Goal: Task Accomplishment & Management: Manage account settings

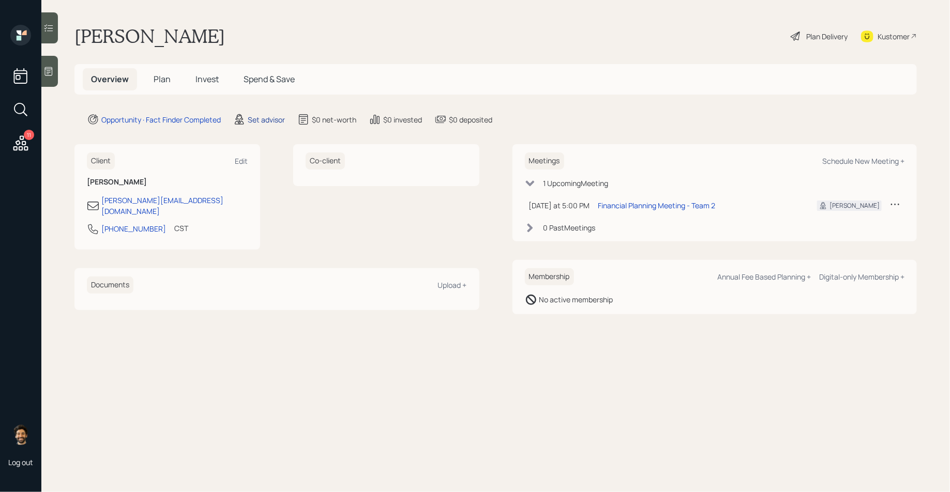
click at [271, 121] on div "Set advisor" at bounding box center [266, 119] width 37 height 11
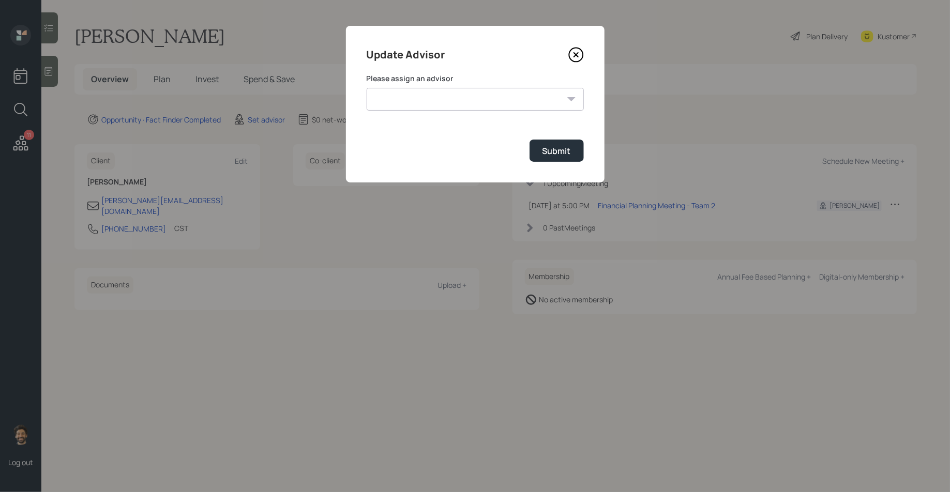
click at [424, 102] on select "Michael Russo Jonah Coleman Tyler End Treva Nostdahl Eric Schwartz Sami Boghos …" at bounding box center [475, 99] width 217 height 23
click at [367, 88] on select "Michael Russo Jonah Coleman Tyler End Treva Nostdahl Eric Schwartz Sami Boghos …" at bounding box center [475, 99] width 217 height 23
click at [412, 94] on select "Michael Russo Jonah Coleman Tyler End Treva Nostdahl Eric Schwartz Sami Boghos …" at bounding box center [475, 99] width 217 height 23
select select "f14b762f-c7c2-4b89-9227-8fa891345eea"
click at [367, 88] on select "Michael Russo Jonah Coleman Tyler End Treva Nostdahl Eric Schwartz Sami Boghos …" at bounding box center [475, 99] width 217 height 23
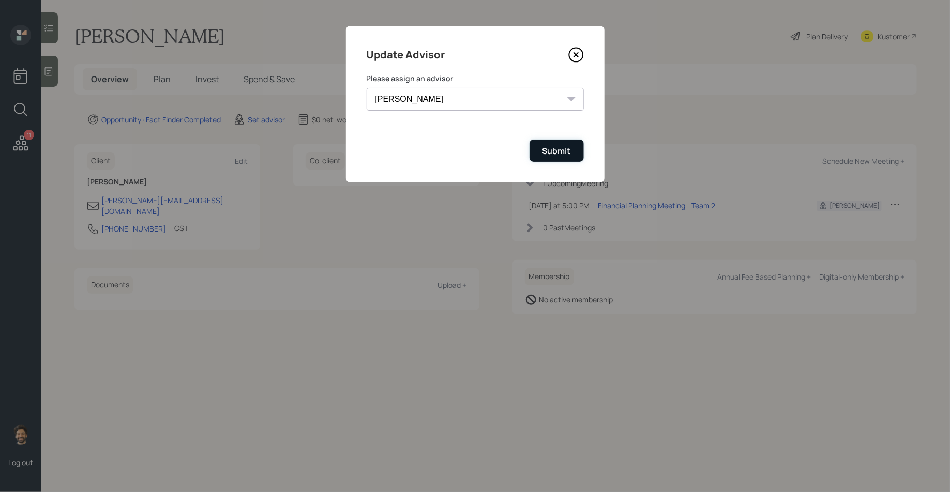
click at [545, 150] on div "Submit" at bounding box center [556, 150] width 28 height 11
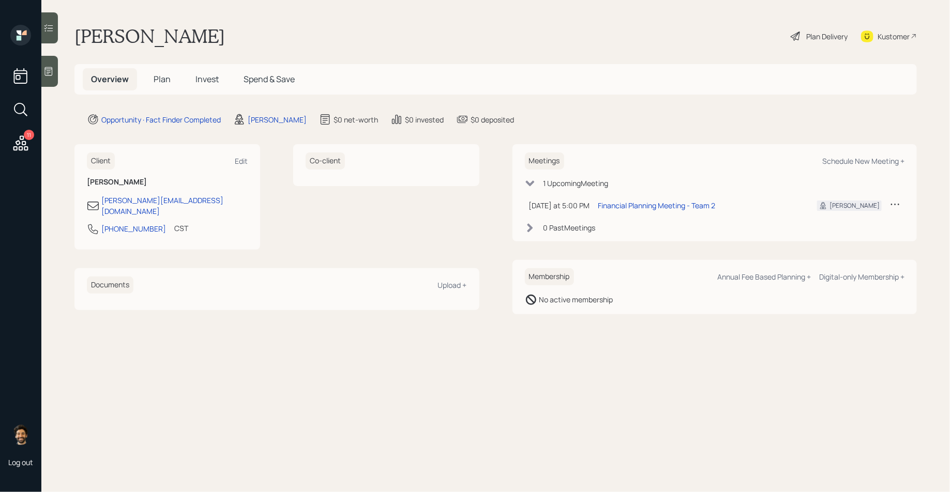
click at [161, 80] on span "Plan" at bounding box center [162, 78] width 17 height 11
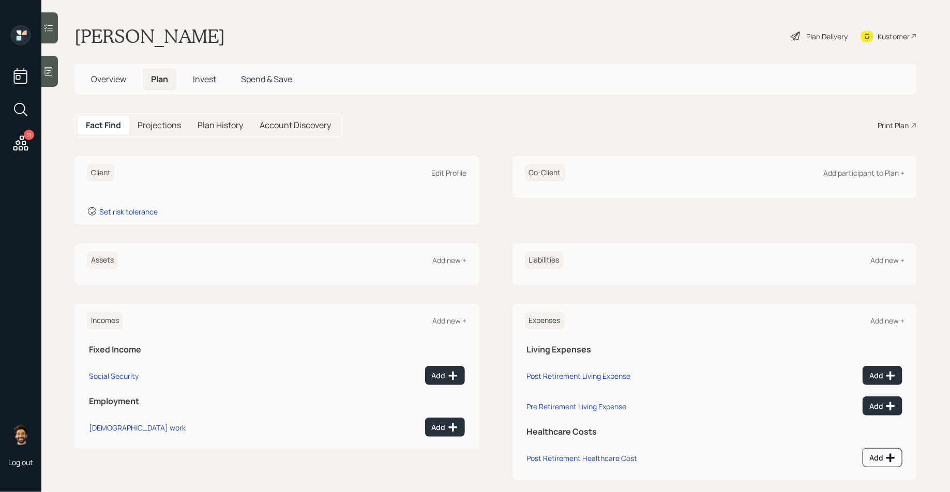
click at [56, 28] on div at bounding box center [49, 27] width 17 height 31
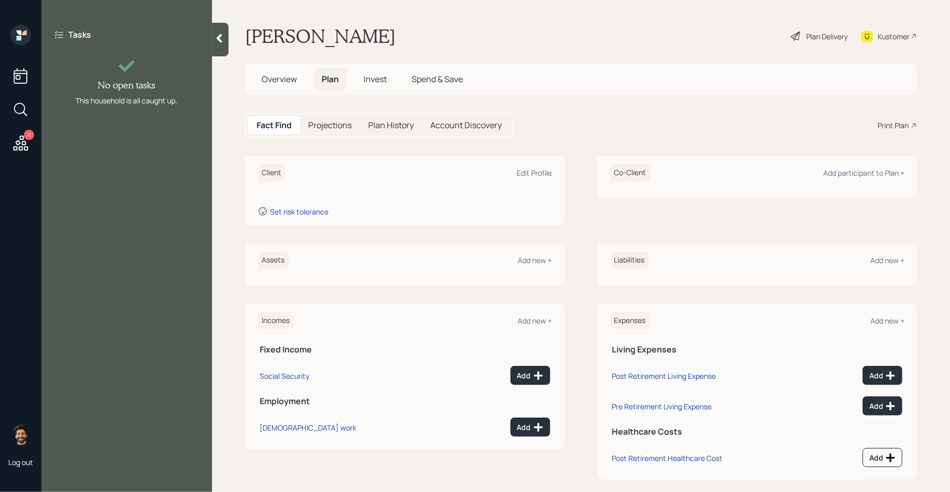
click at [217, 43] on div at bounding box center [220, 40] width 17 height 34
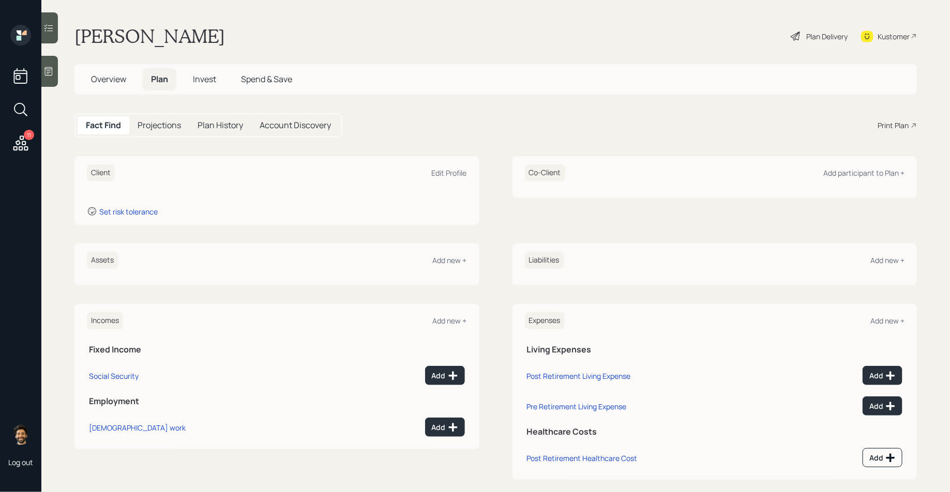
click at [52, 70] on icon at bounding box center [49, 71] width 8 height 9
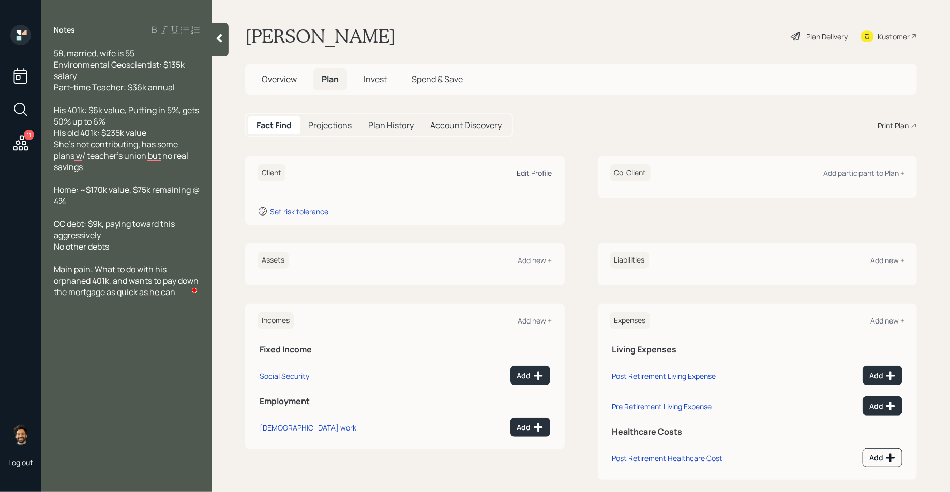
click at [530, 170] on div "Edit Profile" at bounding box center [534, 173] width 35 height 10
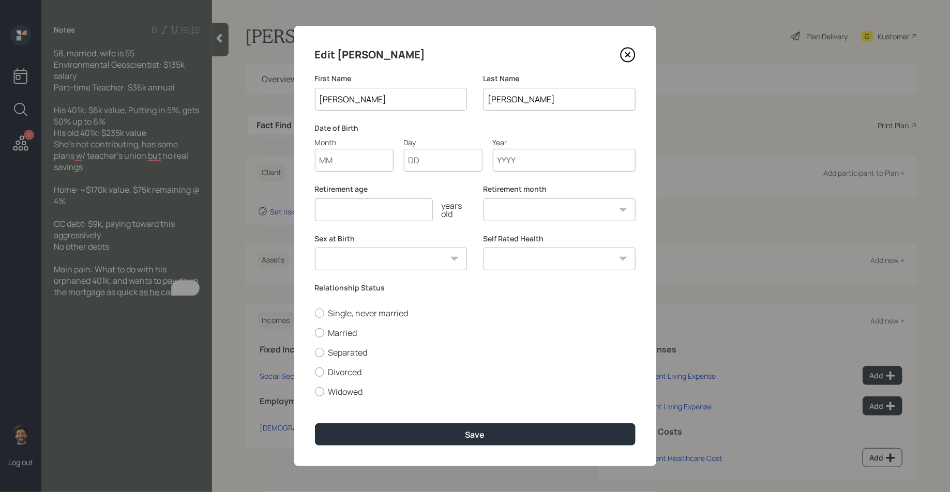
click at [321, 159] on input "Month" at bounding box center [354, 160] width 79 height 23
type input "01"
type input "1965"
select select "1"
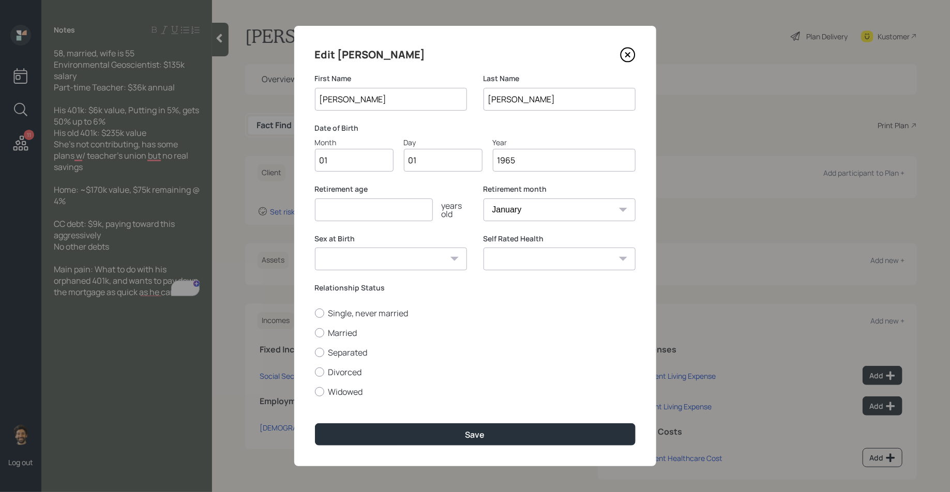
type input "1965"
click at [328, 221] on div "Retirement age years old" at bounding box center [391, 209] width 152 height 50
click at [328, 217] on input "number" at bounding box center [374, 210] width 118 height 23
type input "65"
click at [331, 333] on label "Married" at bounding box center [475, 332] width 321 height 11
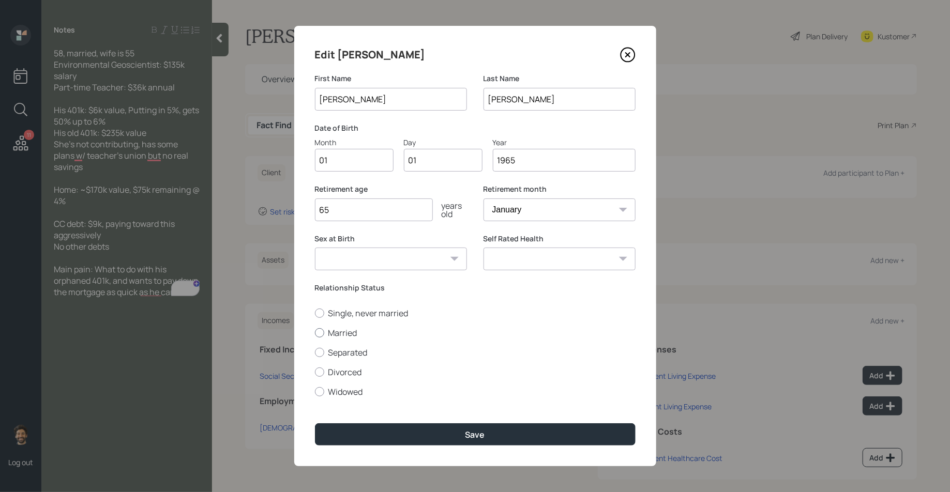
click at [315, 333] on input "Married" at bounding box center [314, 333] width 1 height 1
radio input "true"
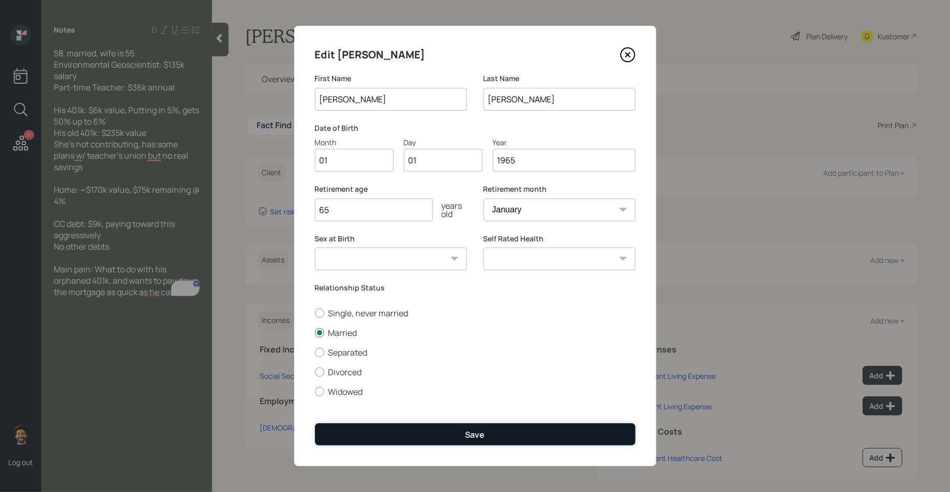
click at [355, 442] on button "Save" at bounding box center [475, 435] width 321 height 22
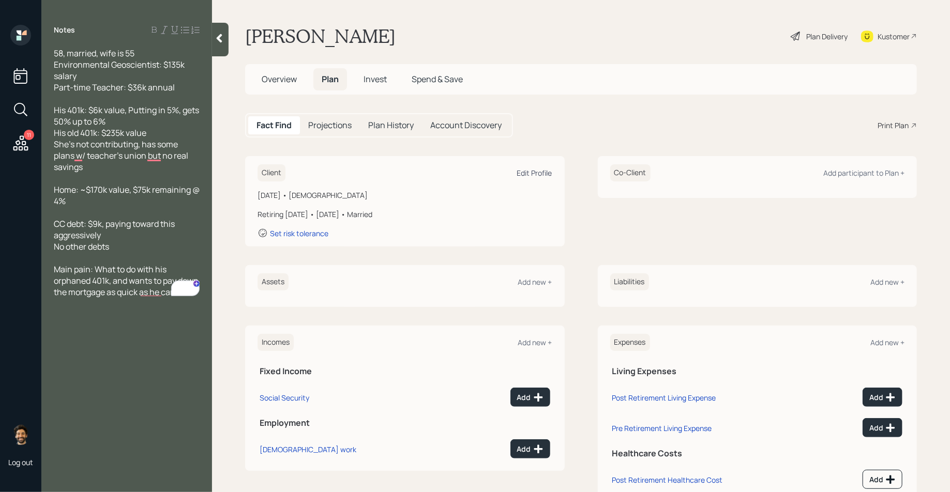
click at [532, 170] on div "Edit Profile" at bounding box center [534, 173] width 35 height 10
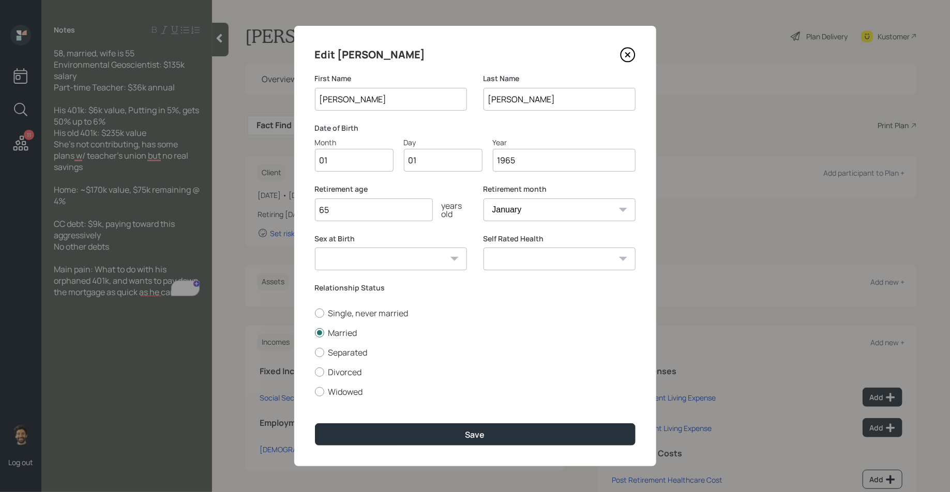
click at [362, 210] on input "65" at bounding box center [374, 210] width 118 height 23
click at [535, 162] on input "1965" at bounding box center [564, 160] width 143 height 23
type input "1967"
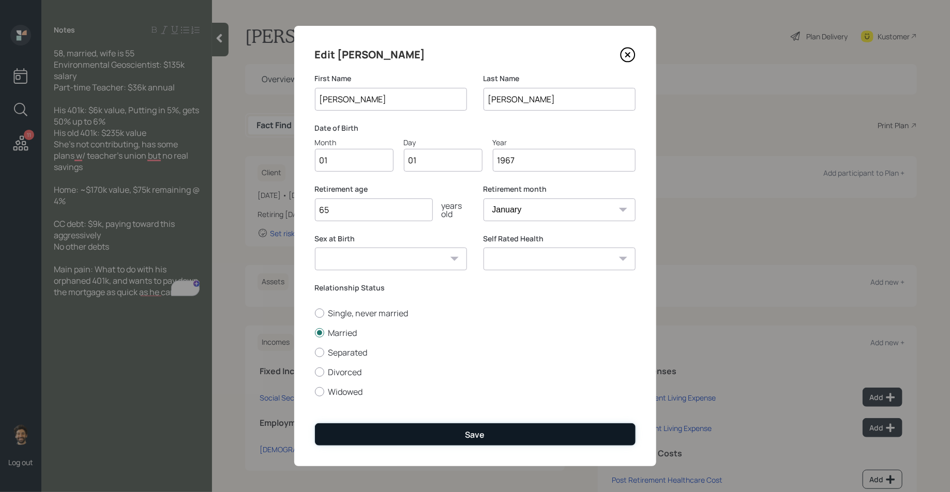
click at [385, 427] on button "Save" at bounding box center [475, 435] width 321 height 22
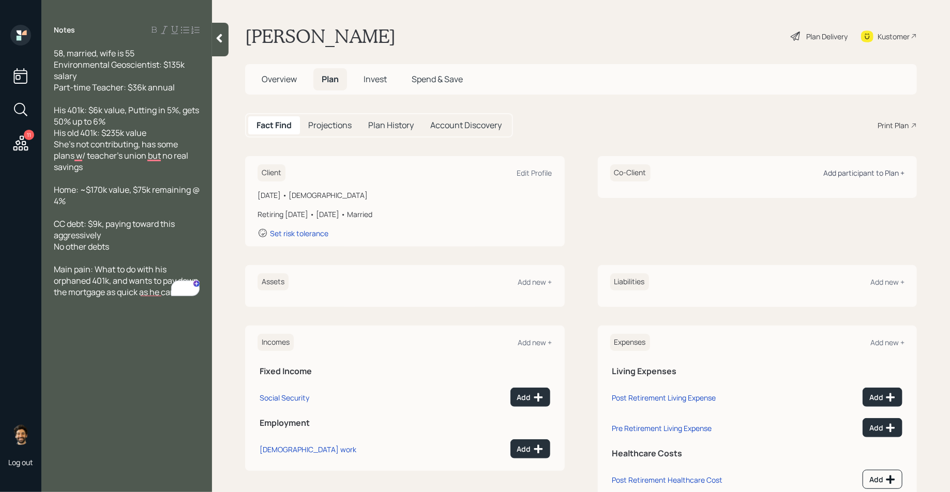
click at [882, 171] on div "Add participant to Plan +" at bounding box center [863, 173] width 81 height 10
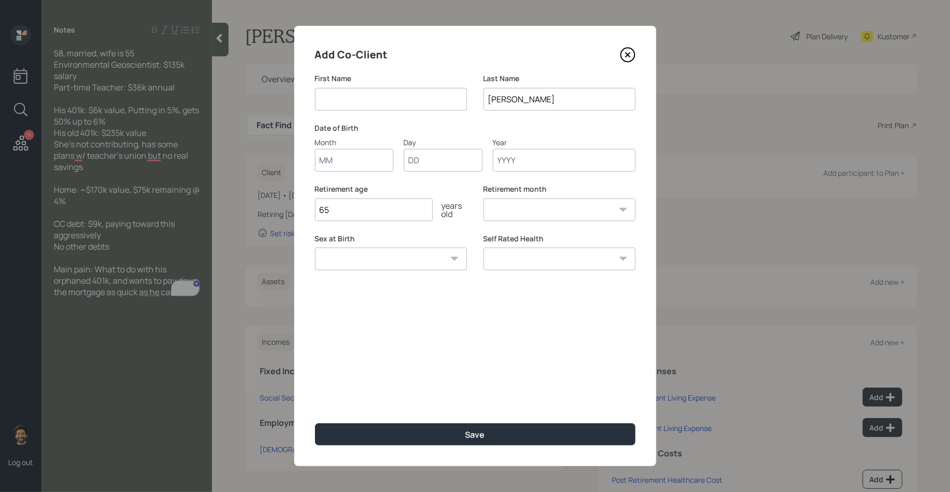
click at [328, 161] on label "Month" at bounding box center [354, 154] width 79 height 35
click at [328, 161] on input "Month" at bounding box center [354, 160] width 79 height 23
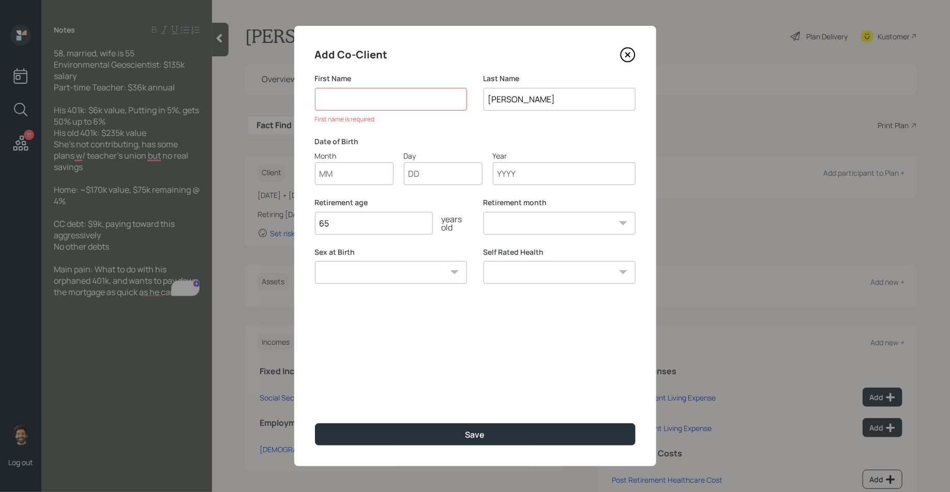
click at [367, 96] on input at bounding box center [391, 99] width 152 height 23
type input "Mrs."
click at [364, 162] on input "Month" at bounding box center [354, 160] width 79 height 23
type input "01"
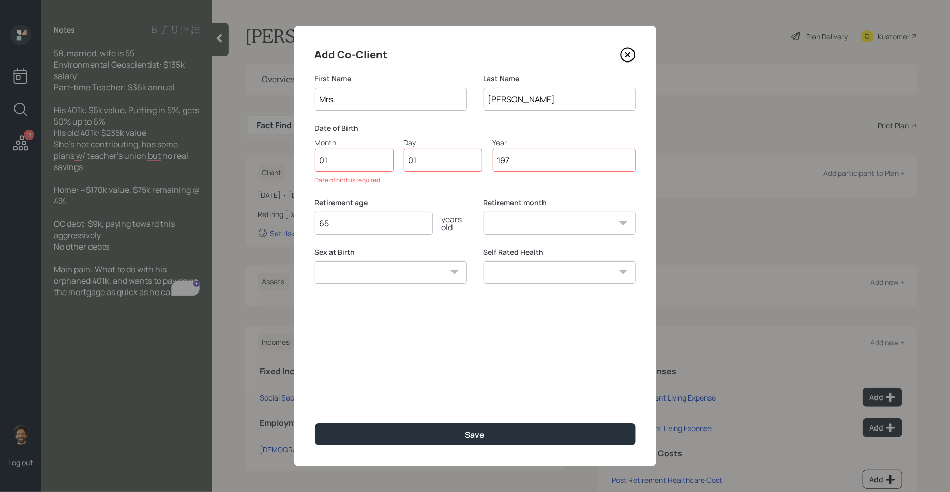
type input "1970"
select select "1"
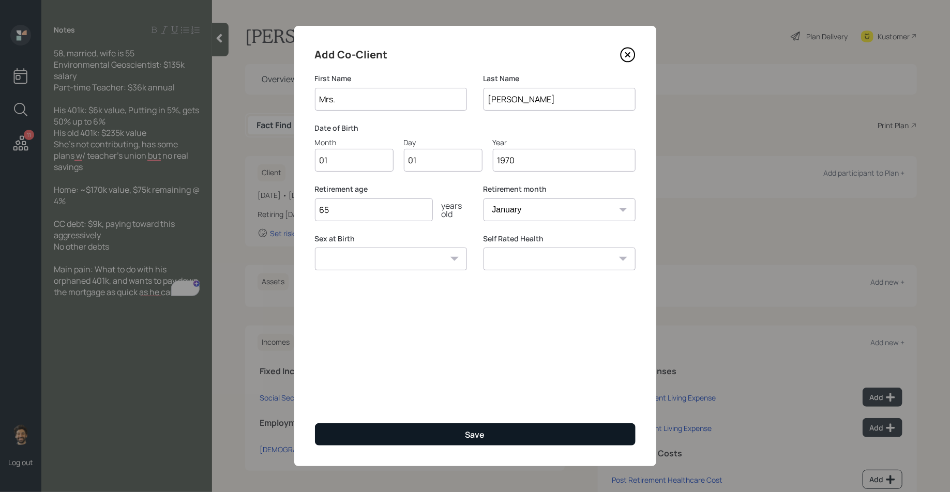
type input "1970"
click at [329, 429] on button "Save" at bounding box center [475, 435] width 321 height 22
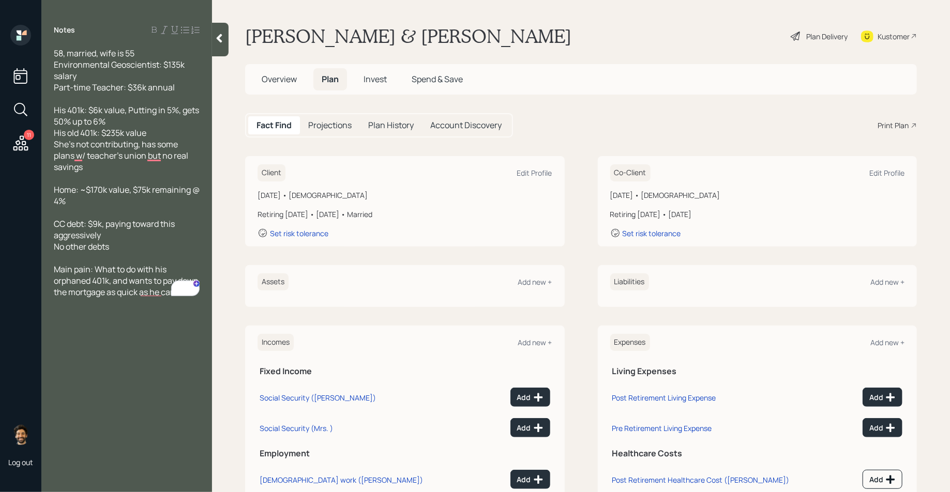
scroll to position [63, 0]
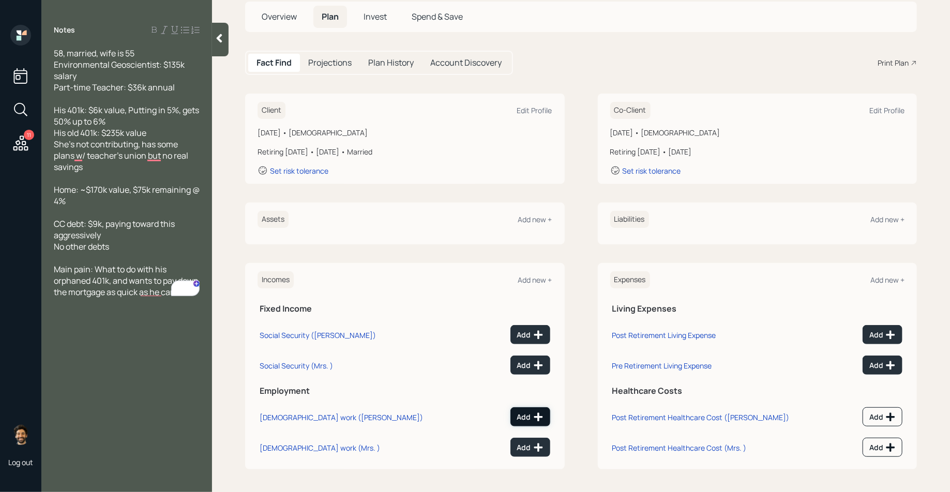
click at [523, 416] on div "Add" at bounding box center [530, 417] width 26 height 10
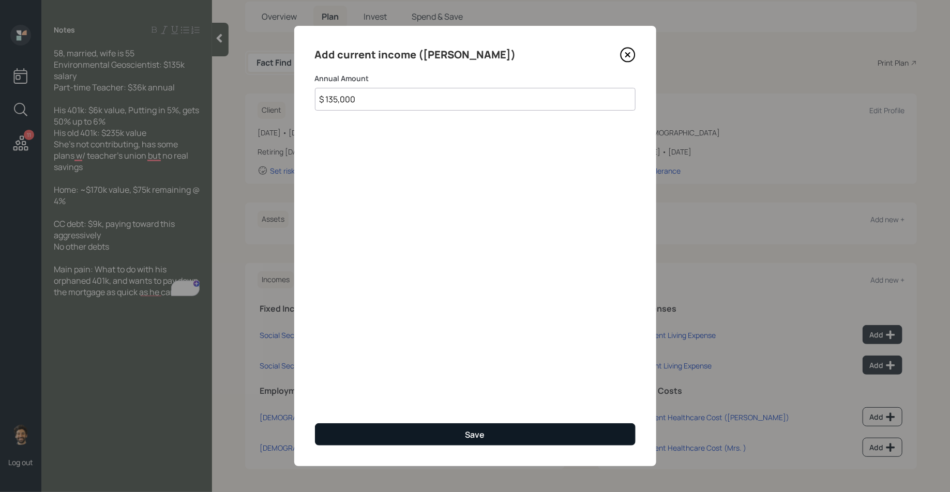
type input "$ 135,000"
click at [352, 424] on button "Save" at bounding box center [475, 435] width 321 height 22
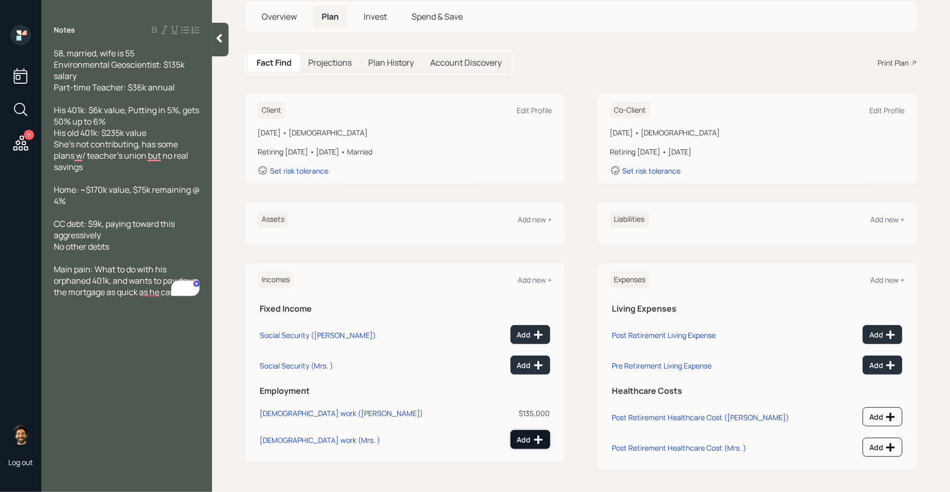
click at [518, 435] on div "Add" at bounding box center [530, 440] width 26 height 10
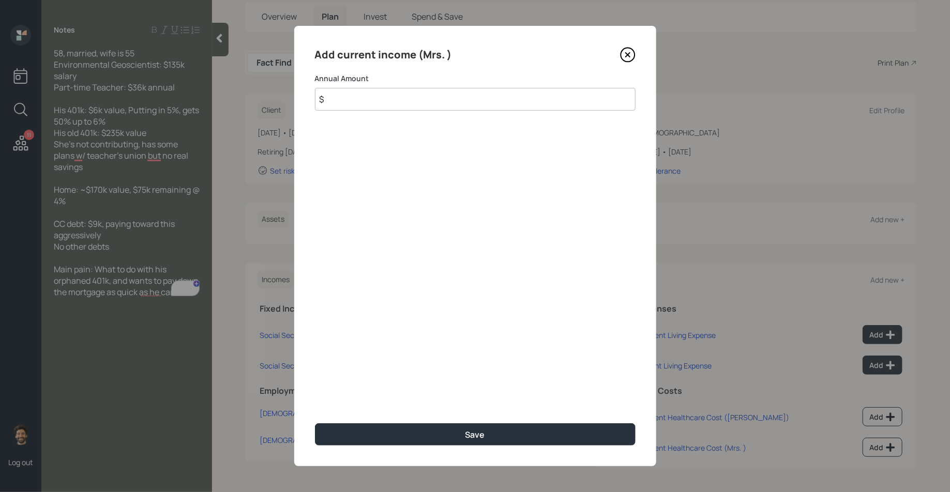
click at [367, 102] on input "$" at bounding box center [475, 99] width 321 height 23
type input "$ 36,000"
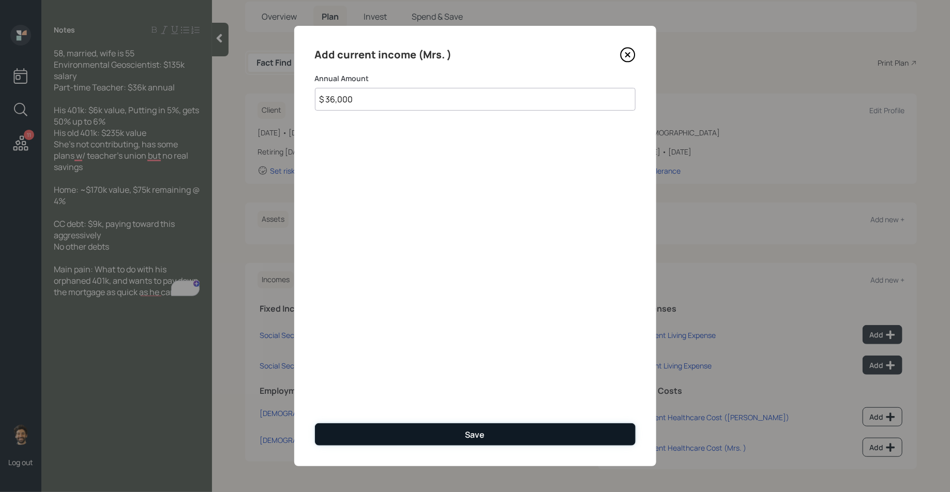
click at [362, 439] on button "Save" at bounding box center [475, 435] width 321 height 22
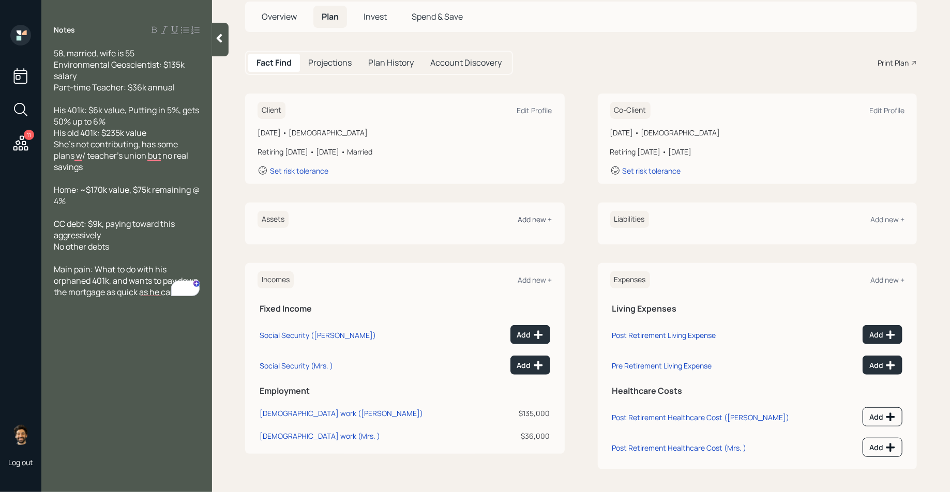
click at [530, 216] on div "Add new +" at bounding box center [535, 220] width 34 height 10
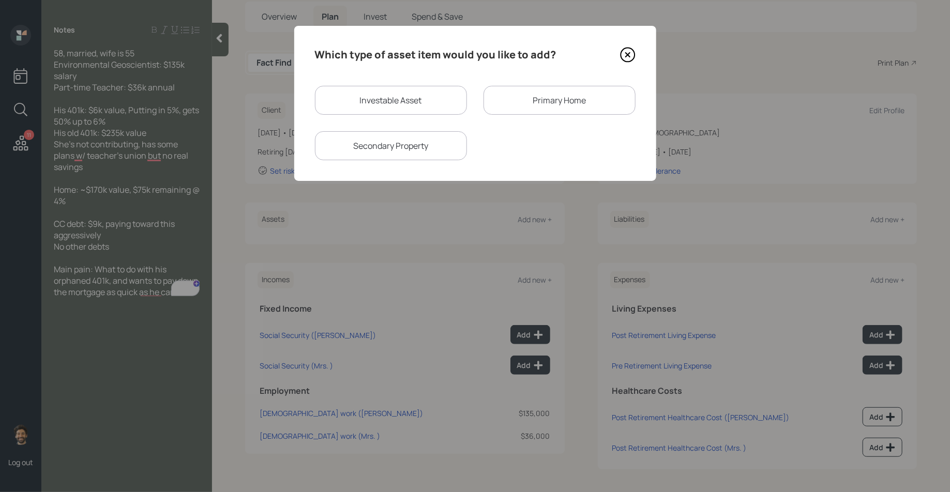
click at [419, 98] on div "Investable Asset" at bounding box center [391, 100] width 152 height 29
select select "taxable"
select select "balanced"
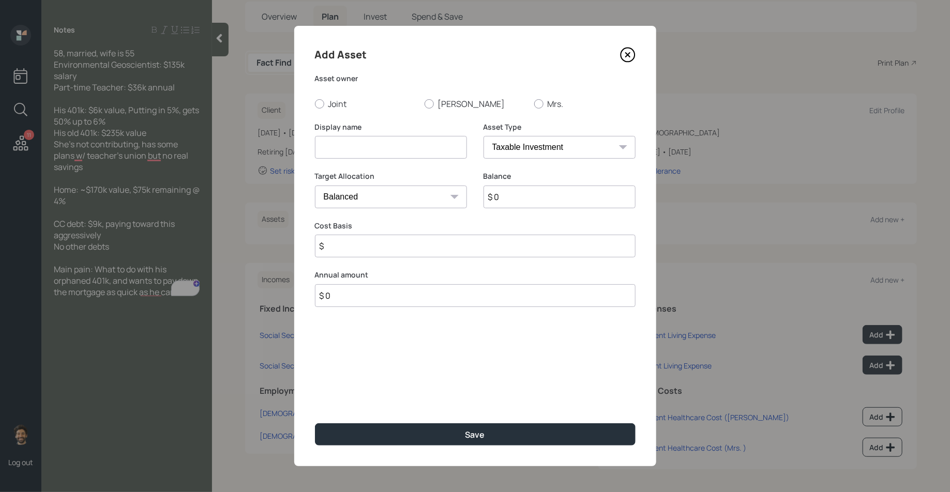
click at [340, 145] on input at bounding box center [391, 147] width 152 height 23
type input "Current 401k"
click at [530, 193] on input "$ 0" at bounding box center [560, 197] width 152 height 23
type input "$ 6,000"
click at [543, 150] on select "SEP IRA IRA Roth IRA 401(k) Roth 401(k) 403(b) Roth 403(b) 457(b) Roth 457(b) H…" at bounding box center [560, 147] width 152 height 23
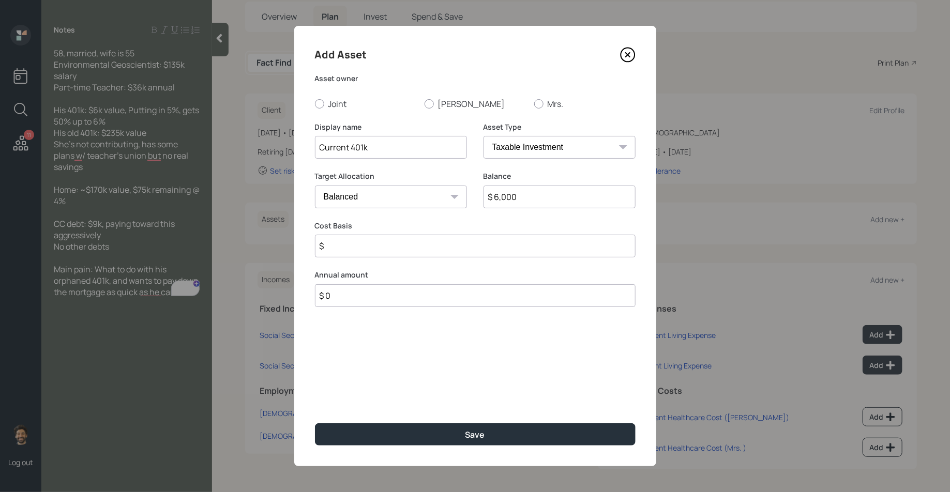
select select "company_sponsored"
click at [484, 136] on select "SEP IRA IRA Roth IRA 401(k) Roth 401(k) 403(b) Roth 403(b) 457(b) Roth 457(b) H…" at bounding box center [560, 147] width 152 height 23
click at [371, 243] on input "number" at bounding box center [383, 246] width 137 height 23
type input "5"
type input "3"
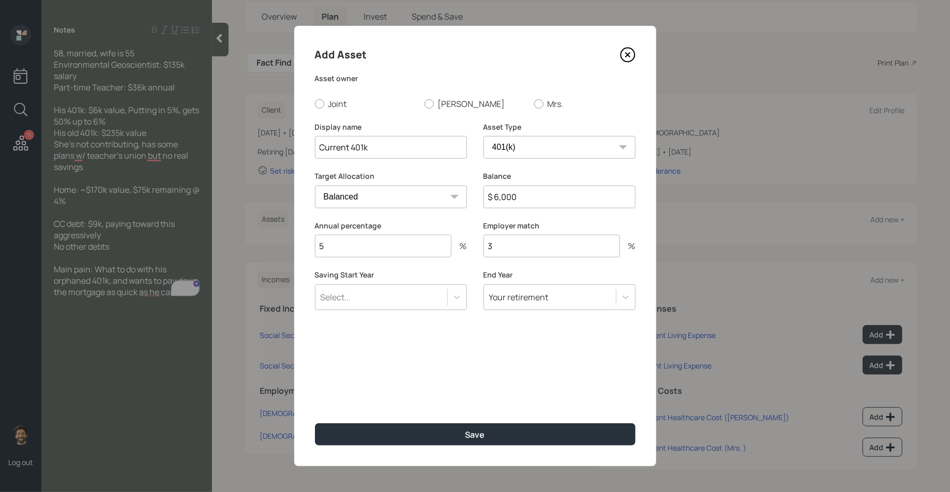
click at [387, 291] on div "Select..." at bounding box center [381, 298] width 132 height 18
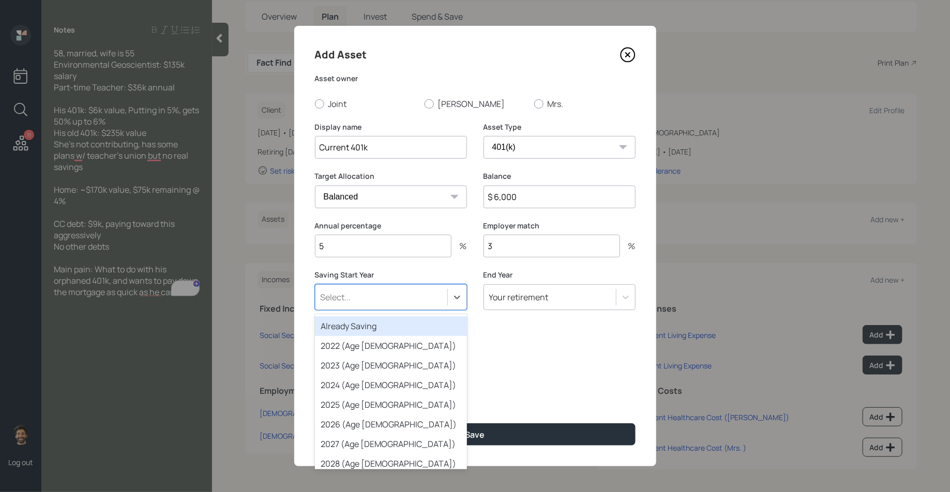
click at [353, 323] on div "Already Saving" at bounding box center [391, 326] width 152 height 20
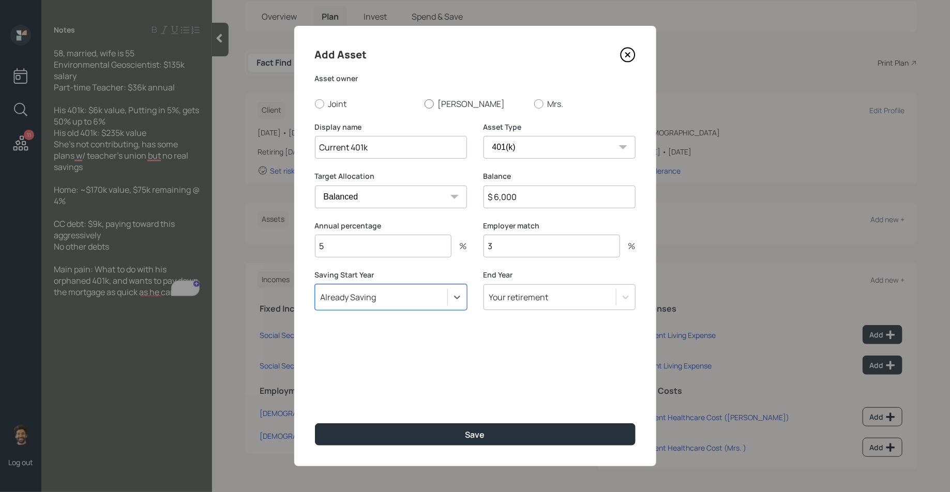
click at [442, 104] on label "Ken" at bounding box center [475, 103] width 101 height 11
click at [425, 104] on input "Ken" at bounding box center [424, 103] width 1 height 1
radio input "true"
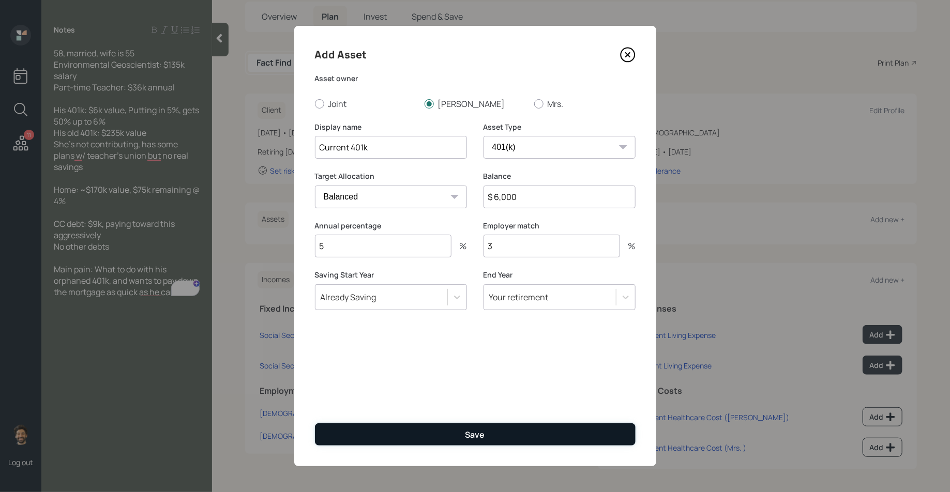
click at [381, 428] on button "Save" at bounding box center [475, 435] width 321 height 22
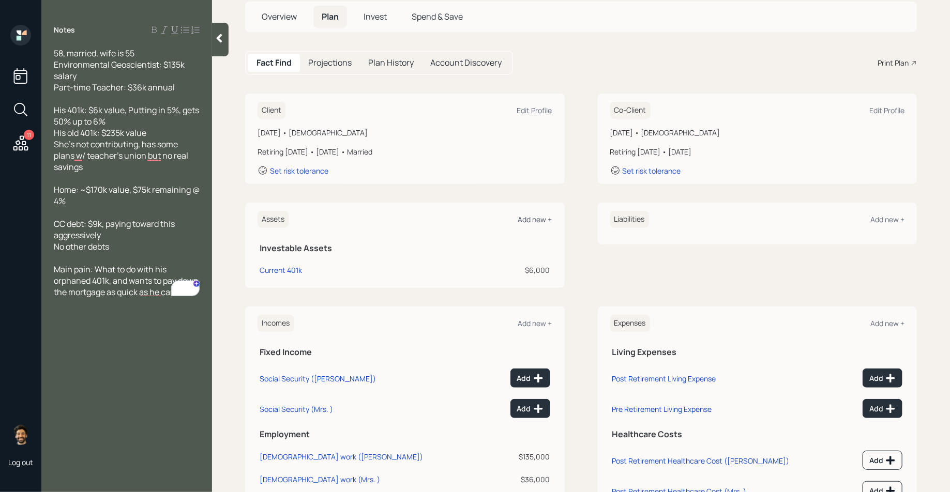
click at [538, 219] on div "Add new +" at bounding box center [535, 220] width 34 height 10
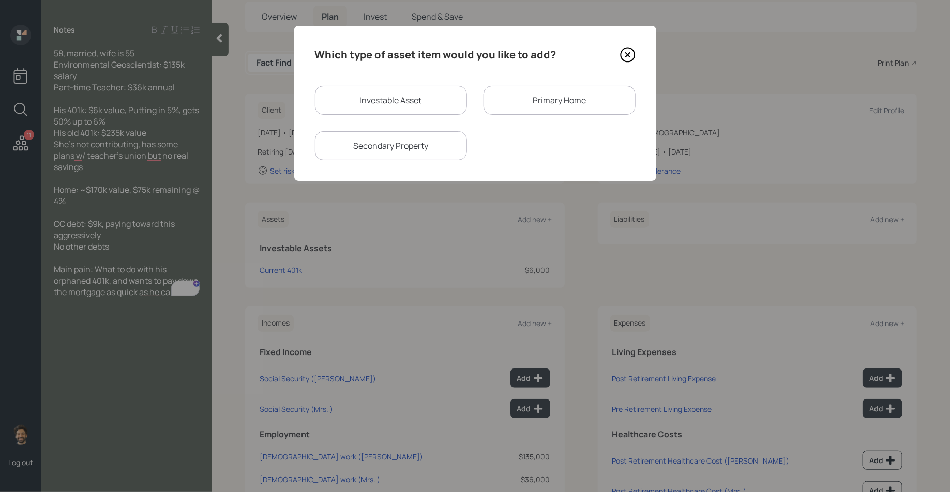
click at [399, 100] on div "Investable Asset" at bounding box center [391, 100] width 152 height 29
select select "taxable"
select select "balanced"
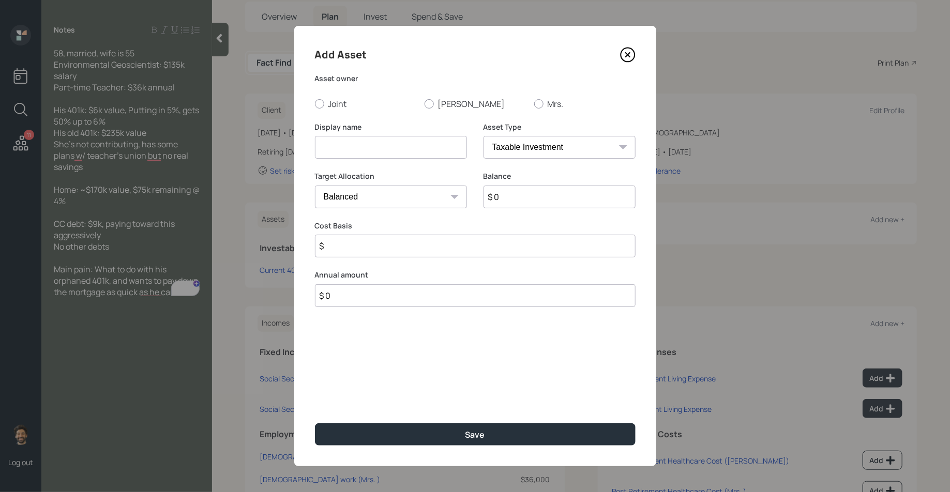
click at [375, 150] on input at bounding box center [391, 147] width 152 height 23
type input "Old 401k"
click at [555, 205] on input "$ 0" at bounding box center [560, 197] width 152 height 23
type input "$ 235,000"
click at [425, 104] on div at bounding box center [429, 103] width 9 height 9
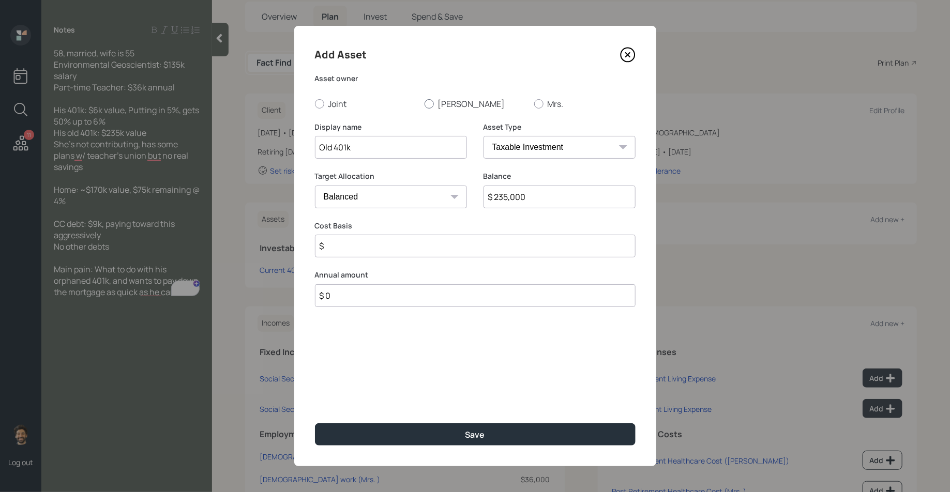
click at [425, 104] on input "Ken" at bounding box center [424, 103] width 1 height 1
radio input "true"
click at [525, 146] on select "SEP IRA IRA Roth IRA 401(k) Roth 401(k) 403(b) Roth 403(b) 457(b) Roth 457(b) H…" at bounding box center [560, 147] width 152 height 23
select select "company_sponsored"
click at [484, 136] on select "SEP IRA IRA Roth IRA 401(k) Roth 401(k) 403(b) Roth 403(b) 457(b) Roth 457(b) H…" at bounding box center [560, 147] width 152 height 23
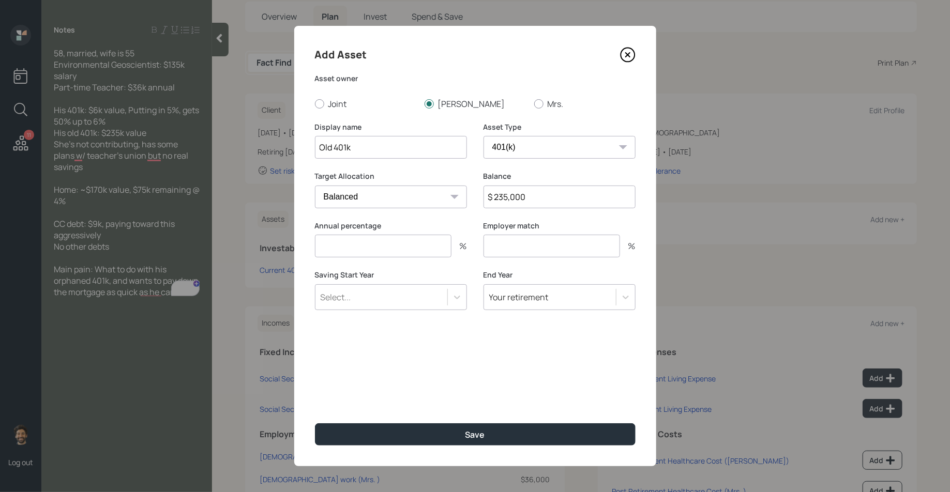
click at [354, 247] on input "number" at bounding box center [383, 246] width 137 height 23
type input "0"
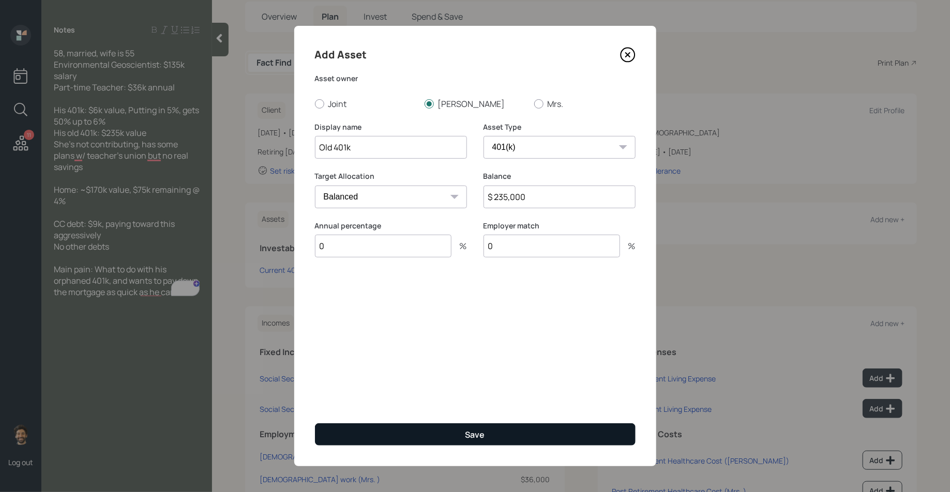
type input "0"
click at [359, 434] on button "Save" at bounding box center [475, 435] width 321 height 22
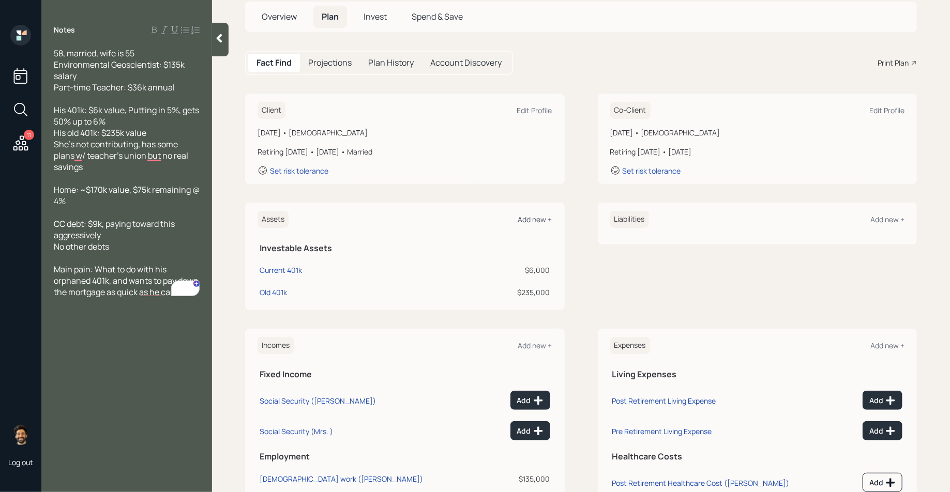
click at [533, 222] on div "Add new +" at bounding box center [535, 220] width 34 height 10
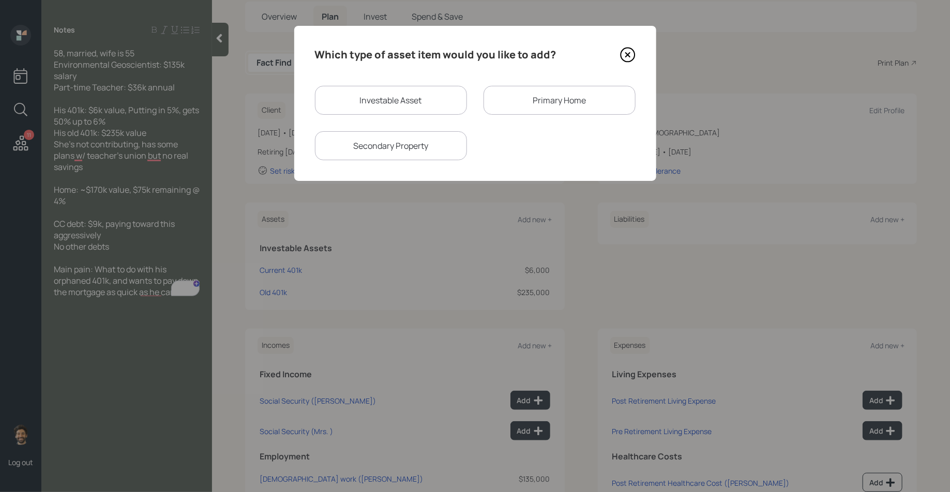
click at [525, 117] on div "Investable Asset Primary Home Secondary Property" at bounding box center [475, 123] width 321 height 74
click at [504, 104] on div "Primary Home" at bounding box center [560, 100] width 152 height 29
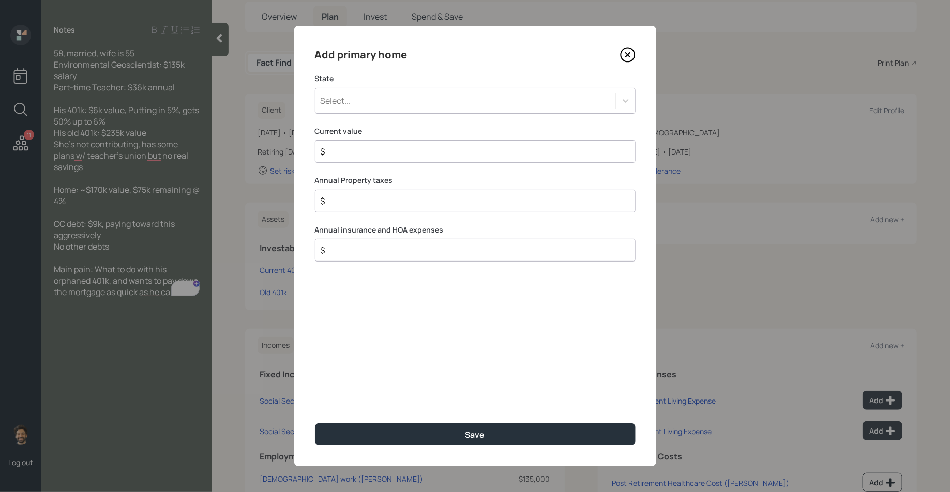
click at [461, 104] on div "Select..." at bounding box center [465, 101] width 300 height 18
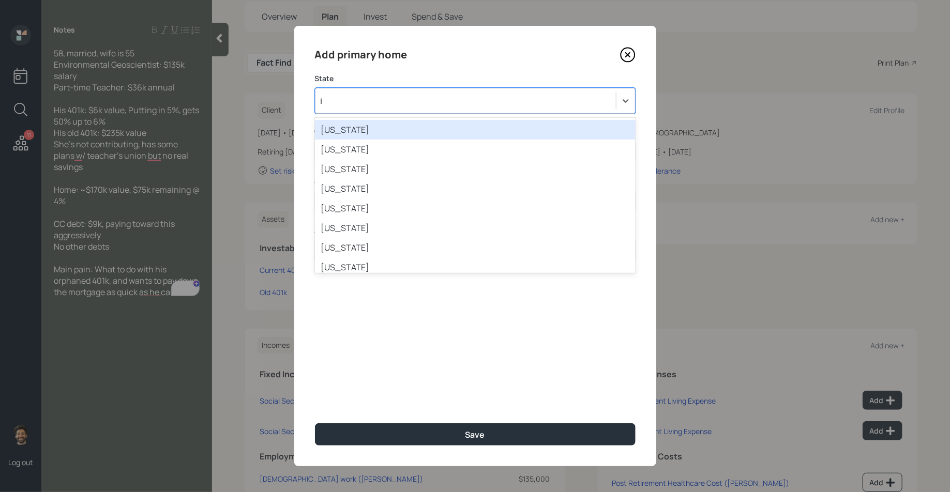
type input "il"
click at [422, 127] on div "Illinois" at bounding box center [475, 130] width 321 height 20
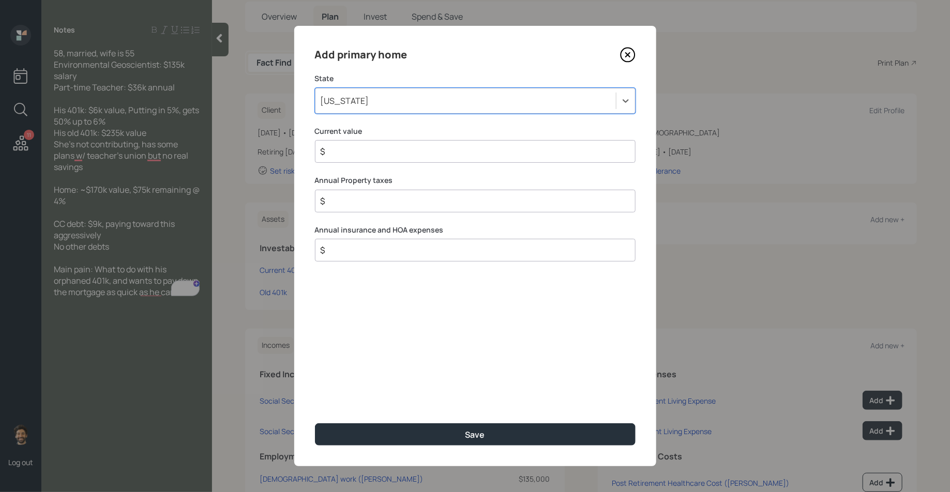
click at [397, 153] on input "$" at bounding box center [471, 151] width 303 height 12
type input "$ 170,000"
type input "$ 1"
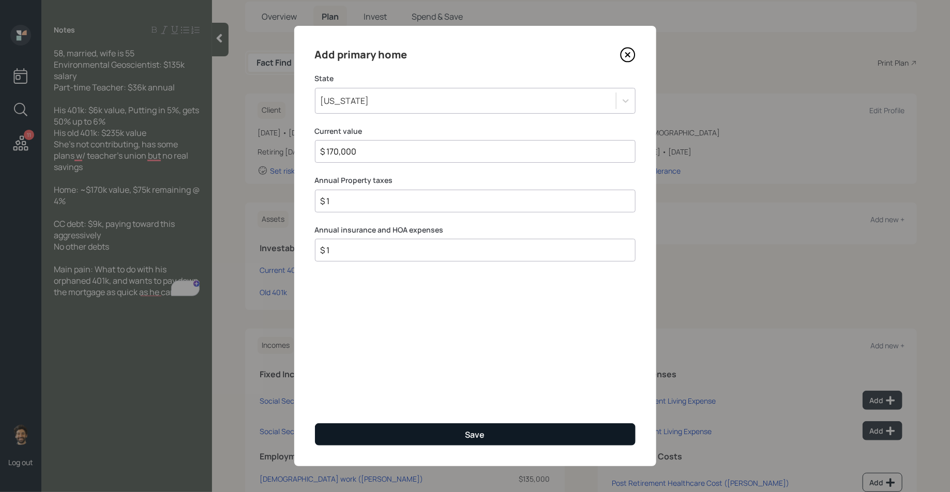
type input "$ 1"
click at [366, 425] on button "Save" at bounding box center [475, 435] width 321 height 22
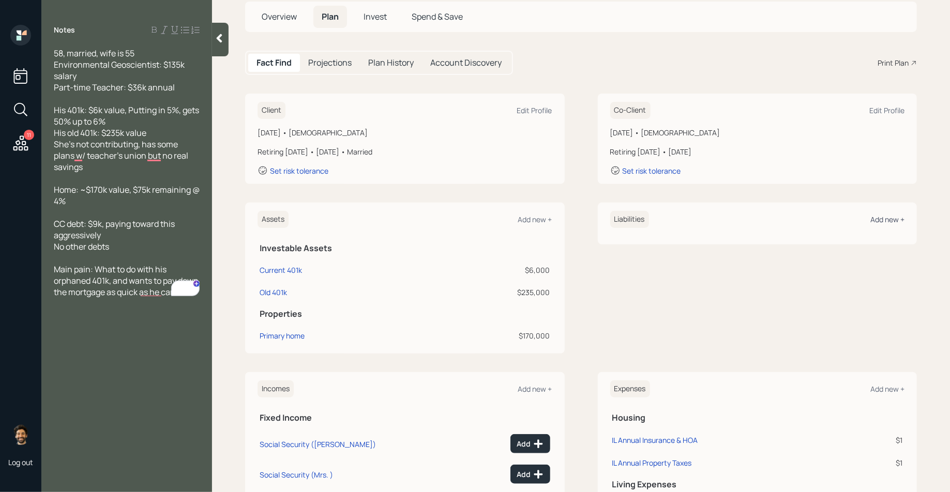
click at [897, 219] on div "Add new +" at bounding box center [887, 220] width 34 height 10
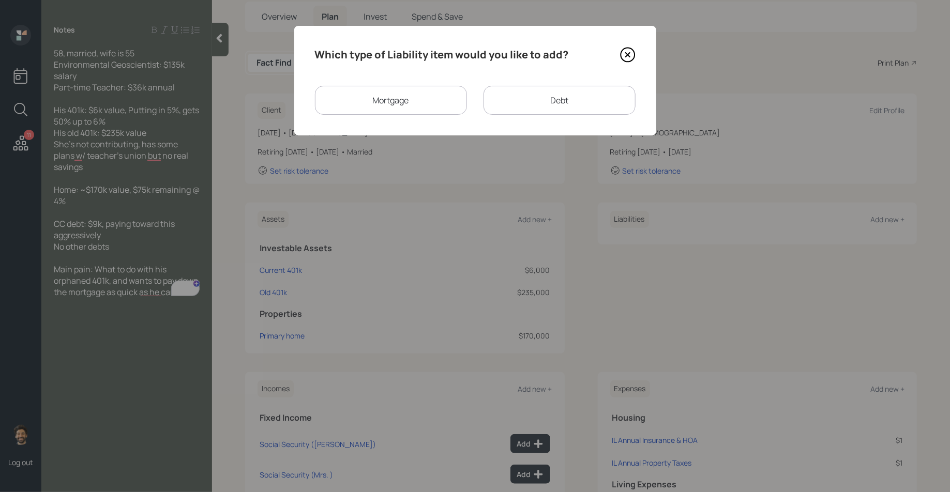
click at [434, 101] on div "Mortgage" at bounding box center [391, 100] width 152 height 29
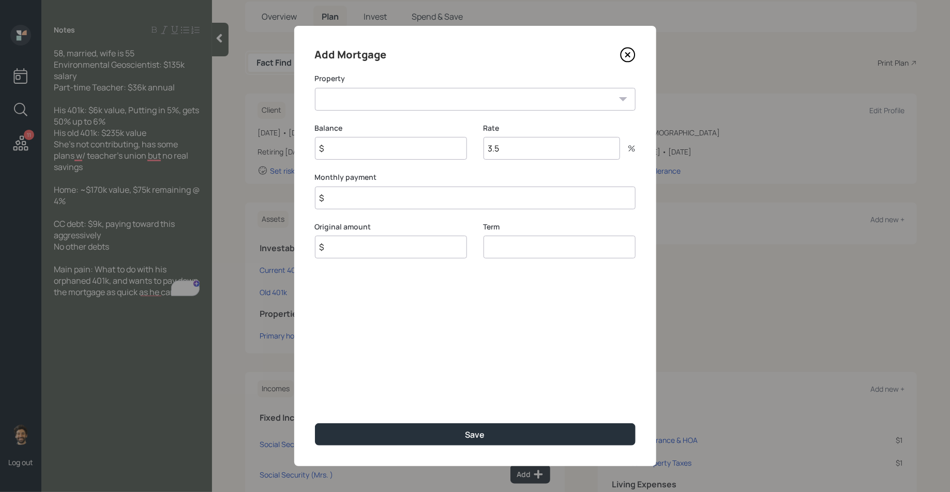
click at [363, 100] on select "IL Primary home" at bounding box center [475, 99] width 321 height 23
select select "a0fa569f-df3b-46a4-ba17-0e612ea3eb7f"
click at [315, 88] on select "IL Primary home" at bounding box center [475, 99] width 321 height 23
click at [358, 158] on input "$" at bounding box center [391, 148] width 152 height 23
type input "$ 75,000"
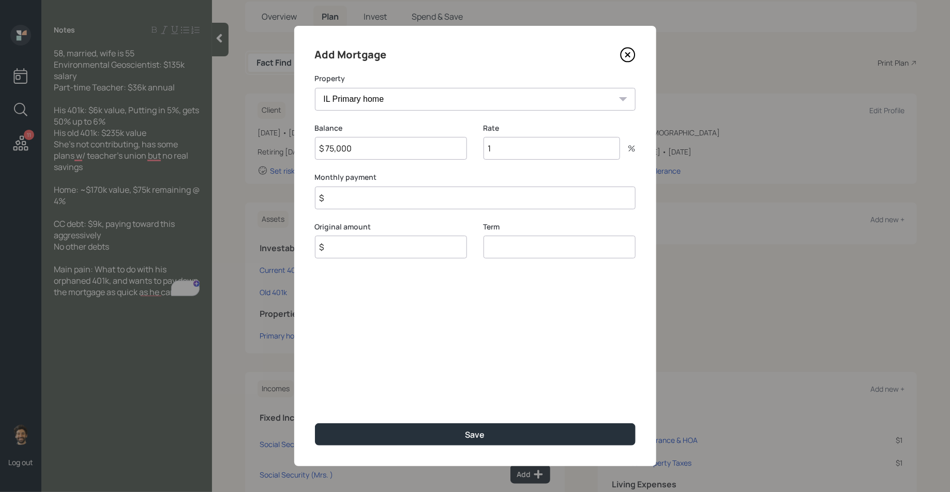
type input "1"
click at [509, 148] on input "1" at bounding box center [552, 148] width 137 height 23
type input "4"
type input "$ 1"
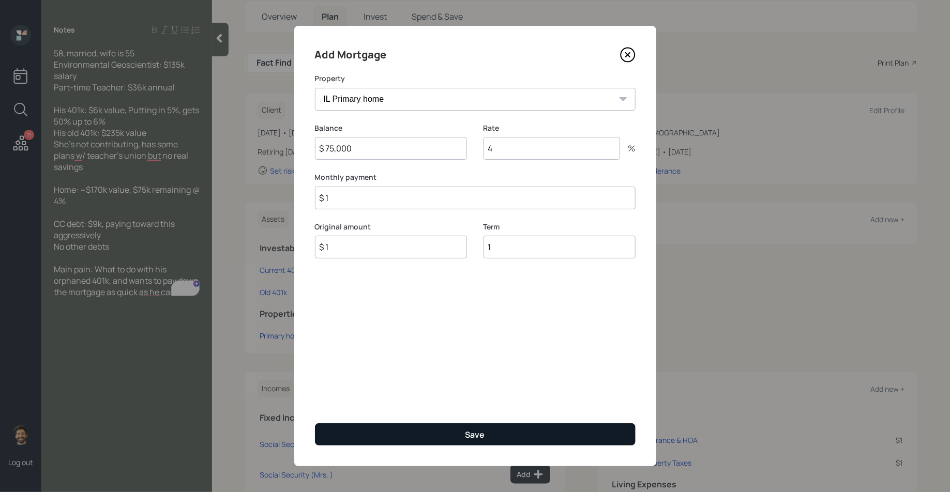
type input "1"
click at [475, 433] on div "Save" at bounding box center [475, 434] width 20 height 11
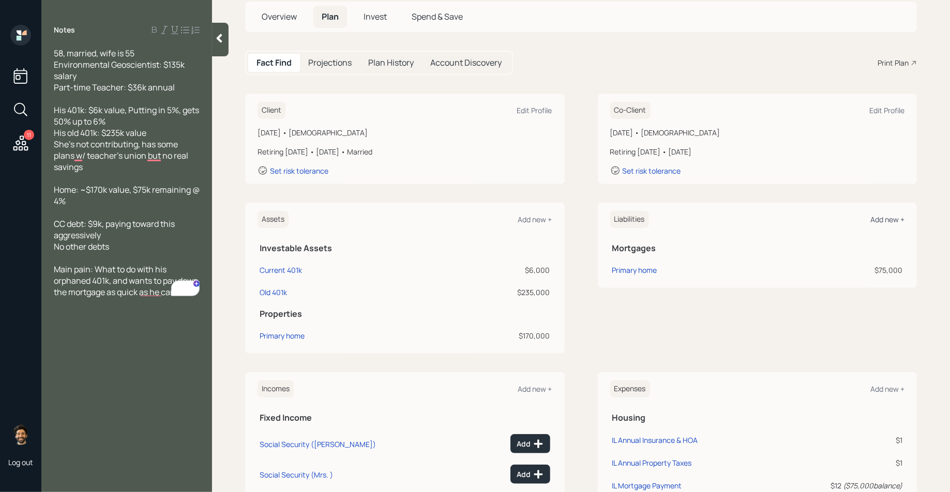
click at [887, 215] on div "Add new +" at bounding box center [887, 220] width 34 height 10
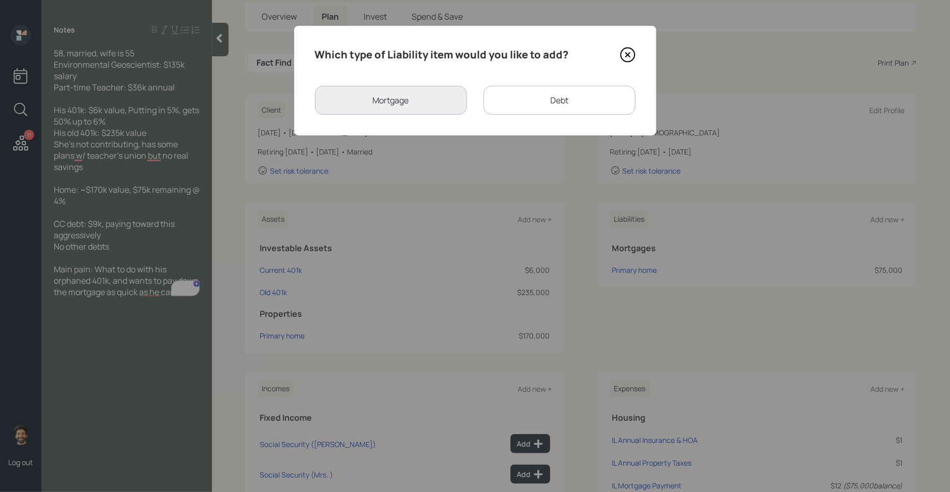
click at [500, 111] on div "Debt" at bounding box center [560, 100] width 152 height 29
select select "credit_card"
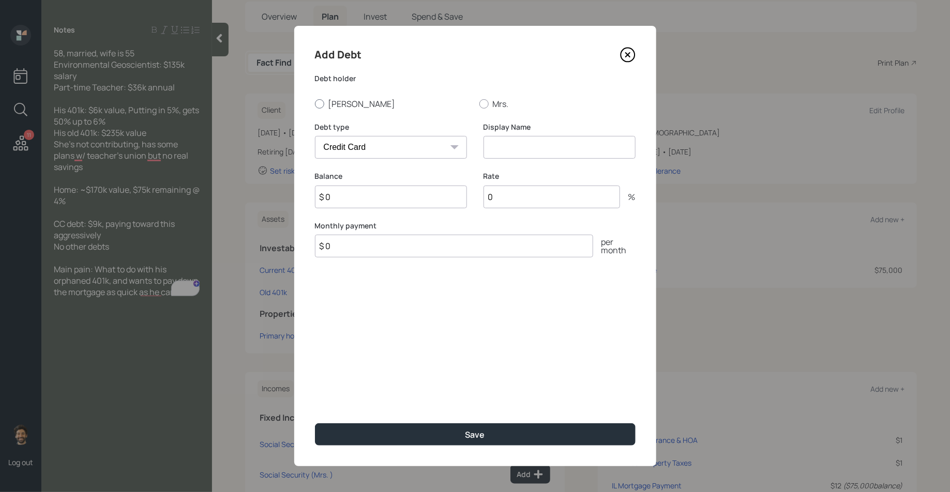
click at [349, 105] on label "Ken" at bounding box center [393, 103] width 156 height 11
click at [315, 104] on input "Ken" at bounding box center [314, 103] width 1 height 1
radio input "true"
click at [548, 152] on input at bounding box center [560, 147] width 152 height 23
type input "CC Debt"
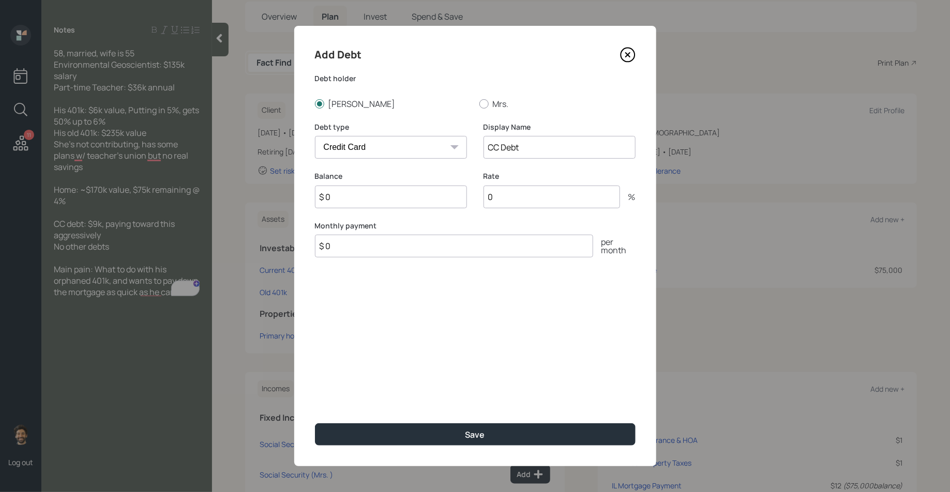
click at [385, 198] on input "$ 0" at bounding box center [391, 197] width 152 height 23
type input "$ 9,000"
type input "25"
type input "$ 1"
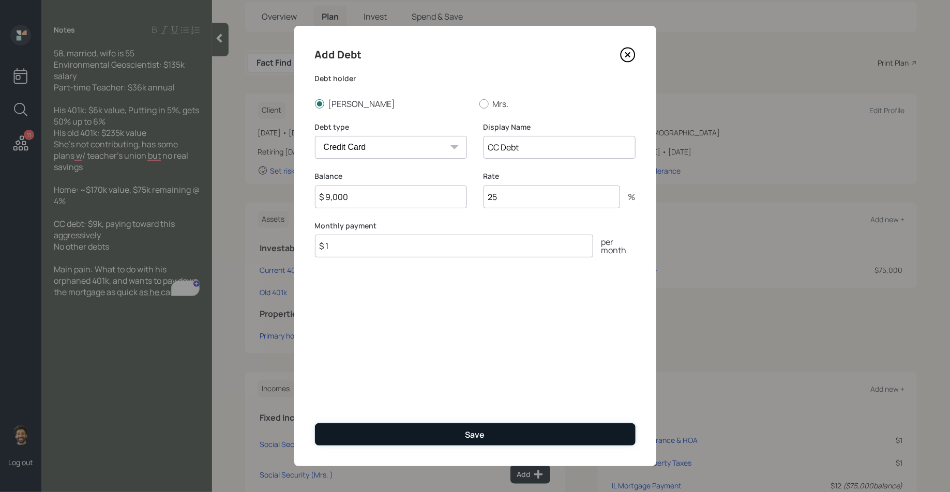
click at [396, 427] on button "Save" at bounding box center [475, 435] width 321 height 22
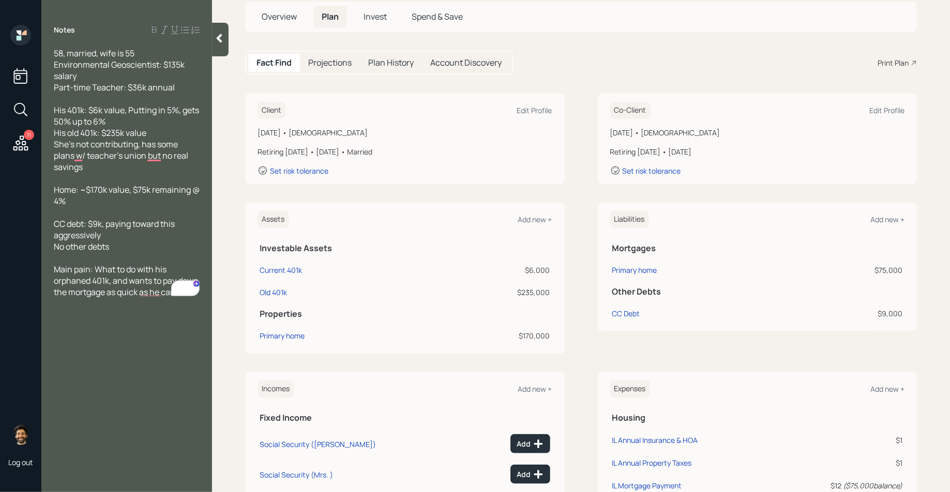
click at [384, 21] on span "Invest" at bounding box center [375, 16] width 23 height 11
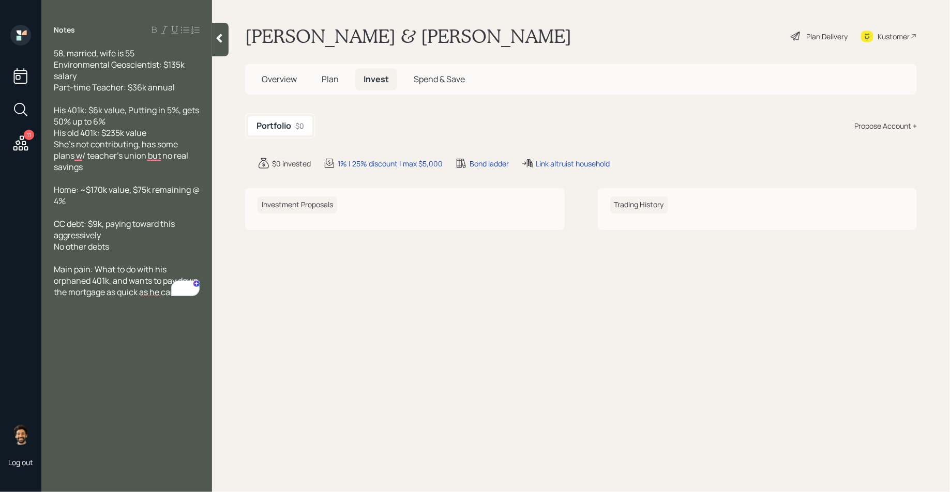
click at [868, 129] on div "Propose Account +" at bounding box center [885, 125] width 63 height 11
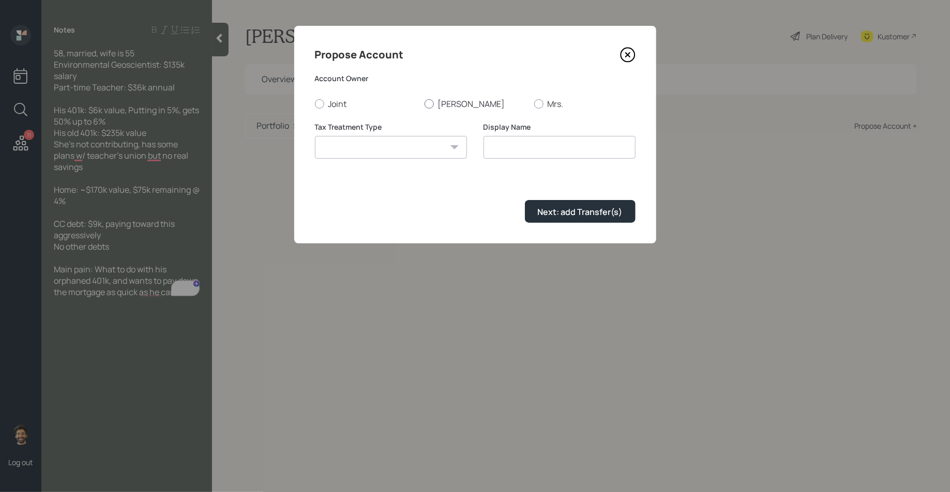
click at [427, 100] on div at bounding box center [429, 103] width 9 height 9
click at [425, 103] on input "Ken" at bounding box center [424, 103] width 1 height 1
radio input "true"
click at [402, 152] on select "Roth Taxable Traditional" at bounding box center [391, 147] width 152 height 23
select select "traditional"
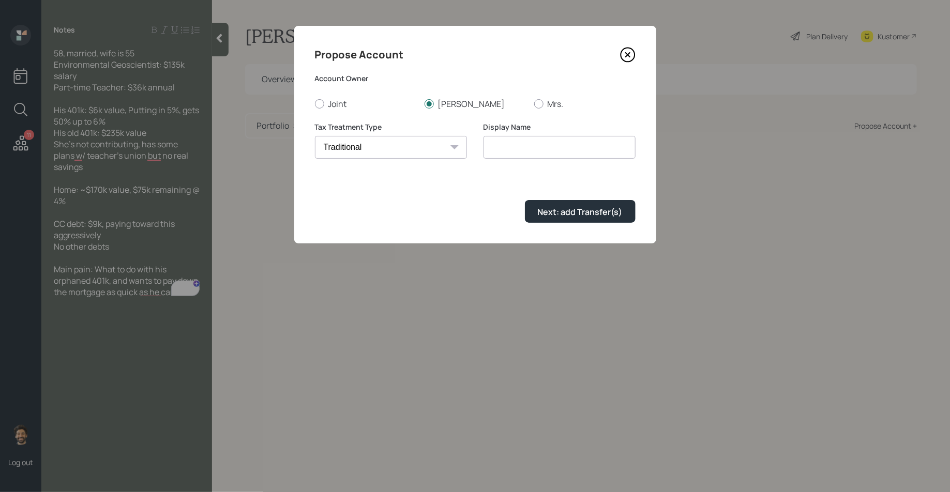
click at [315, 136] on select "Roth Taxable Traditional" at bounding box center [391, 147] width 152 height 23
type input "Traditional"
click at [546, 217] on div "Next: add Transfer(s)" at bounding box center [580, 211] width 85 height 11
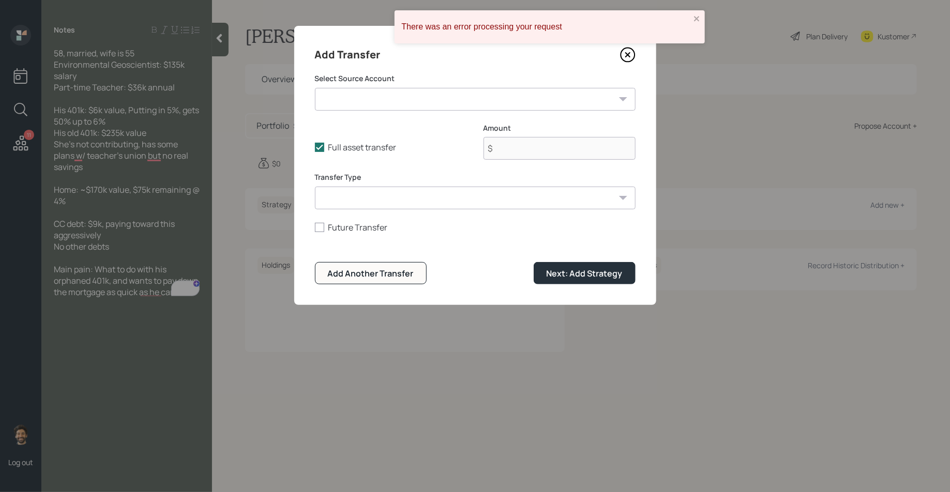
click at [361, 98] on select "Current 401k ($6,000 | 401(k)) Old 401k ($235,000 | 401(k))" at bounding box center [475, 99] width 321 height 23
select select "037f8228-0f92-472c-9b41-4840a40c2aea"
click at [315, 88] on select "Current 401k ($6,000 | 401(k)) Old 401k ($235,000 | 401(k))" at bounding box center [475, 99] width 321 height 23
type input "$ 235,000"
click at [362, 203] on select "ACAT Transfer Non ACAT Transfer Capitalize Rollover Rollover Deposit" at bounding box center [475, 198] width 321 height 23
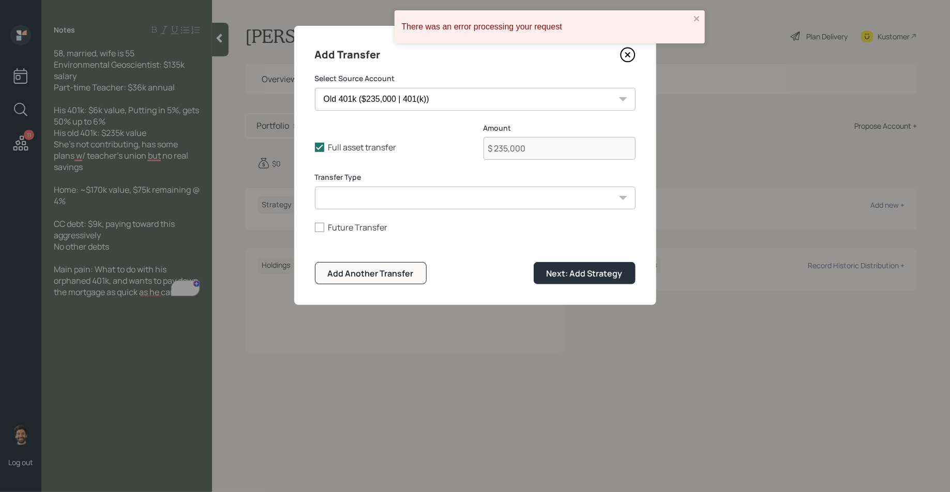
select select "acat_transfer"
click at [315, 187] on select "ACAT Transfer Non ACAT Transfer Capitalize Rollover Rollover Deposit" at bounding box center [475, 198] width 321 height 23
click at [565, 289] on div "Add Transfer Select Source Account Current 401k ($6,000 | 401(k)) Old 401k ($23…" at bounding box center [475, 165] width 362 height 279
click at [544, 270] on button "Next: Add Strategy" at bounding box center [585, 273] width 102 height 22
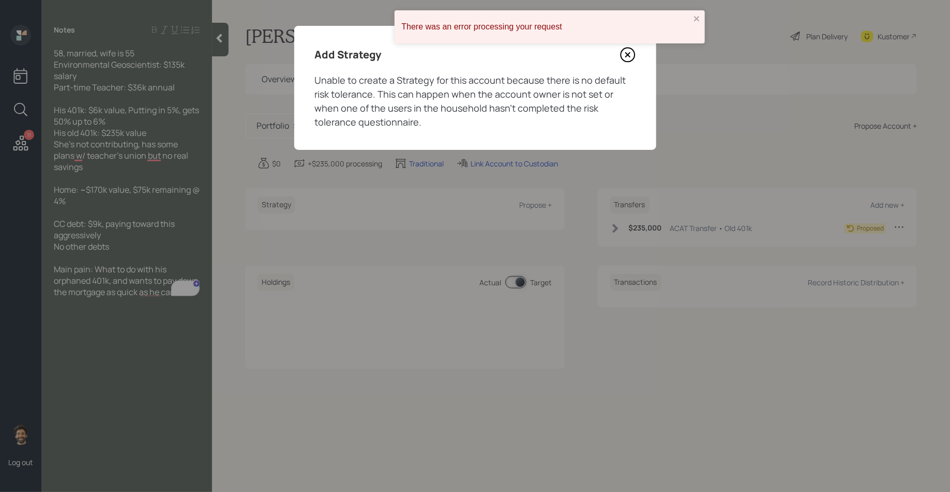
click at [631, 56] on icon at bounding box center [628, 55] width 16 height 16
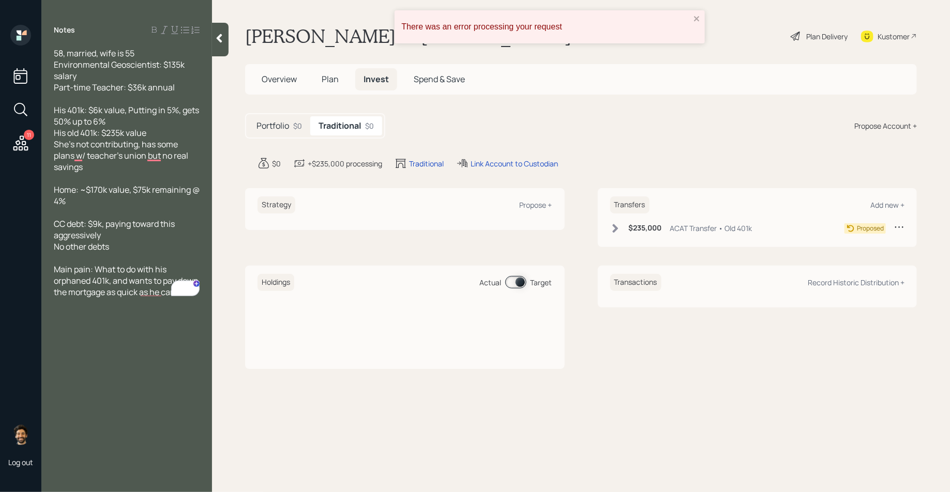
click at [337, 79] on span "Plan" at bounding box center [330, 78] width 17 height 11
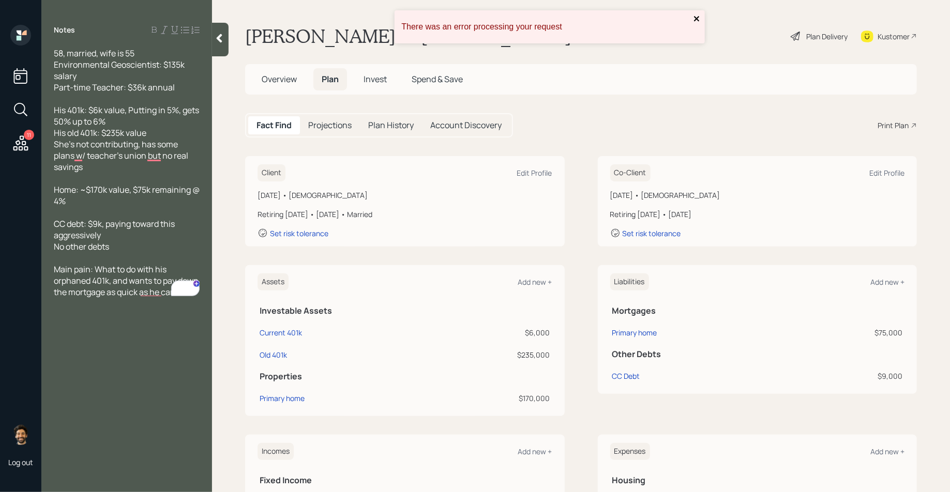
click at [694, 18] on icon "close" at bounding box center [696, 18] width 7 height 8
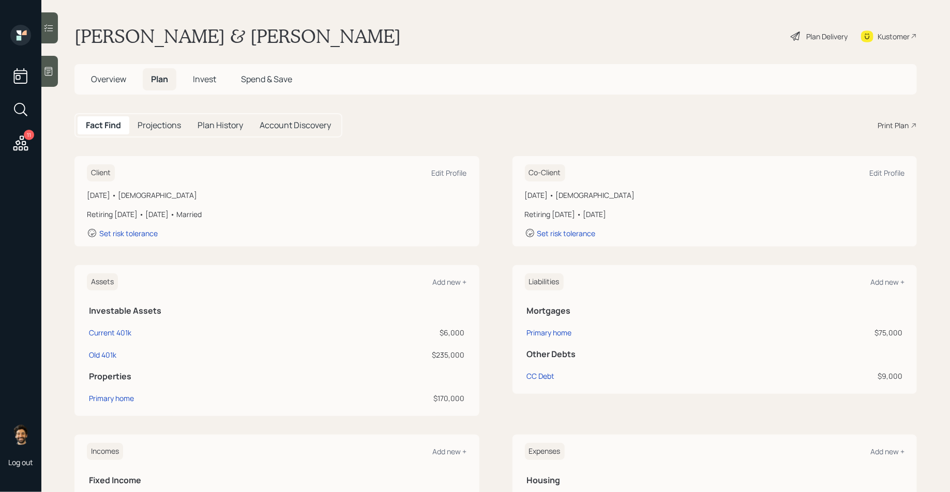
click at [122, 29] on h1 "[PERSON_NAME] & [PERSON_NAME]" at bounding box center [237, 36] width 326 height 23
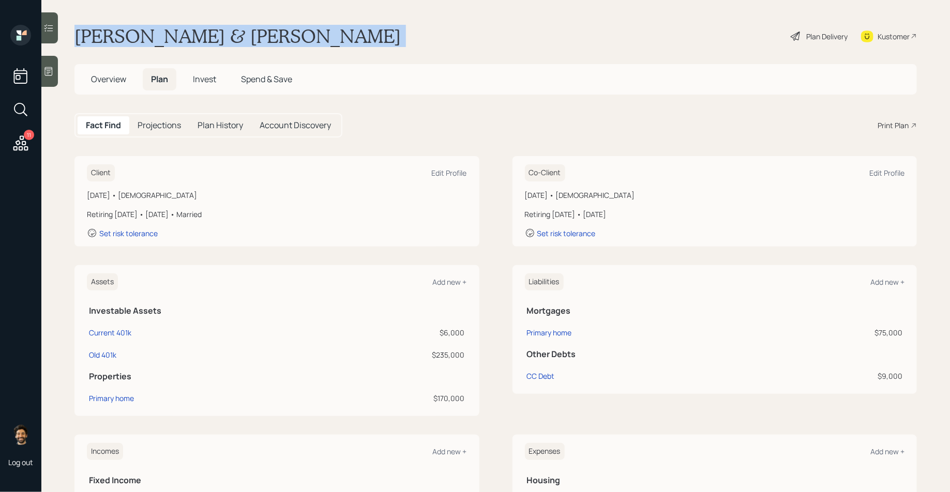
click at [122, 29] on h1 "Ken & Mrs. Duwal" at bounding box center [237, 36] width 326 height 23
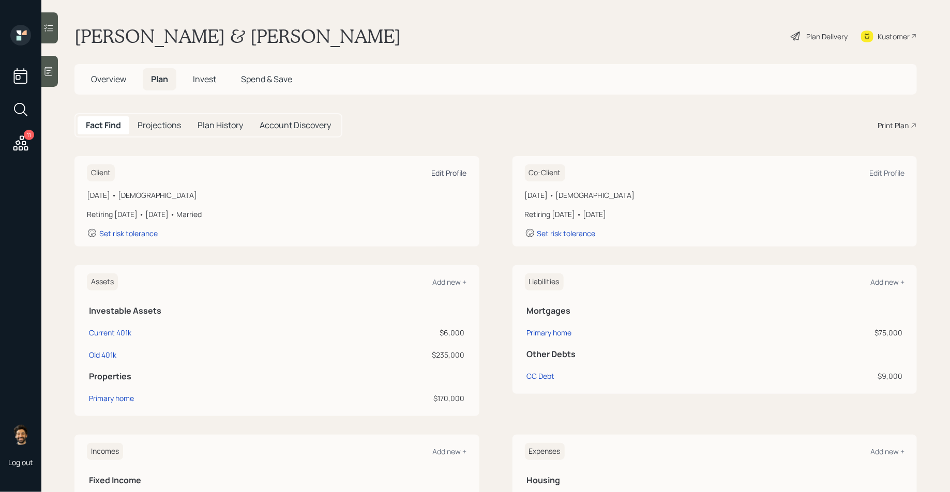
click at [446, 173] on div "Edit Profile" at bounding box center [449, 173] width 35 height 10
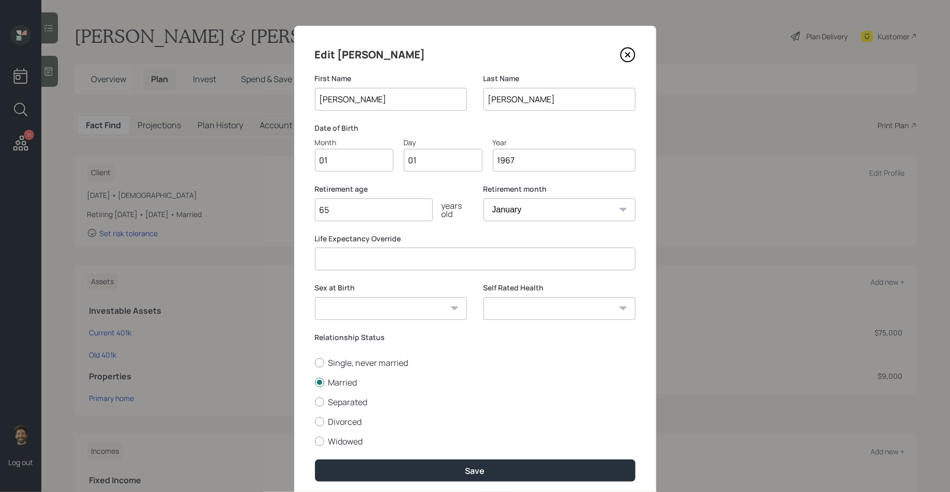
click at [329, 159] on input "01" at bounding box center [354, 160] width 79 height 23
type input "07"
click at [369, 467] on button "Save" at bounding box center [475, 471] width 321 height 22
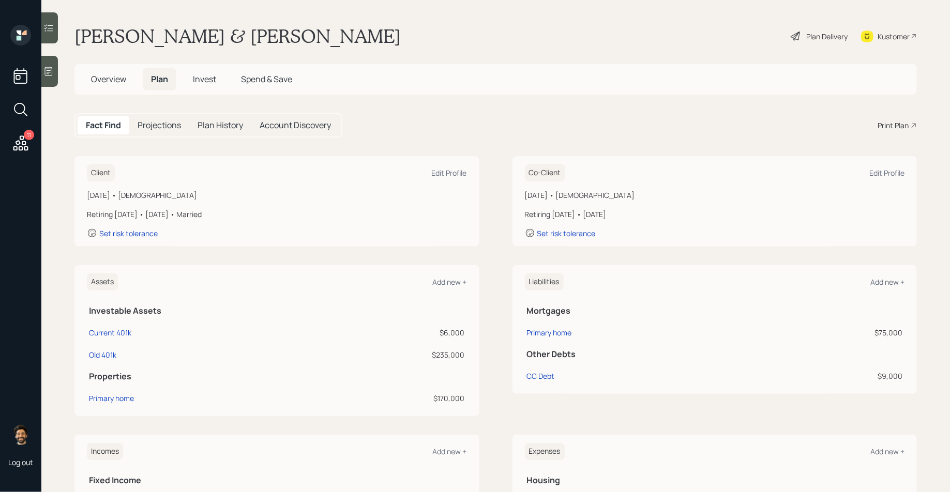
click at [57, 73] on div at bounding box center [49, 71] width 17 height 31
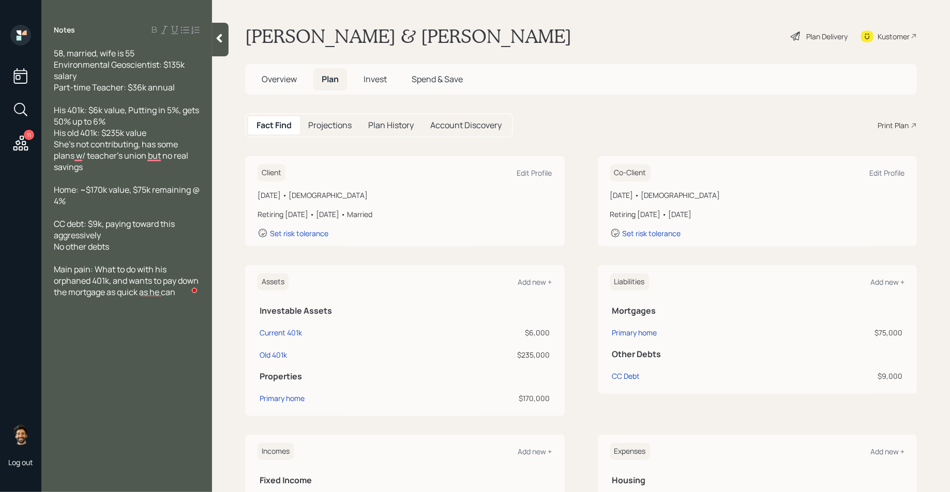
click at [220, 42] on icon at bounding box center [220, 38] width 6 height 9
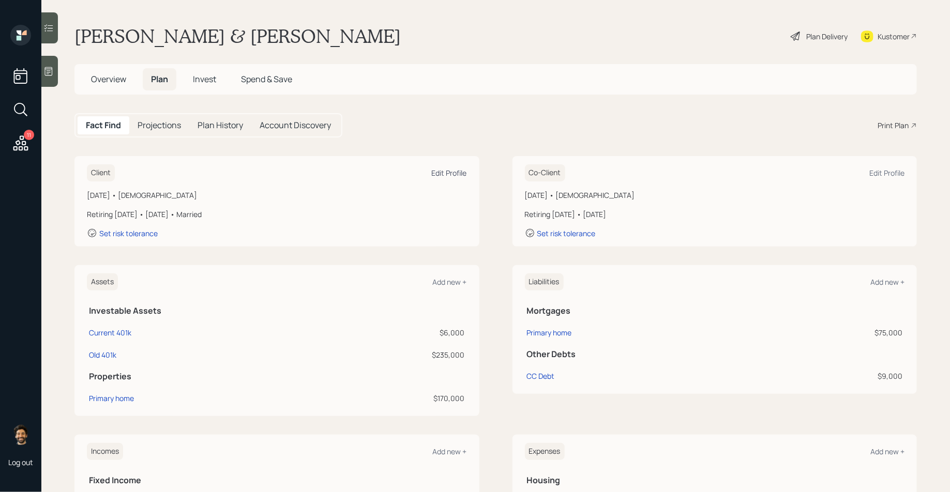
click at [452, 172] on div "Edit Profile" at bounding box center [449, 173] width 35 height 10
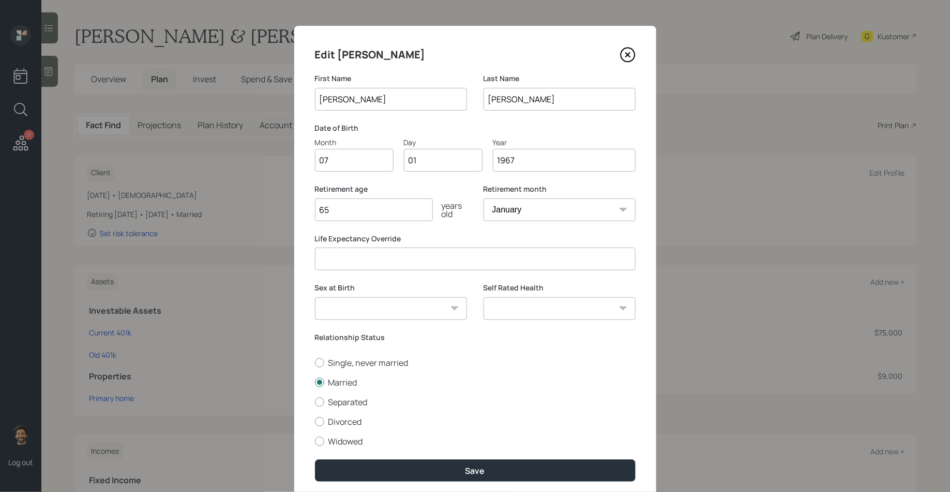
click at [366, 218] on input "65" at bounding box center [374, 210] width 118 height 23
type input "67"
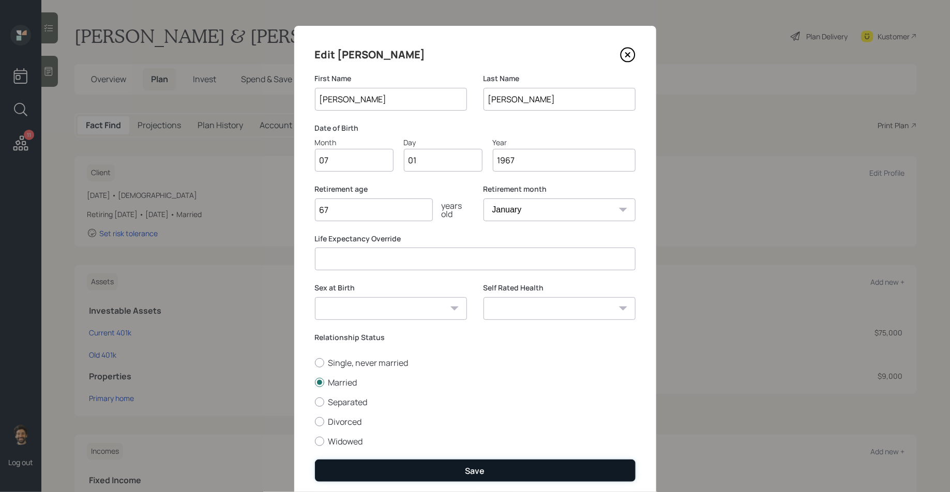
click at [368, 469] on button "Save" at bounding box center [475, 471] width 321 height 22
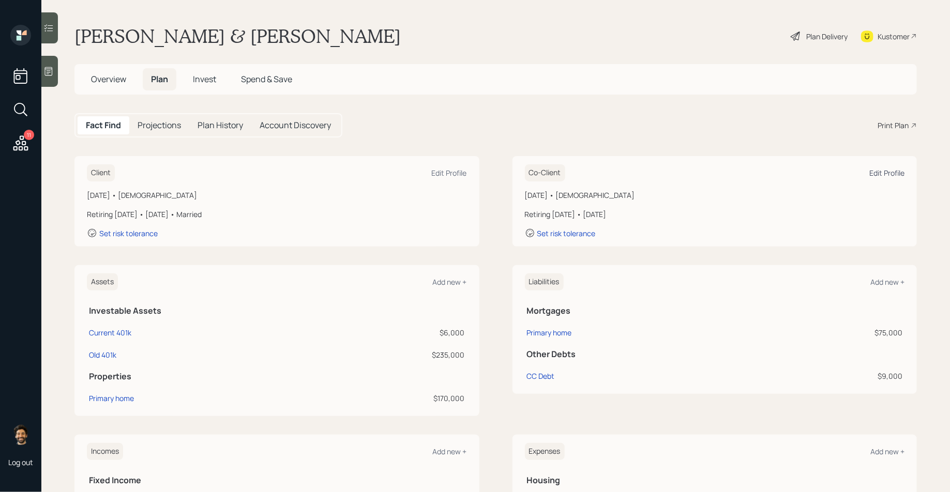
click at [895, 174] on div "Edit Profile" at bounding box center [886, 173] width 35 height 10
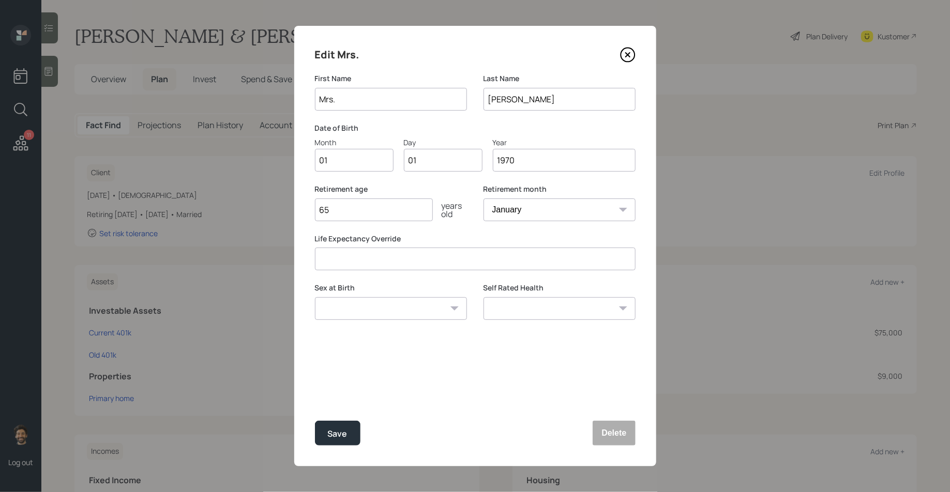
click at [345, 98] on input "Mrs." at bounding box center [391, 99] width 152 height 23
type input "[PERSON_NAME]"
click at [336, 167] on input "01" at bounding box center [354, 160] width 79 height 23
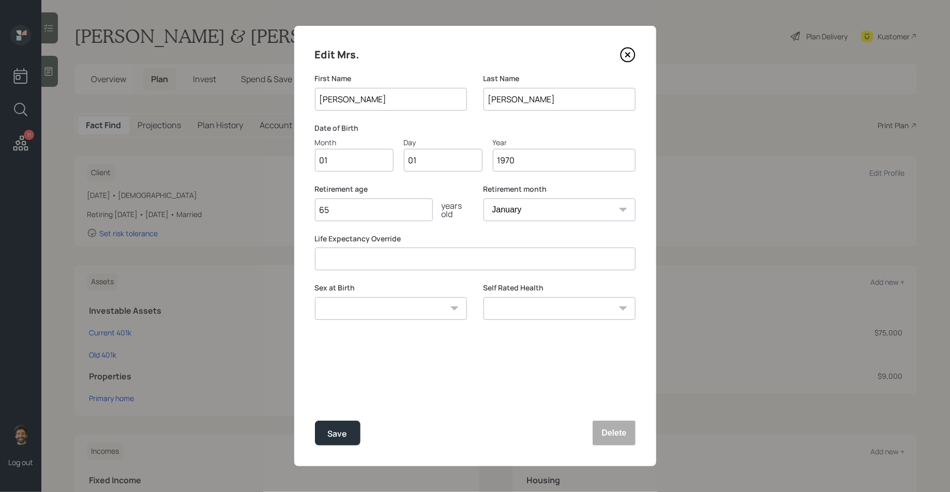
click at [336, 167] on input "01" at bounding box center [354, 160] width 79 height 23
type input "08"
type input "0"
type input "26"
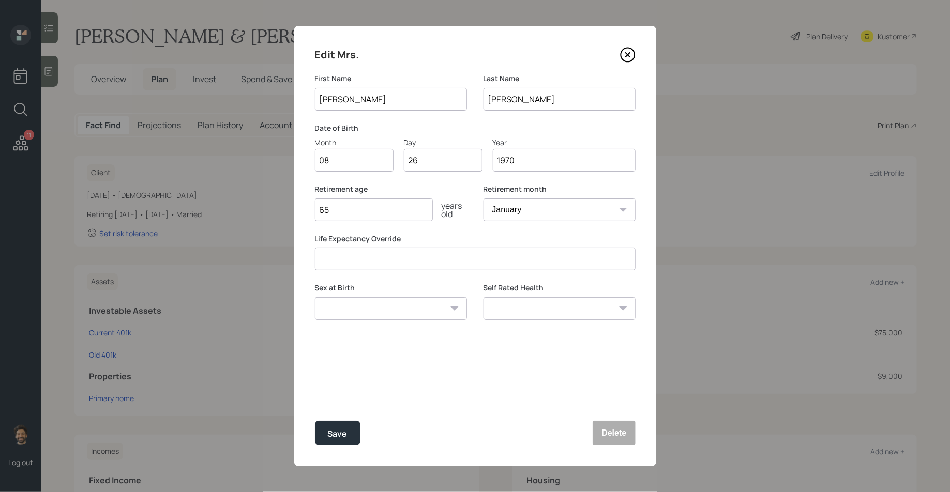
click at [350, 207] on input "65" at bounding box center [374, 210] width 118 height 23
click at [337, 428] on div "Save" at bounding box center [338, 434] width 20 height 14
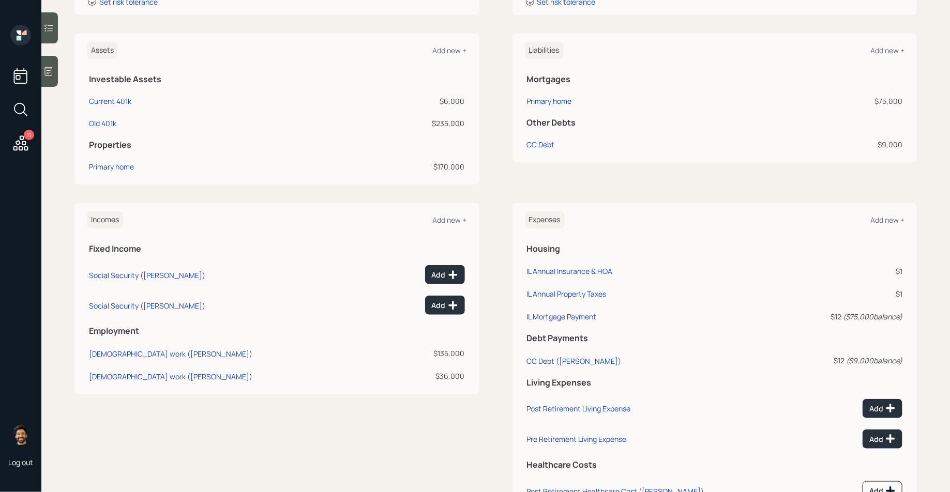
scroll to position [305, 0]
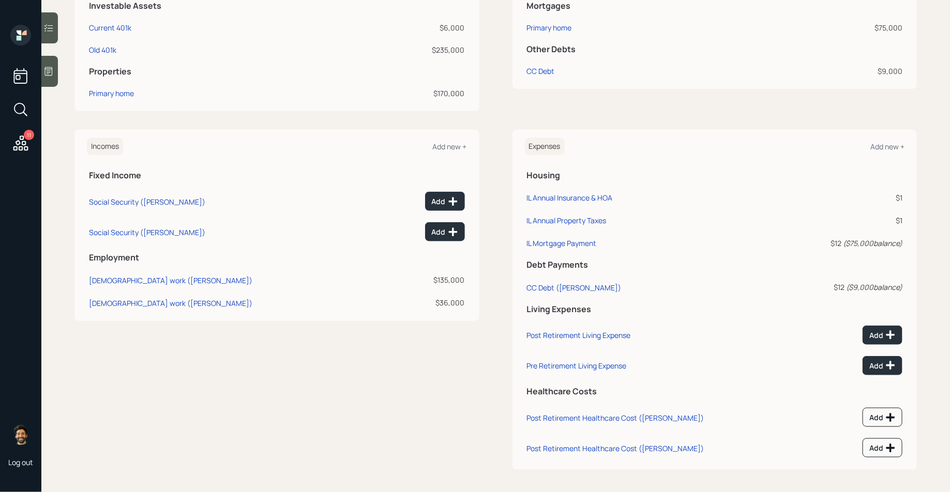
click at [445, 280] on div "$135,000" at bounding box center [427, 280] width 75 height 11
click at [450, 304] on div "$36,000" at bounding box center [427, 302] width 75 height 11
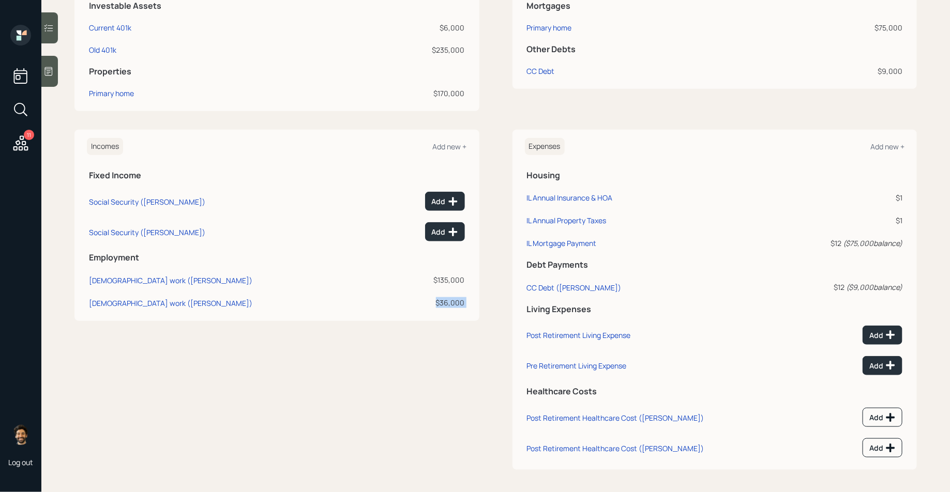
click at [450, 304] on div "$36,000" at bounding box center [427, 302] width 75 height 11
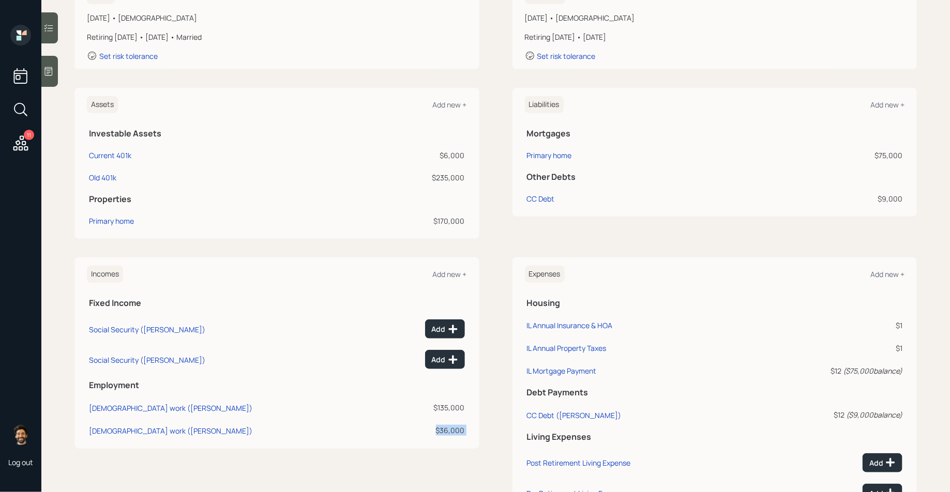
scroll to position [178, 0]
click at [454, 359] on icon at bounding box center [452, 359] width 9 height 9
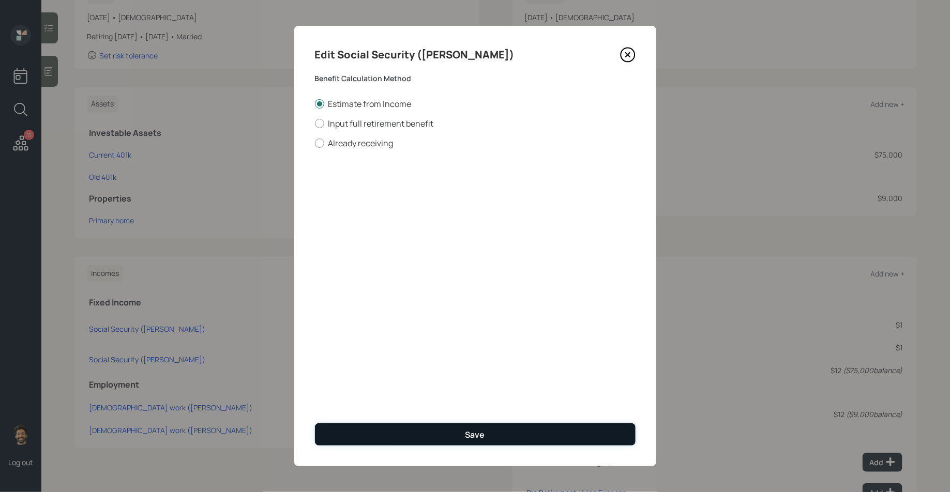
click at [397, 436] on button "Save" at bounding box center [475, 435] width 321 height 22
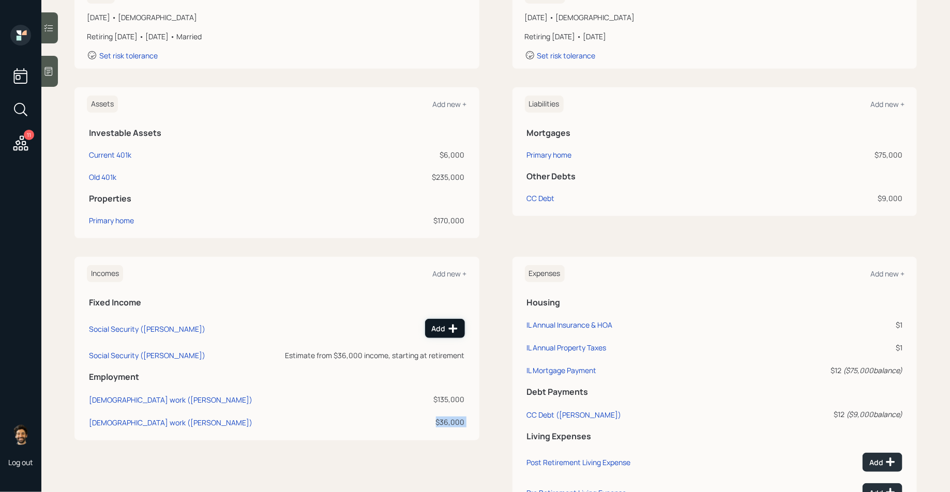
click at [438, 331] on div "Add" at bounding box center [445, 329] width 26 height 10
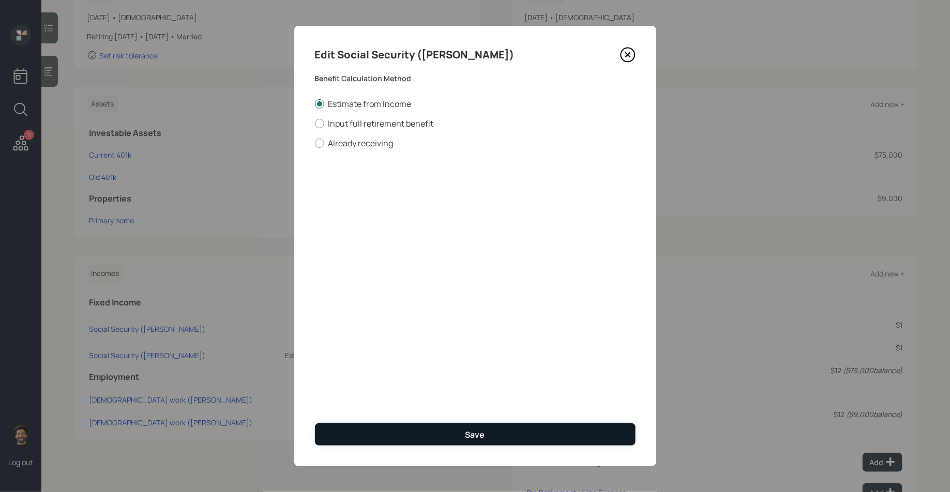
click at [410, 436] on button "Save" at bounding box center [475, 435] width 321 height 22
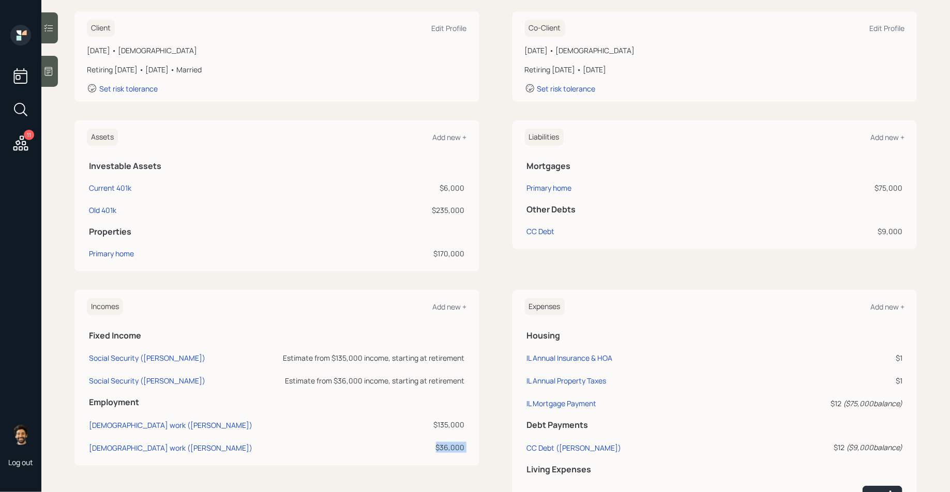
scroll to position [138, 0]
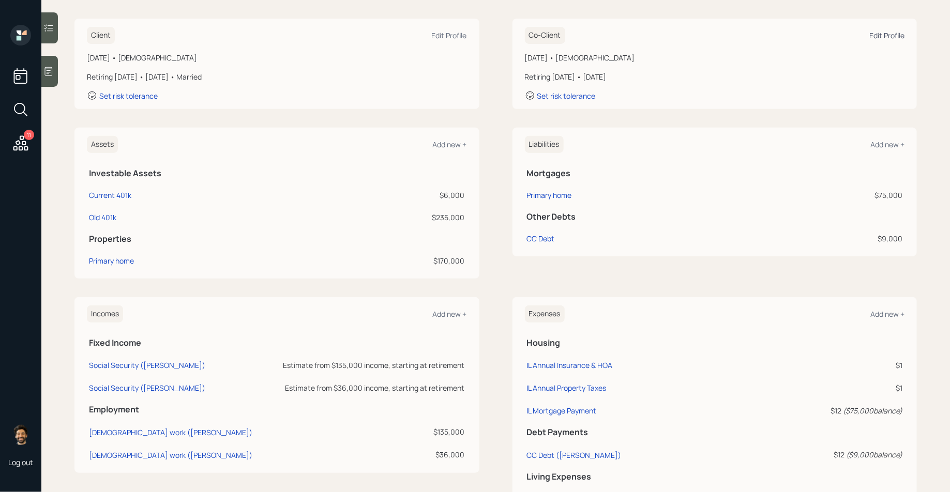
click at [876, 37] on div "Edit Profile" at bounding box center [886, 36] width 35 height 10
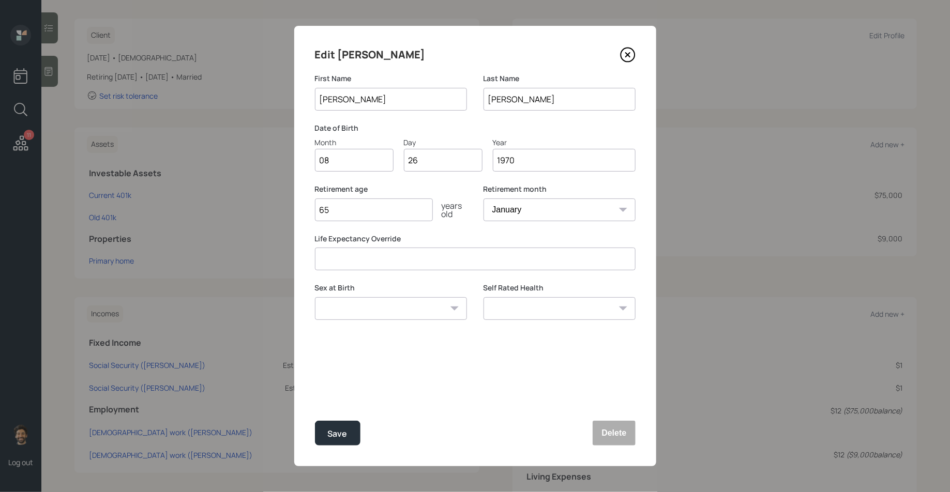
click at [353, 207] on input "65" at bounding box center [374, 210] width 118 height 23
type input "64"
click at [328, 434] on div "Save" at bounding box center [338, 434] width 20 height 14
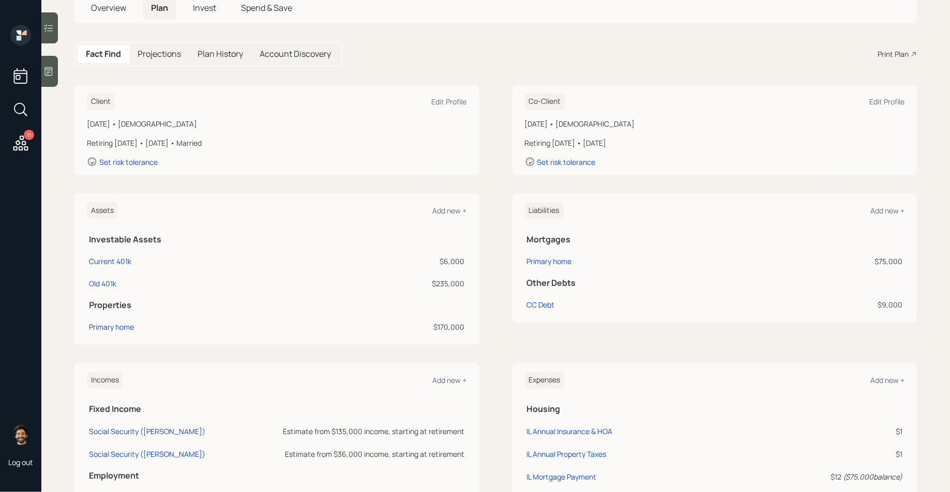
scroll to position [62, 0]
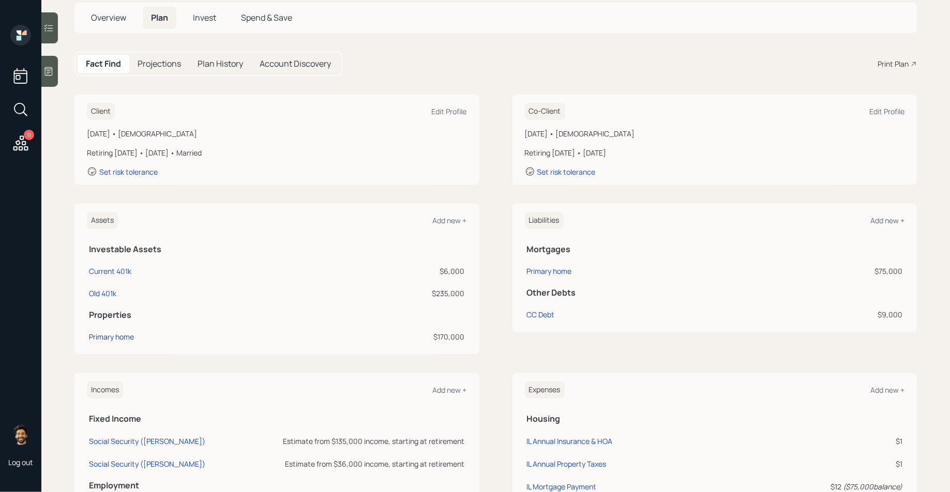
click at [118, 334] on div "Primary home" at bounding box center [111, 336] width 45 height 11
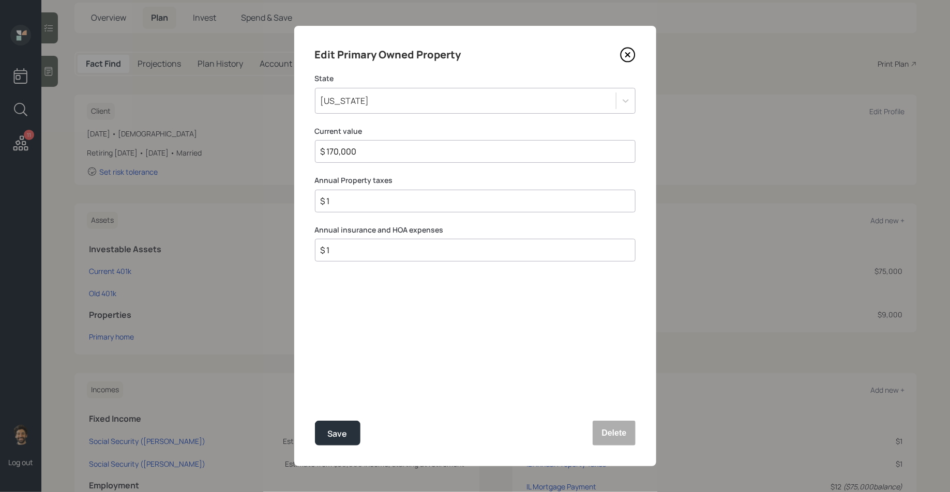
drag, startPoint x: 372, startPoint y: 150, endPoint x: 277, endPoint y: 150, distance: 95.1
click at [277, 150] on div "Edit Primary Owned Property State Illinois Current value $ 170,000 Annual Prope…" at bounding box center [475, 246] width 950 height 492
click at [322, 439] on button "Save" at bounding box center [338, 433] width 46 height 25
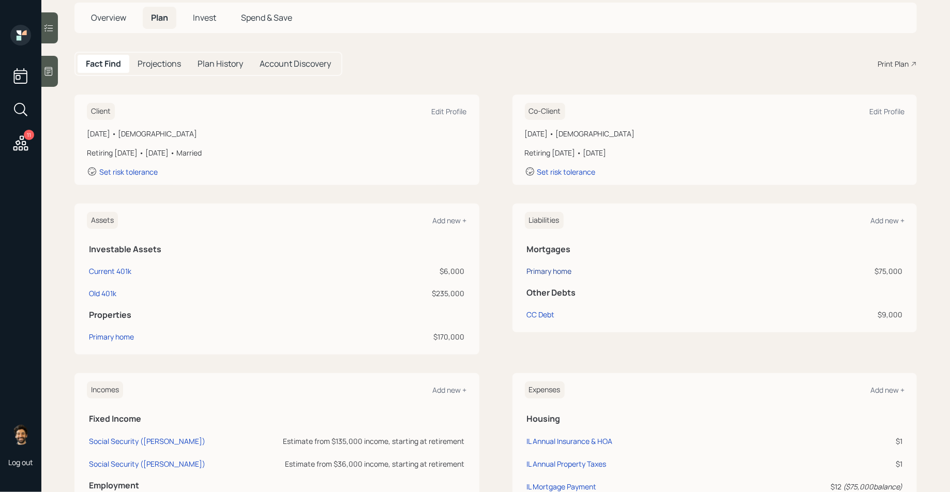
click at [560, 273] on div "Primary home" at bounding box center [549, 271] width 45 height 11
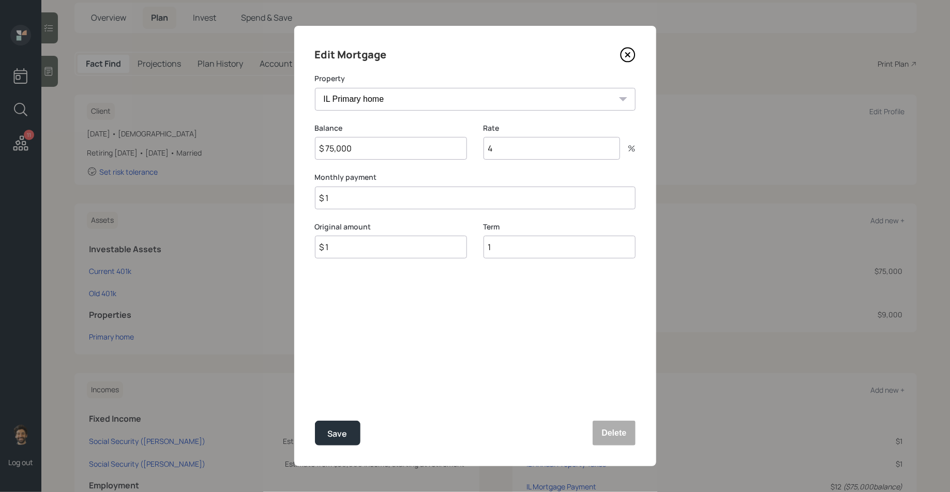
click at [343, 143] on input "$ 75,000" at bounding box center [391, 148] width 152 height 23
drag, startPoint x: 523, startPoint y: 147, endPoint x: 443, endPoint y: 147, distance: 80.2
click at [443, 147] on div "Balance $ 75,000 Rate 4 %" at bounding box center [475, 148] width 321 height 50
click at [356, 246] on input "$ 1" at bounding box center [391, 247] width 152 height 23
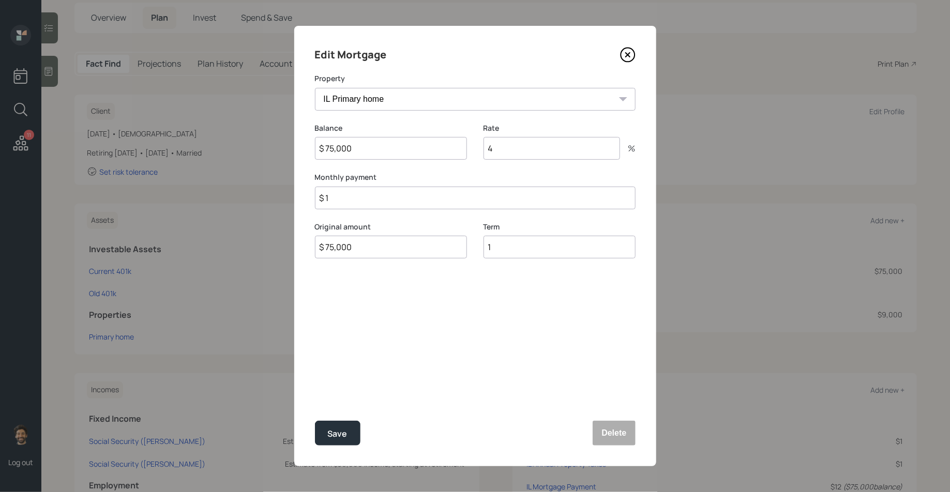
type input "$ 75,000"
type input "3"
click at [346, 203] on input "$ 1" at bounding box center [475, 198] width 321 height 23
type input "$ 458"
click at [523, 249] on input "3" at bounding box center [560, 247] width 152 height 23
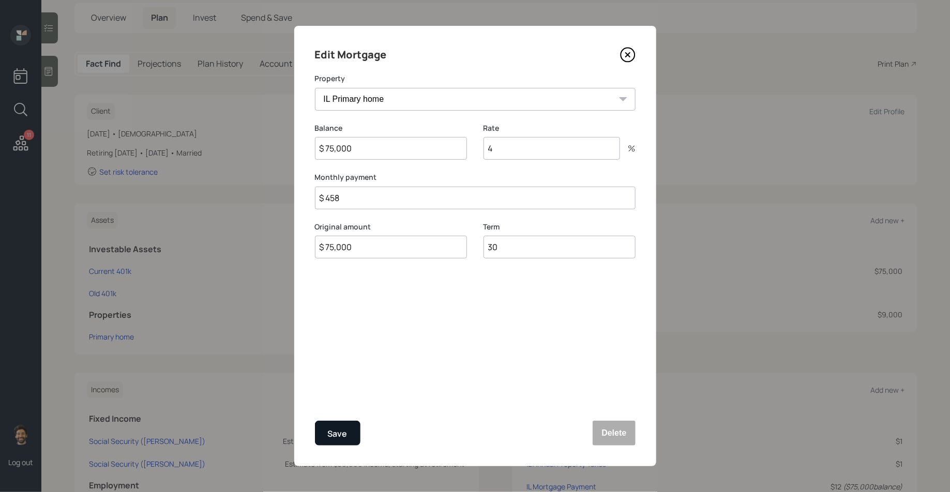
type input "30"
click at [331, 441] on button "Save" at bounding box center [338, 433] width 46 height 25
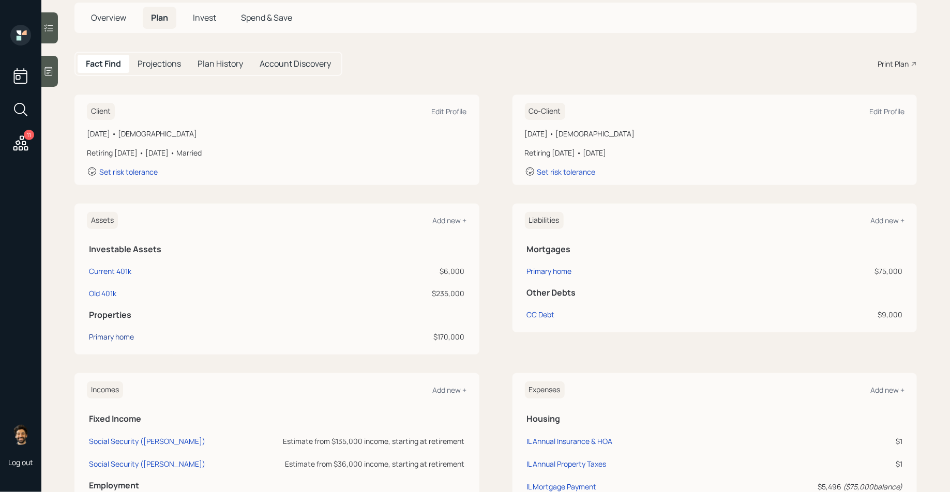
click at [116, 336] on div "Primary home" at bounding box center [111, 336] width 45 height 11
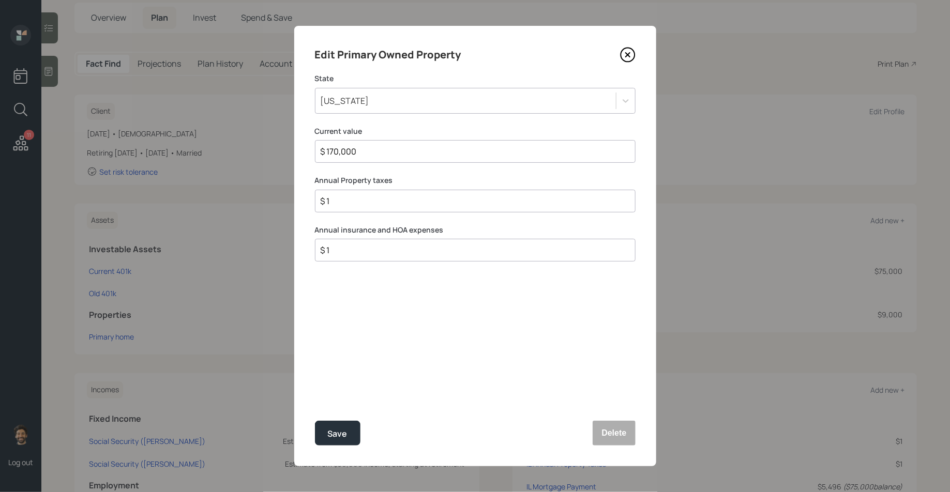
click at [349, 255] on input "$ 1" at bounding box center [471, 250] width 303 height 12
type input "$"
click at [338, 197] on input "$ 1" at bounding box center [471, 201] width 303 height 12
click at [364, 201] on input "$ 3,700" at bounding box center [471, 201] width 303 height 12
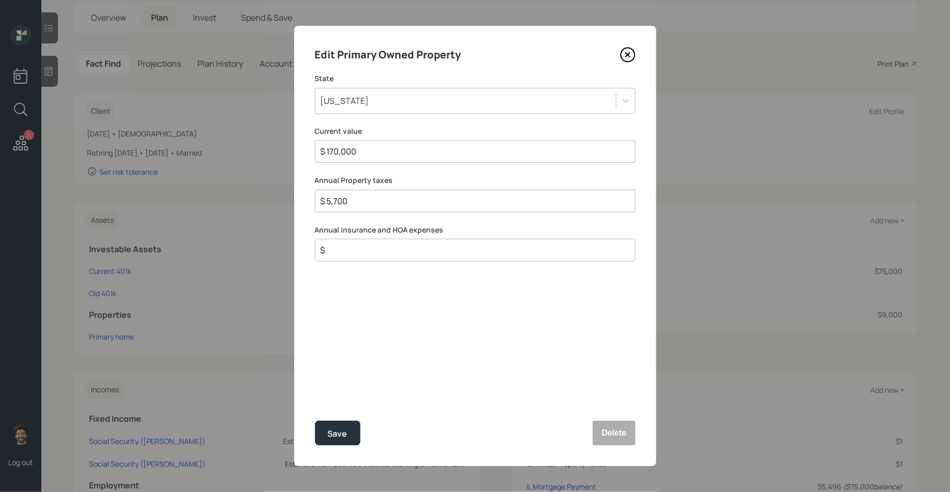
type input "$ 5,700"
click at [356, 258] on div "$" at bounding box center [475, 250] width 321 height 23
click at [345, 243] on div "$" at bounding box center [475, 250] width 321 height 23
click at [347, 248] on input "$" at bounding box center [471, 250] width 303 height 12
type input "$ 1,600"
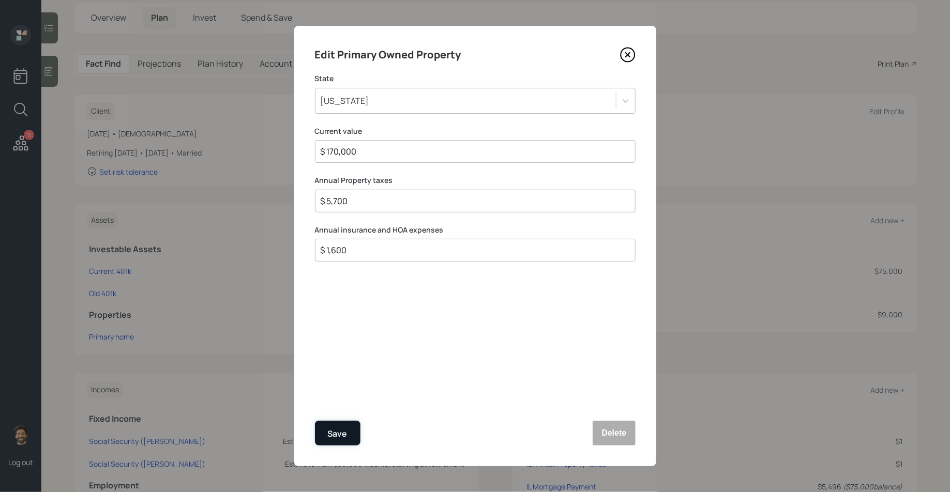
click at [328, 435] on div "Save" at bounding box center [338, 434] width 20 height 14
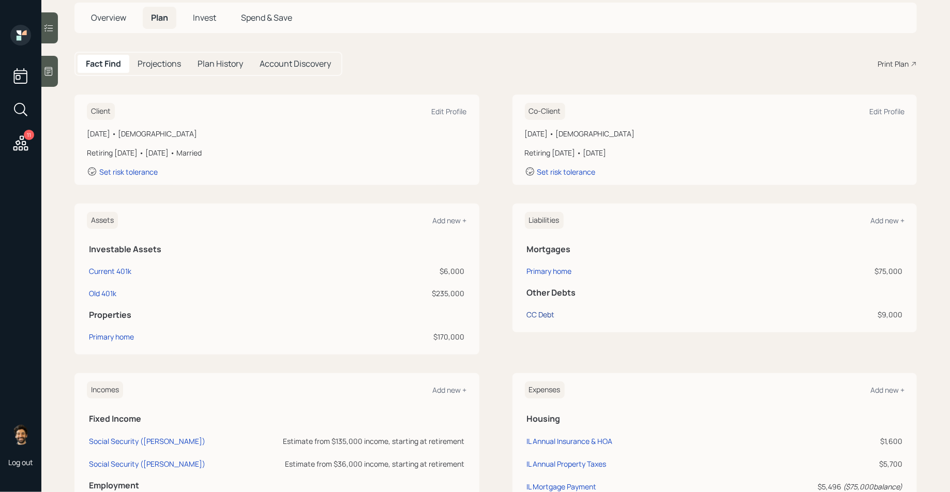
click at [534, 317] on div "CC Debt" at bounding box center [541, 314] width 28 height 11
select select "credit_card"
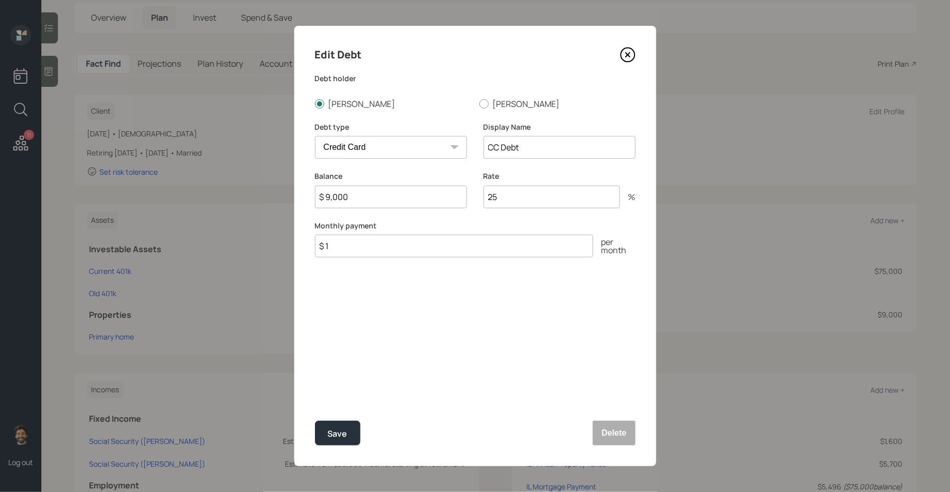
drag, startPoint x: 361, startPoint y: 192, endPoint x: 281, endPoint y: 188, distance: 79.7
click at [281, 188] on div "Edit Debt Debt holder Ken Deborah Debt type Car Credit Card Medical Student Oth…" at bounding box center [475, 246] width 950 height 492
click at [336, 254] on input "$ 1" at bounding box center [454, 246] width 278 height 23
type input "$ 1,000"
click at [626, 55] on icon at bounding box center [627, 55] width 4 height 4
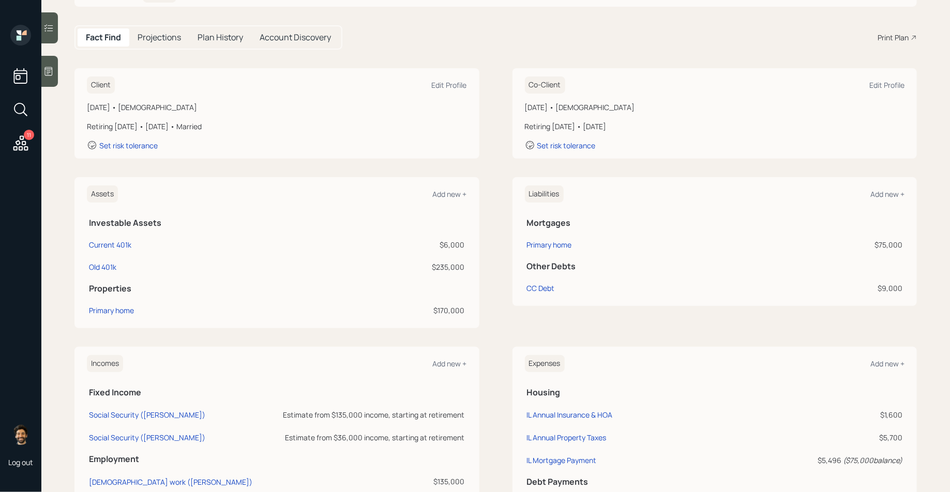
scroll to position [94, 0]
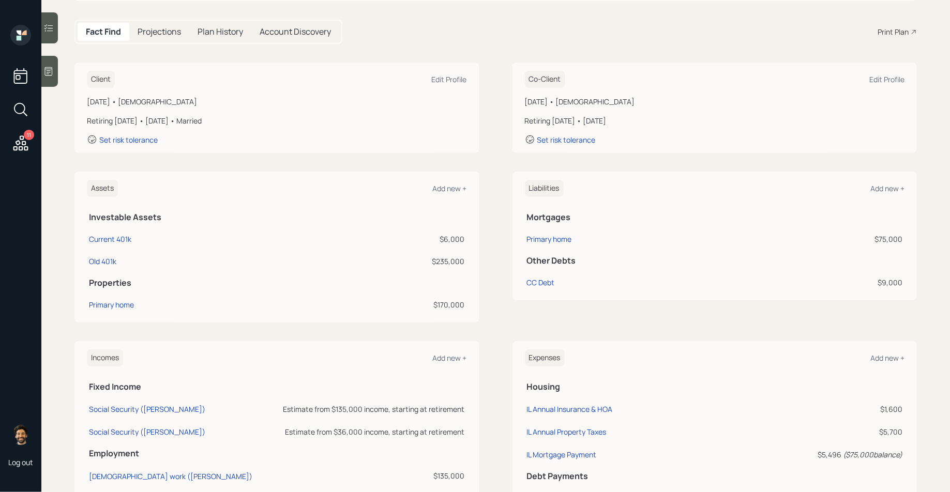
click at [450, 239] on div "$6,000" at bounding box center [385, 239] width 158 height 11
click at [124, 234] on div "Current 401k" at bounding box center [110, 239] width 42 height 11
select select "company_sponsored"
select select "balanced"
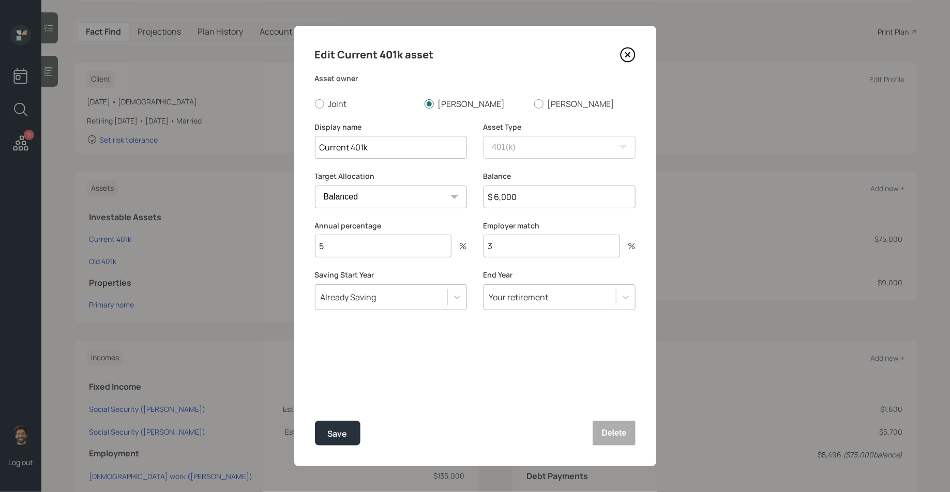
click at [504, 193] on input "$ 6,000" at bounding box center [560, 197] width 152 height 23
type input "$ 16,000"
drag, startPoint x: 356, startPoint y: 247, endPoint x: 282, endPoint y: 247, distance: 74.5
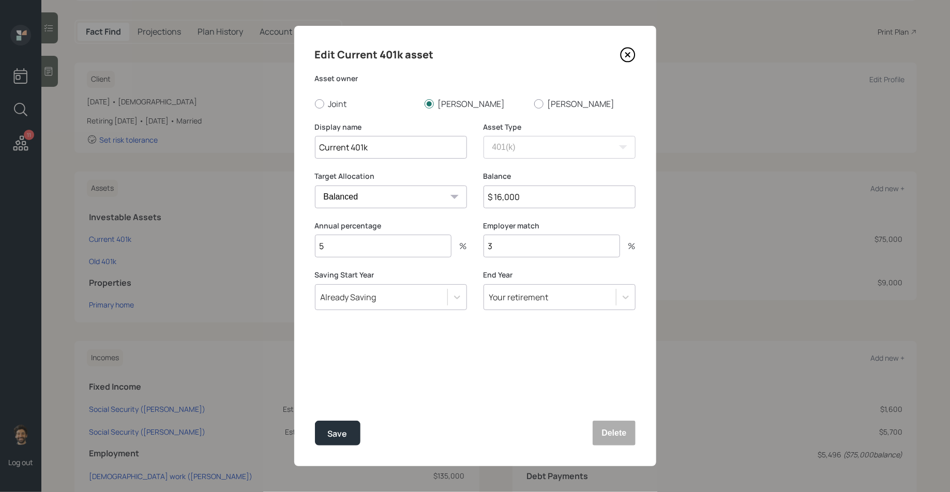
click at [282, 247] on div "Edit Current 401k asset Asset owner Joint Ken Deborah Display name Current 401k…" at bounding box center [475, 246] width 950 height 492
click at [337, 434] on div "Save" at bounding box center [338, 434] width 20 height 14
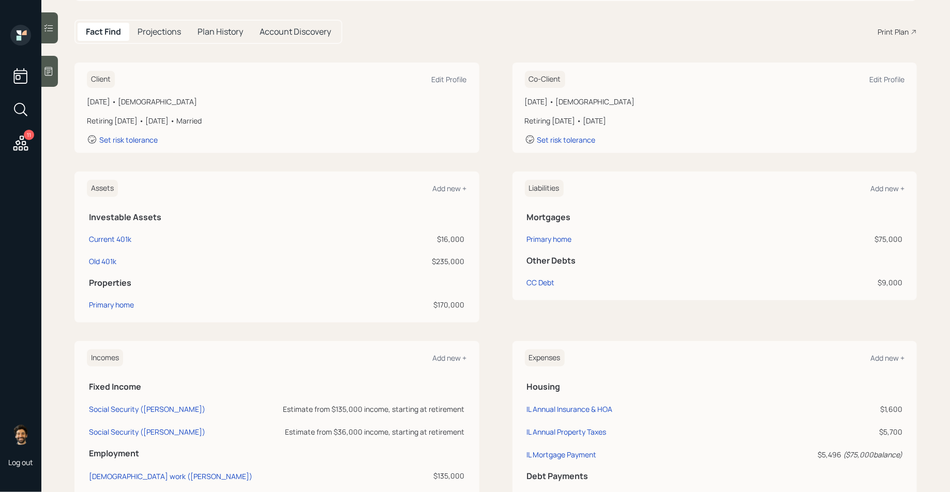
click at [53, 73] on icon at bounding box center [48, 71] width 10 height 10
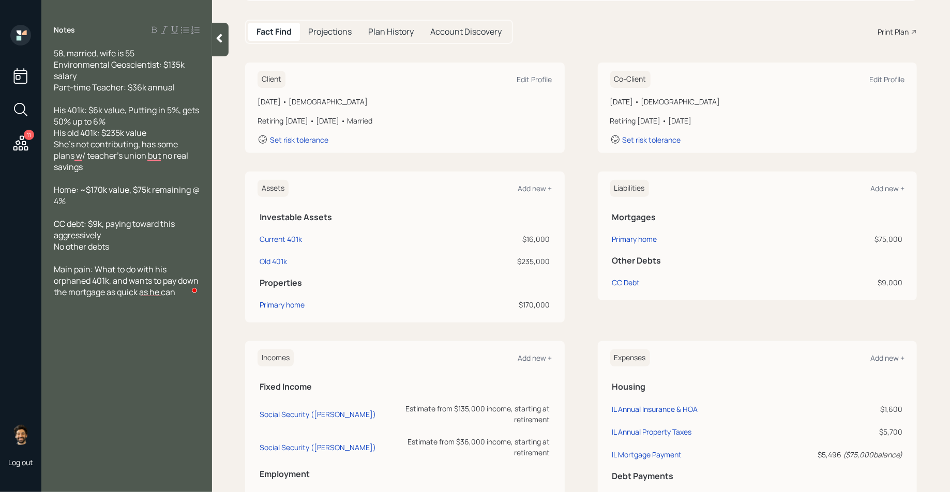
click at [217, 44] on div at bounding box center [220, 40] width 17 height 34
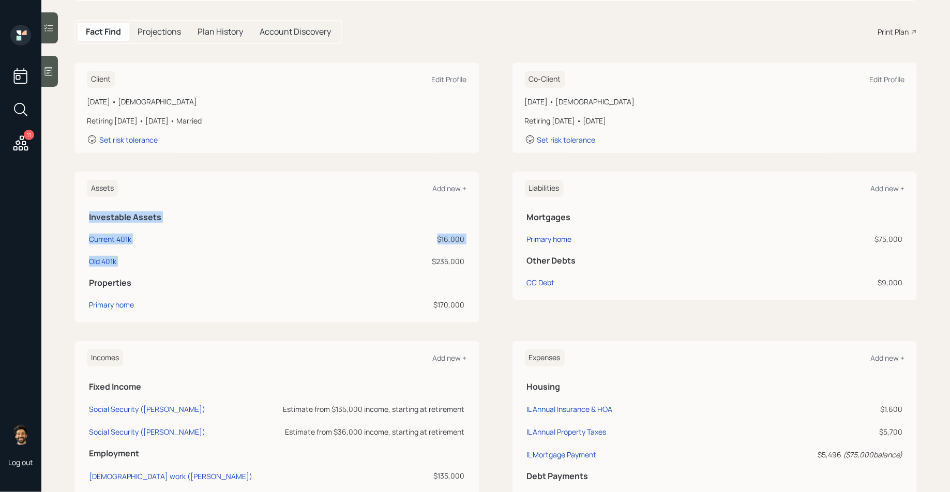
drag, startPoint x: 470, startPoint y: 263, endPoint x: 431, endPoint y: 263, distance: 38.8
click at [431, 263] on div "Assets Add new + Investable Assets Current 401k $16,000 Old 401k $235,000 Prope…" at bounding box center [276, 247] width 405 height 151
click at [431, 263] on div "$235,000" at bounding box center [385, 261] width 158 height 11
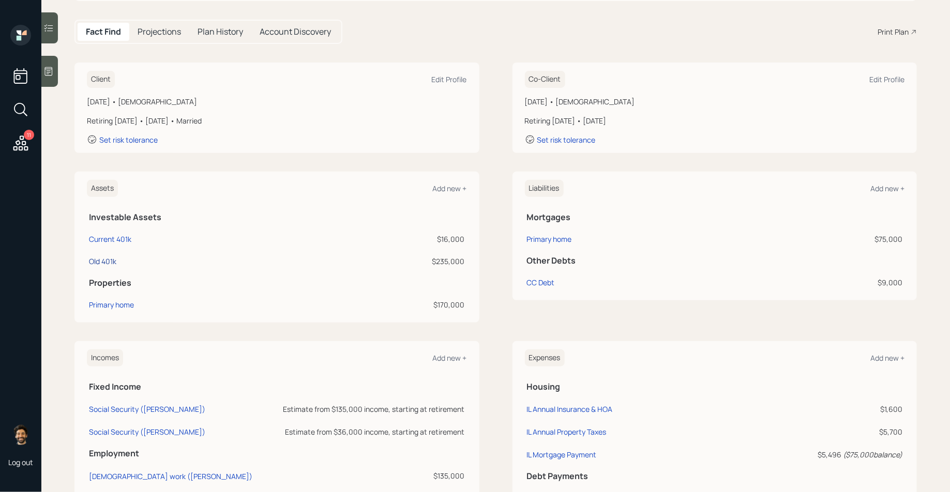
click at [93, 258] on div "Old 401k" at bounding box center [102, 261] width 27 height 11
select select "company_sponsored"
select select "balanced"
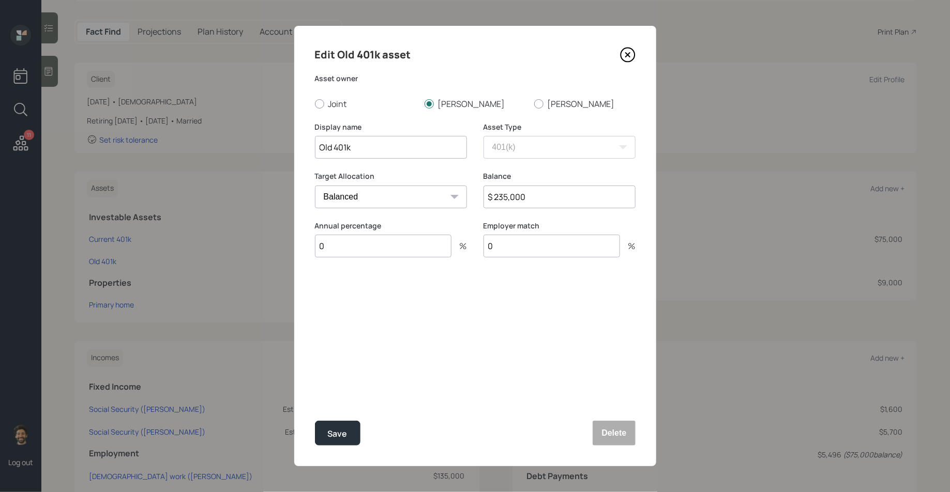
click at [504, 203] on input "$ 235,000" at bounding box center [560, 197] width 152 height 23
type input "$ 471,000"
click at [338, 445] on button "Save" at bounding box center [338, 433] width 46 height 25
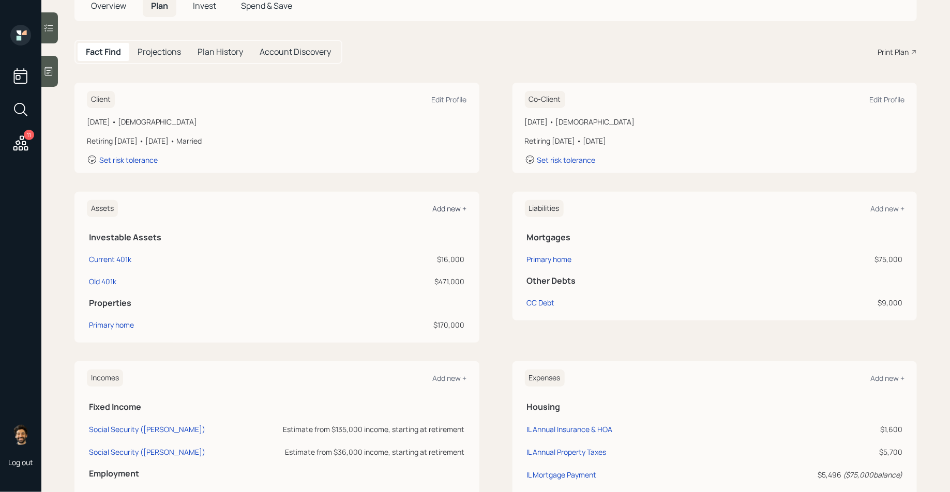
scroll to position [81, 0]
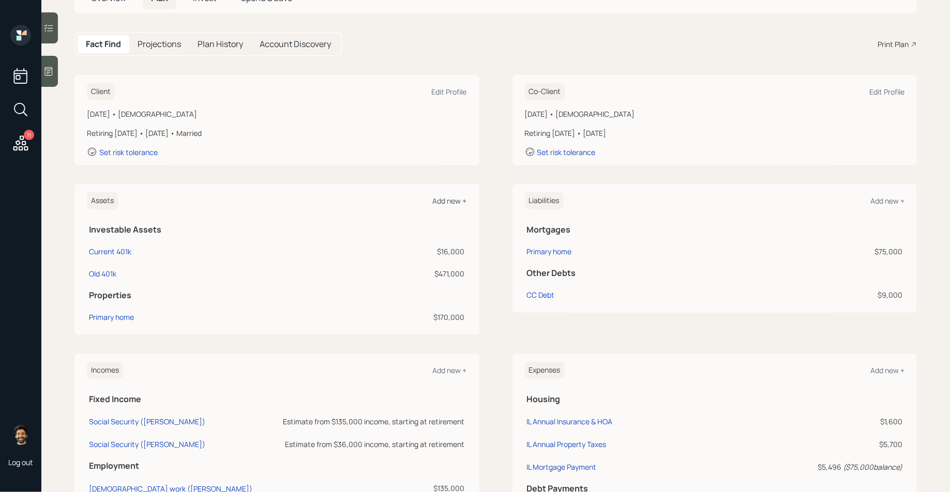
click at [450, 201] on div "Add new +" at bounding box center [450, 201] width 34 height 10
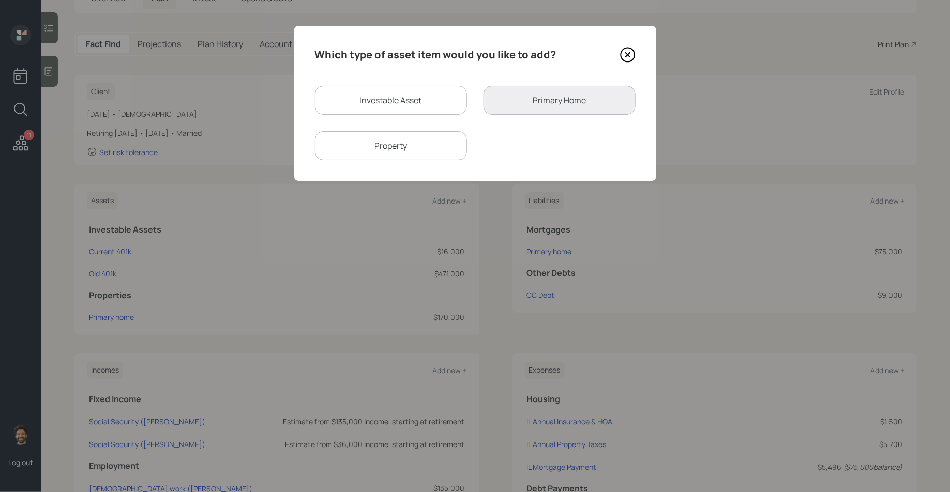
click at [424, 101] on div "Investable Asset" at bounding box center [391, 100] width 152 height 29
select select "taxable"
select select "balanced"
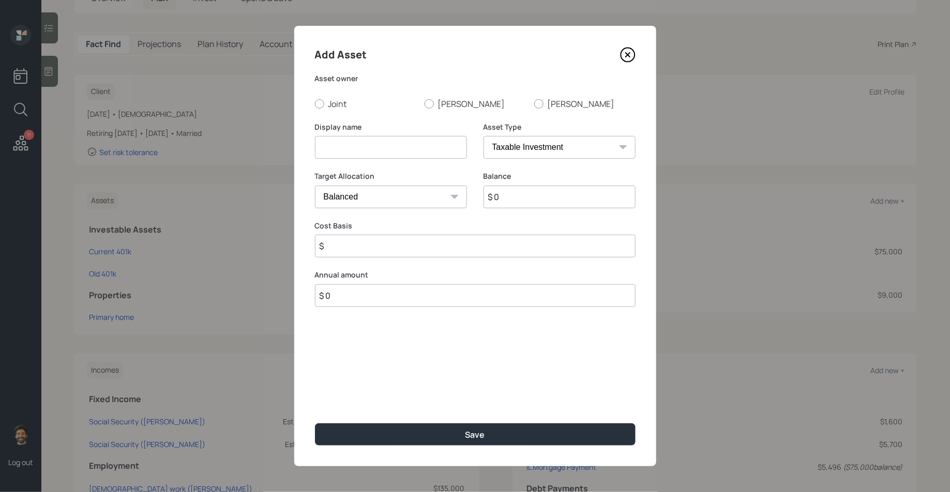
click at [518, 142] on select "SEP IRA IRA Roth IRA 401(k) Roth 401(k) 403(b) Roth 403(b) 457(b) Roth 457(b) H…" at bounding box center [560, 147] width 152 height 23
select select "emergency_fund"
click at [484, 136] on select "SEP IRA IRA Roth IRA 401(k) Roth 401(k) 403(b) Roth 403(b) 457(b) Roth 457(b) H…" at bounding box center [560, 147] width 152 height 23
click at [373, 144] on input at bounding box center [391, 147] width 152 height 23
type input "Checking / Savings"
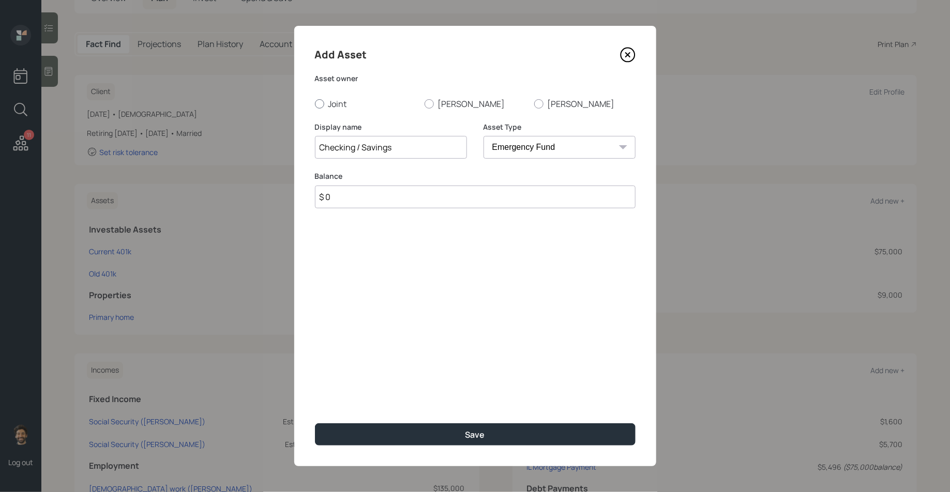
click at [340, 103] on label "Joint" at bounding box center [365, 103] width 101 height 11
click at [315, 103] on input "Joint" at bounding box center [314, 103] width 1 height 1
radio input "true"
click at [349, 200] on input "$ 0" at bounding box center [475, 197] width 321 height 23
type input "$ 500"
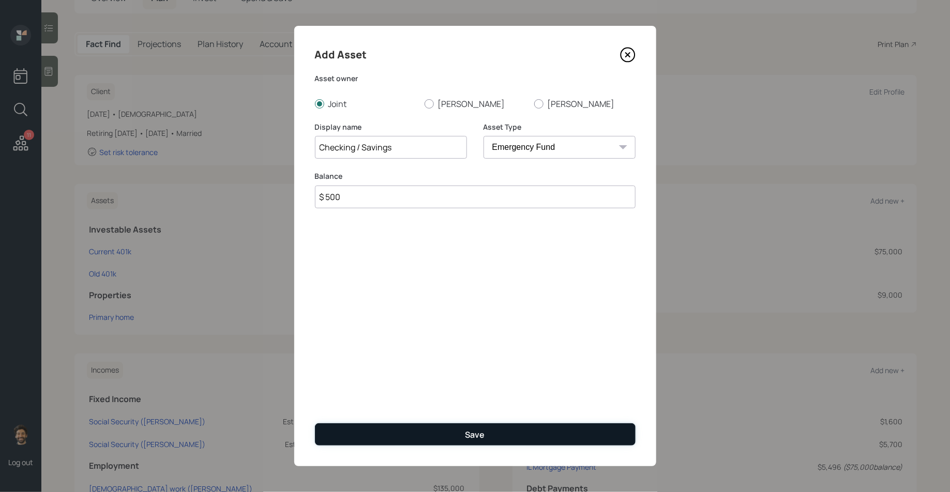
click at [379, 433] on button "Save" at bounding box center [475, 435] width 321 height 22
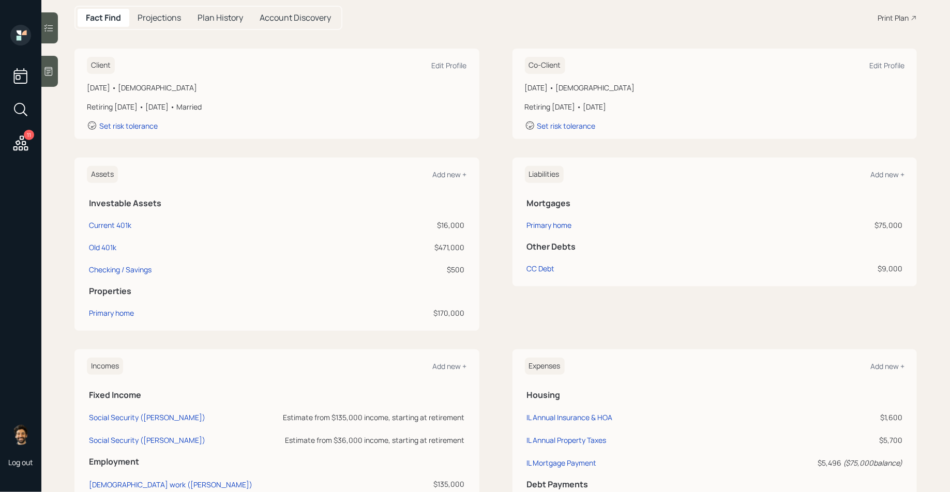
scroll to position [97, 0]
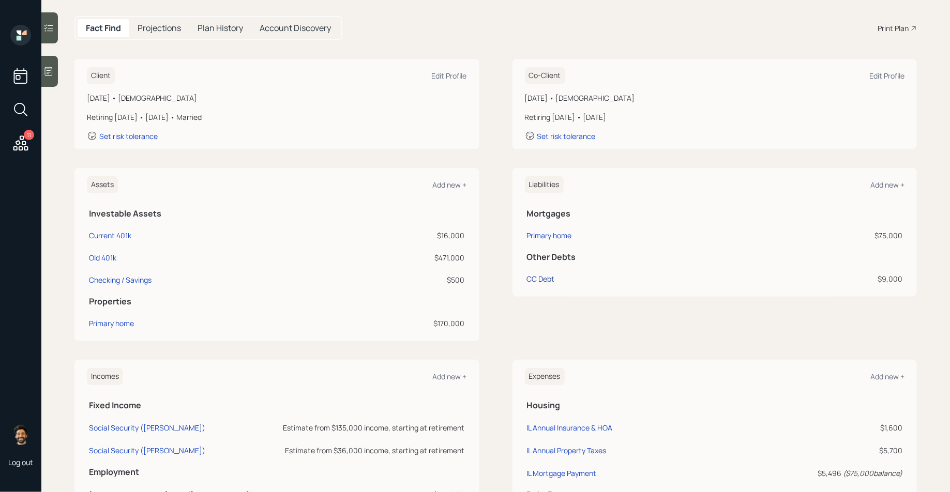
click at [551, 277] on div "CC Debt" at bounding box center [541, 279] width 28 height 11
select select "credit_card"
click at [539, 239] on div "Primary home" at bounding box center [549, 235] width 45 height 11
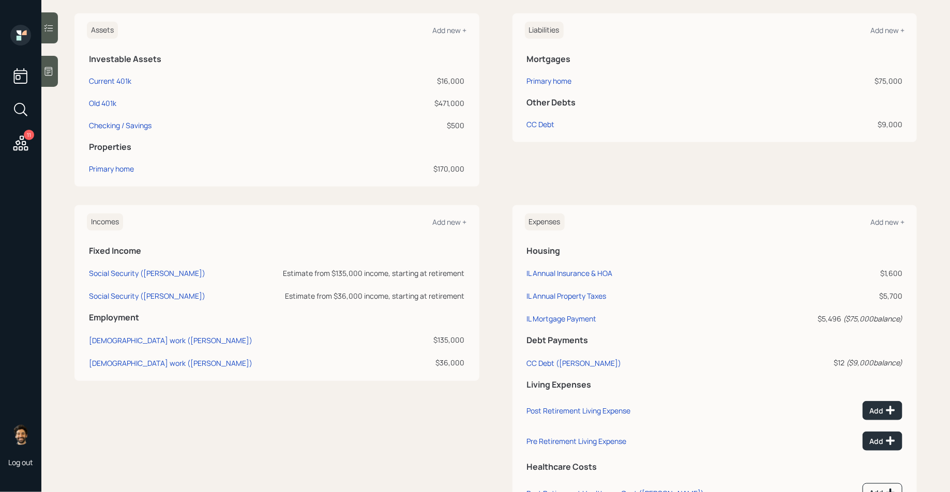
scroll to position [327, 0]
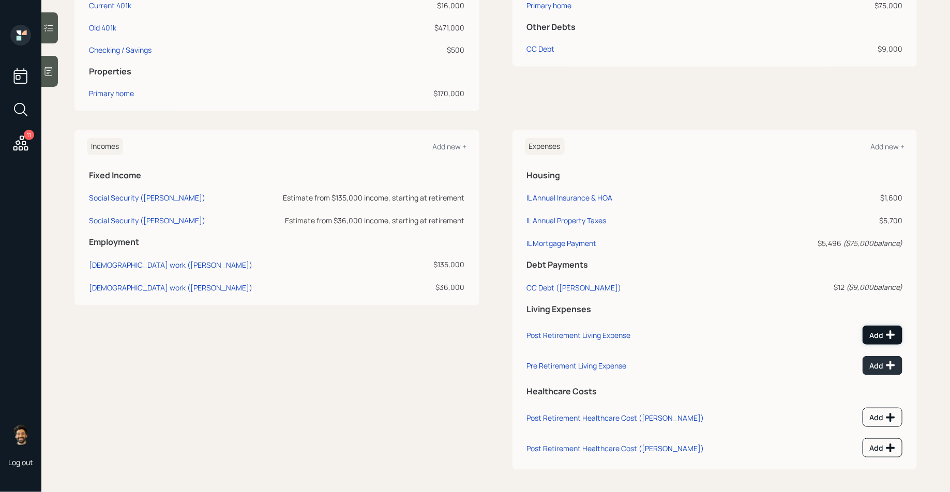
click at [884, 334] on div "Add" at bounding box center [882, 335] width 26 height 10
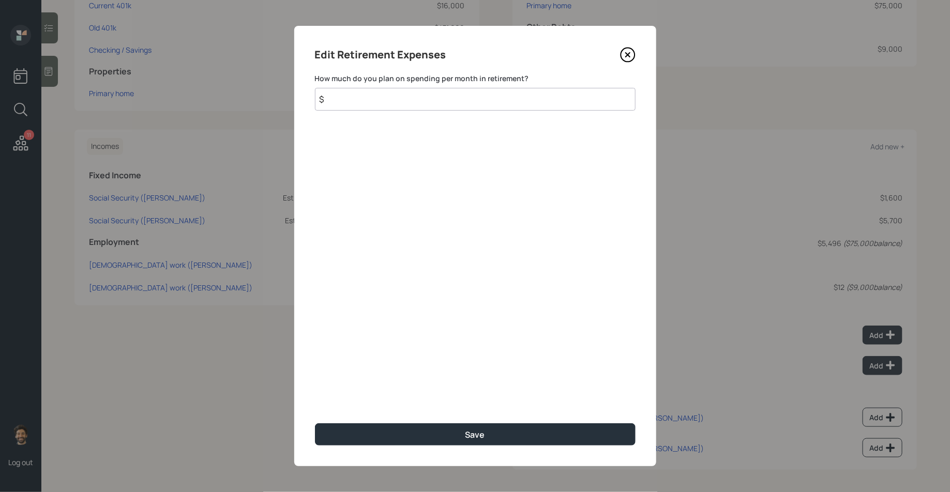
click at [378, 102] on input "$" at bounding box center [475, 99] width 321 height 23
type input "$ 2,500"
click at [631, 59] on icon at bounding box center [628, 55] width 16 height 16
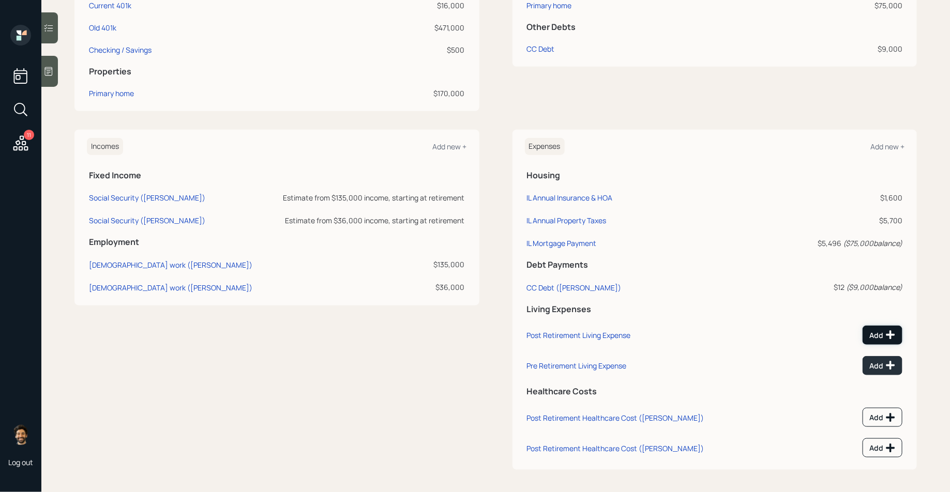
click at [875, 339] on button "Add" at bounding box center [883, 335] width 40 height 19
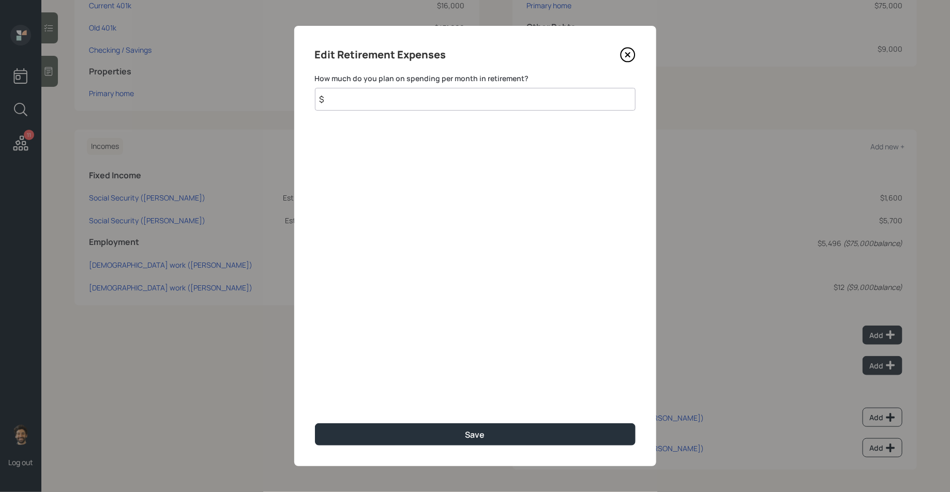
click at [369, 107] on input "$" at bounding box center [475, 99] width 321 height 23
type input "$ 3,000"
click at [381, 418] on div "Edit Retirement Expenses How much do you plan on spending per month in retireme…" at bounding box center [475, 246] width 362 height 441
click at [385, 422] on div "Edit Retirement Expenses How much do you plan on spending per month in retireme…" at bounding box center [475, 246] width 362 height 441
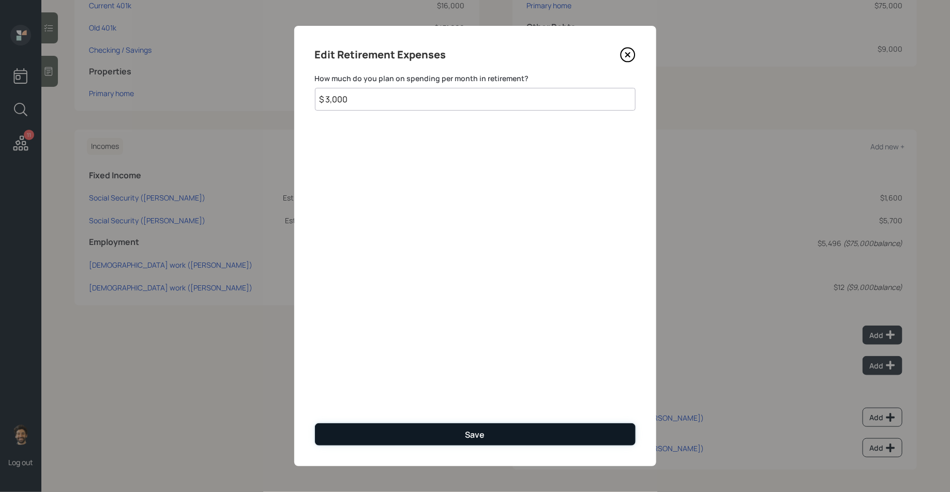
click at [545, 435] on button "Save" at bounding box center [475, 435] width 321 height 22
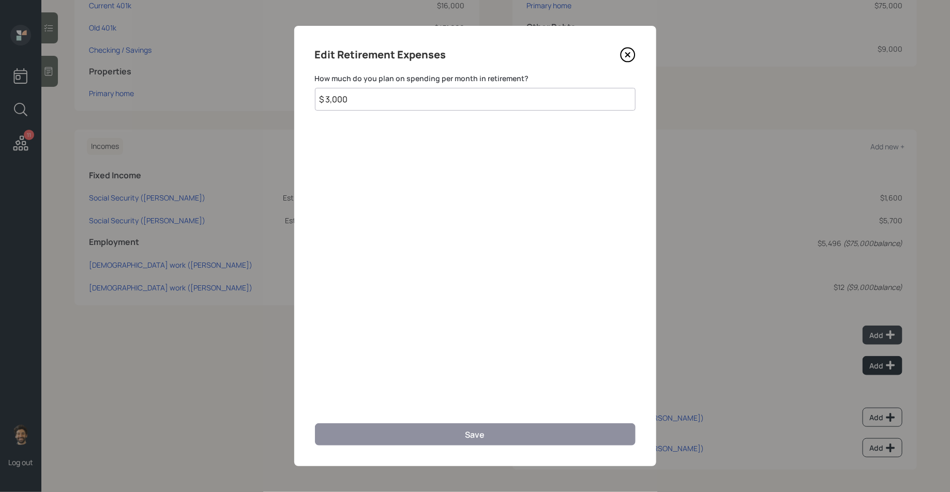
scroll to position [320, 0]
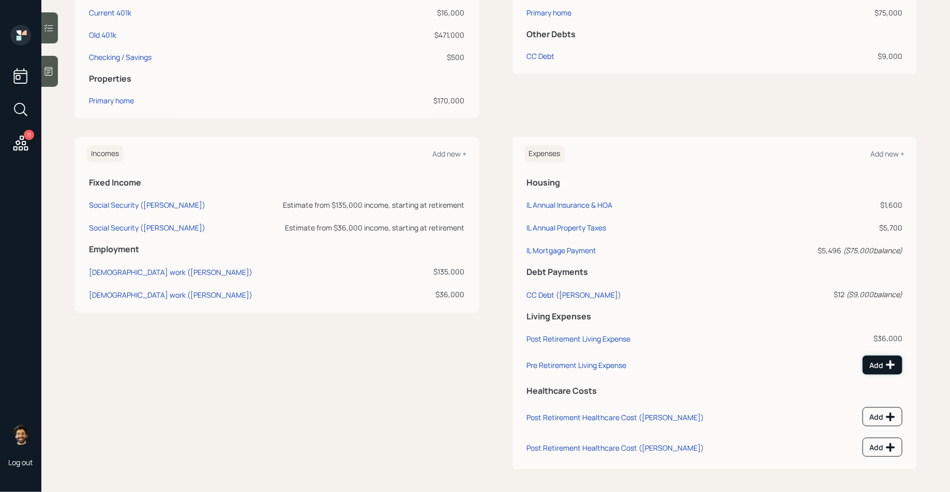
click at [879, 368] on div "Add" at bounding box center [882, 365] width 26 height 10
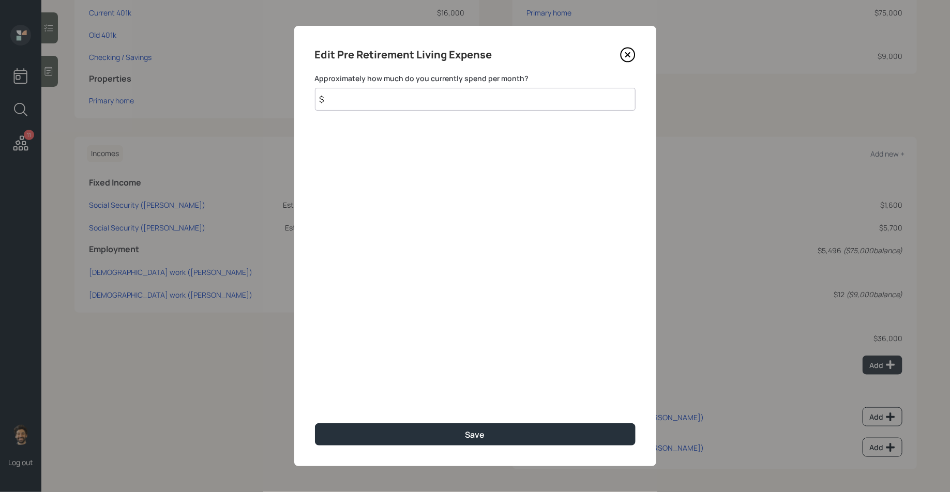
click at [387, 100] on input "$" at bounding box center [475, 99] width 321 height 23
type input "$ 3,000"
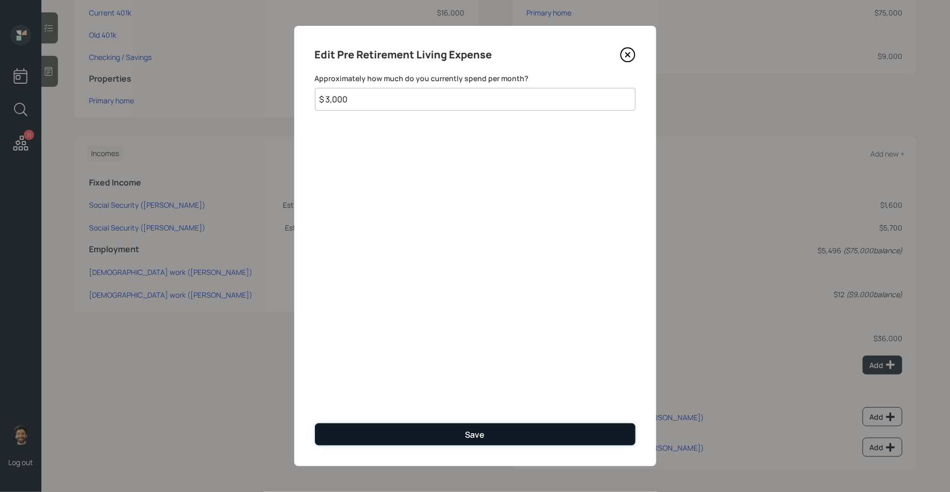
click at [348, 433] on button "Save" at bounding box center [475, 435] width 321 height 22
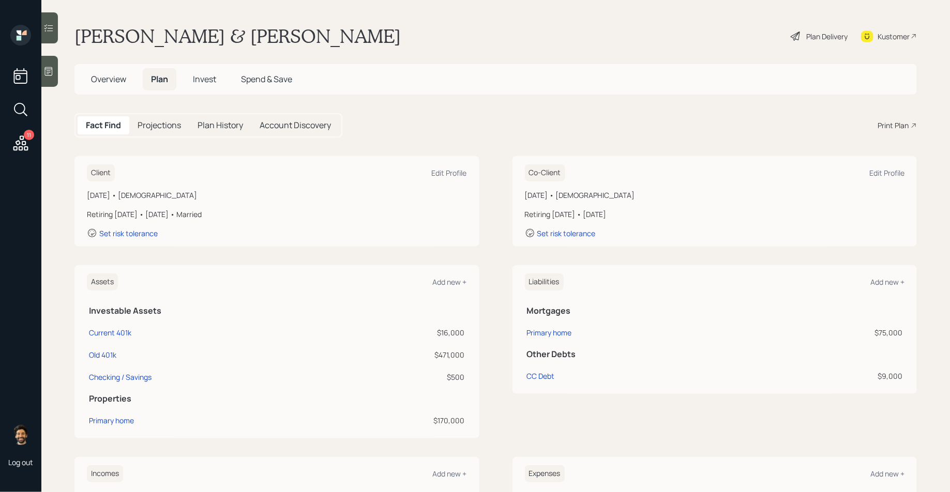
scroll to position [313, 0]
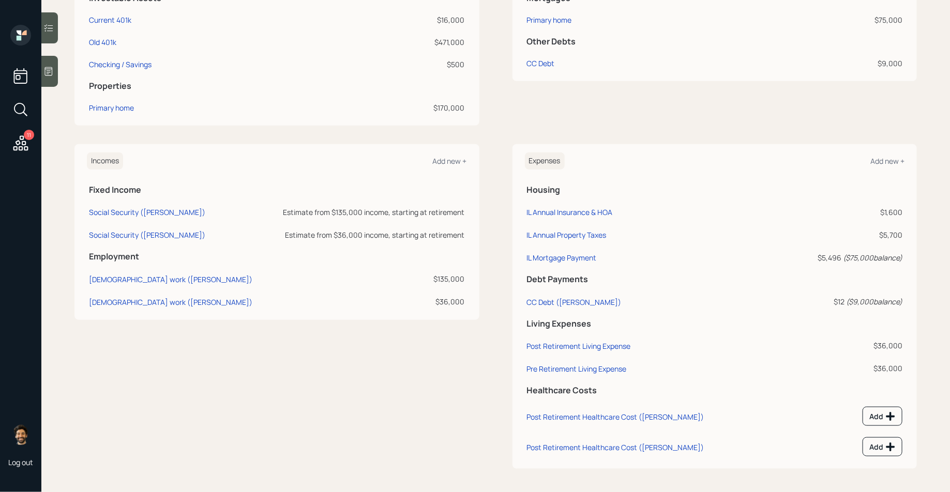
click at [559, 340] on td "Post Retirement Living Expense" at bounding box center [652, 344] width 255 height 23
click at [554, 344] on div "Post Retirement Living Expense" at bounding box center [579, 346] width 104 height 10
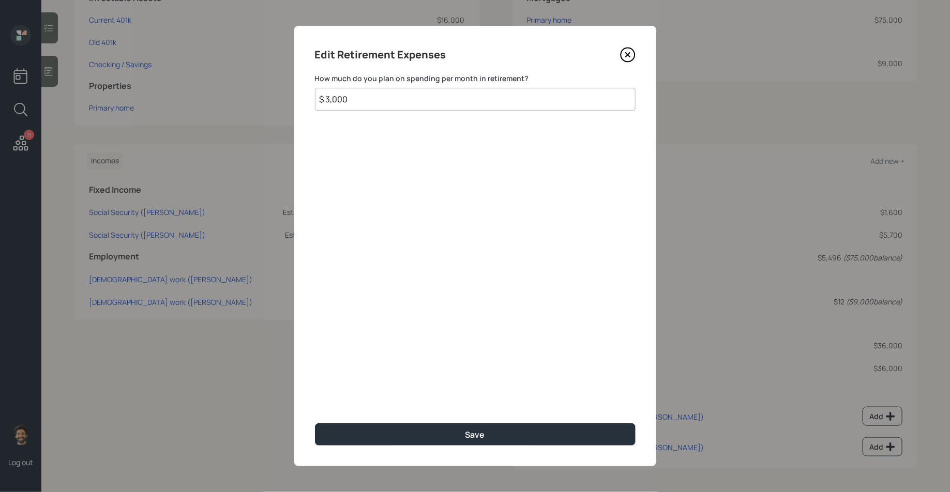
click at [344, 95] on input "$ 3,000" at bounding box center [475, 99] width 321 height 23
type input "$ 4,000"
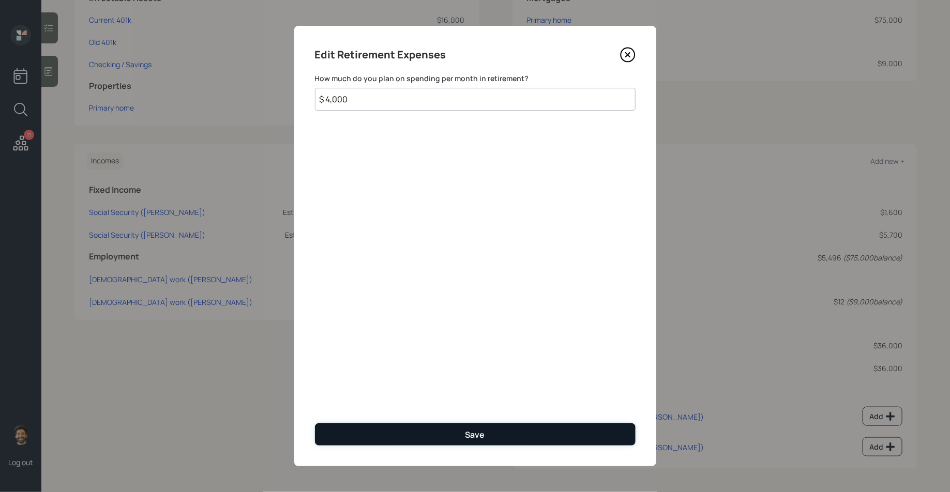
click at [414, 440] on button "Save" at bounding box center [475, 435] width 321 height 22
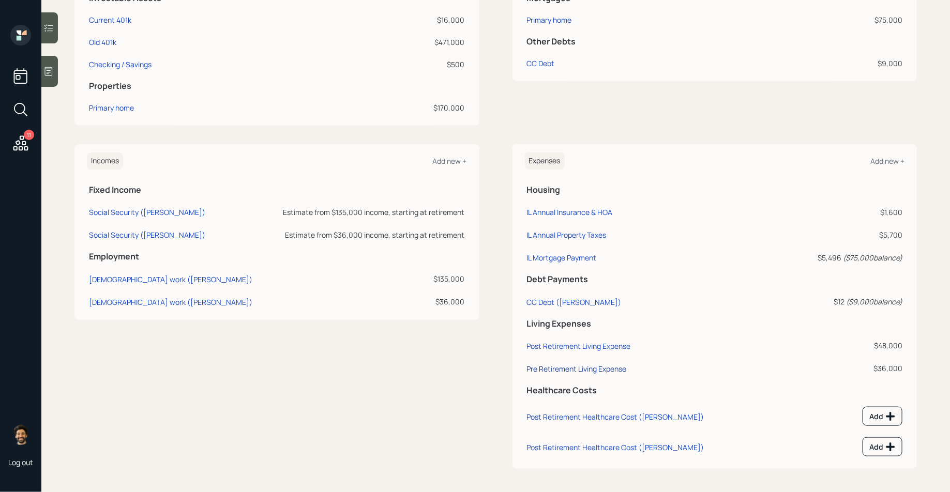
click at [551, 364] on div "Pre Retirement Living Expense" at bounding box center [577, 369] width 100 height 10
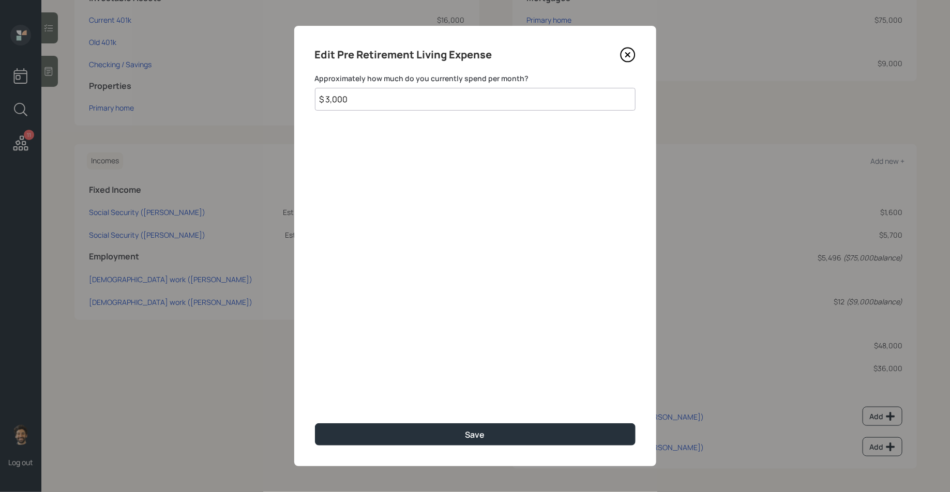
click at [357, 92] on input "$ 3,000" at bounding box center [475, 99] width 321 height 23
type input "$ 4,000"
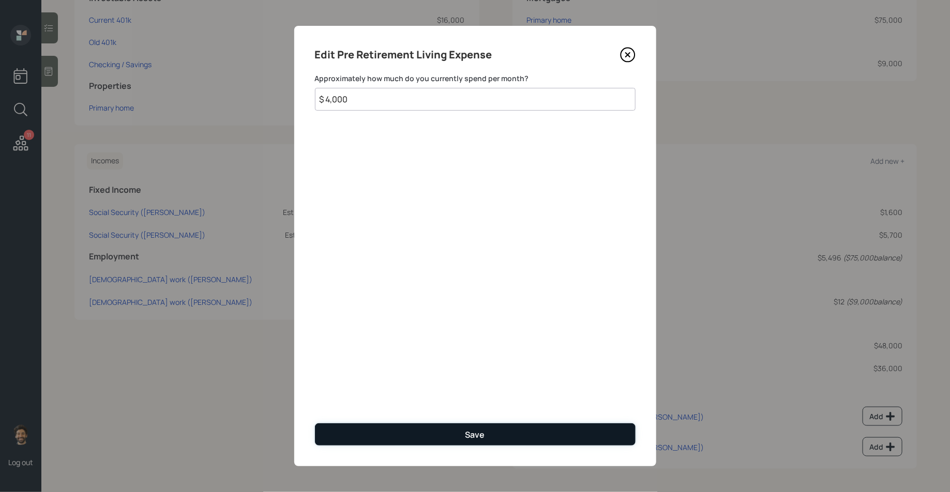
click at [392, 427] on button "Save" at bounding box center [475, 435] width 321 height 22
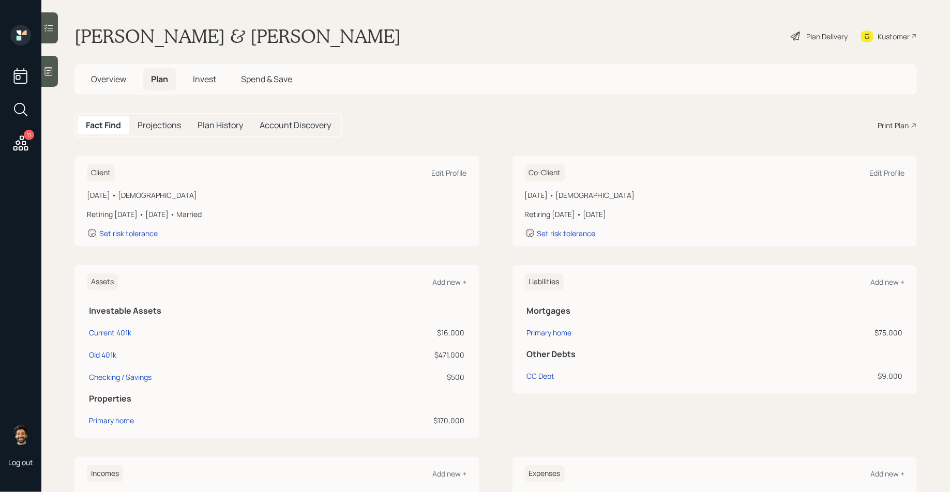
click at [825, 28] on div "Plan Delivery" at bounding box center [819, 36] width 59 height 23
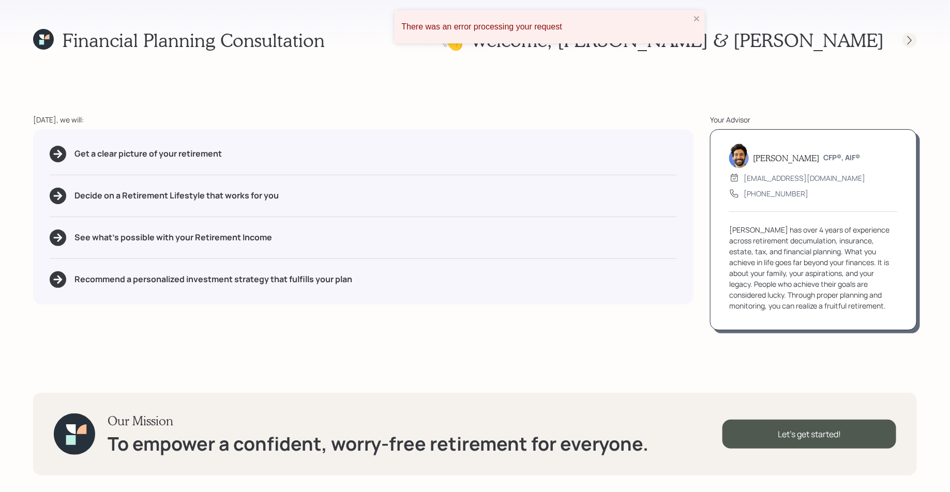
click at [912, 38] on icon at bounding box center [909, 40] width 10 height 10
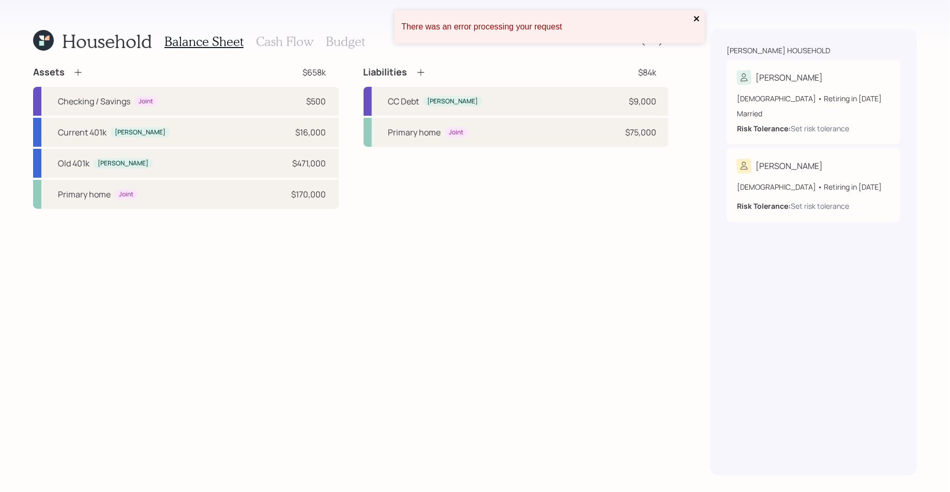
click at [700, 20] on icon "close" at bounding box center [696, 18] width 7 height 8
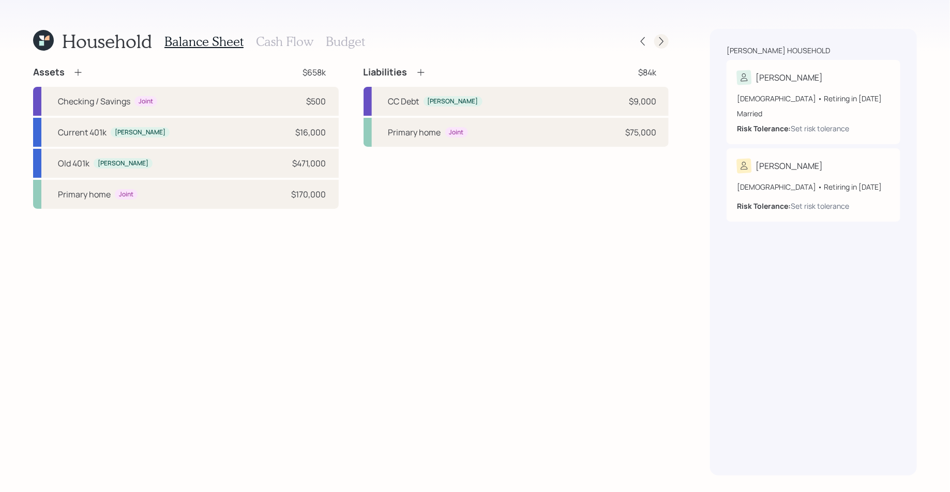
click at [662, 40] on icon at bounding box center [661, 41] width 4 height 9
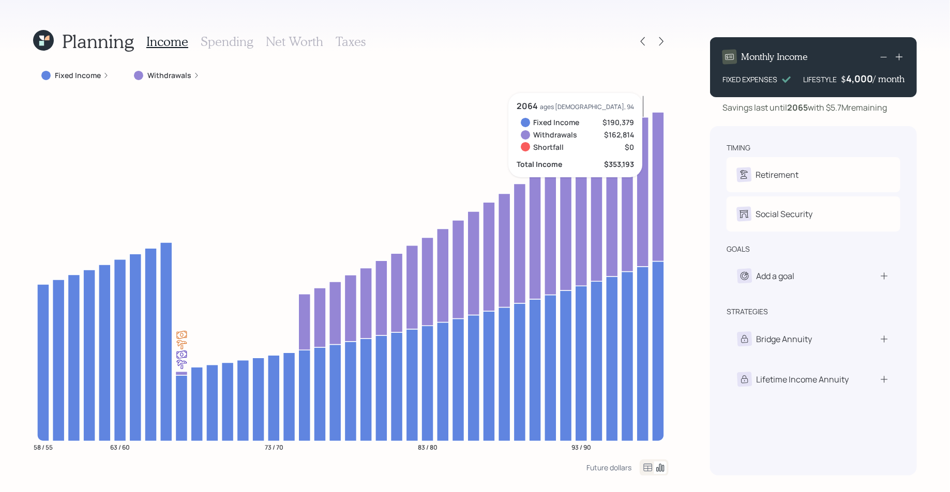
click at [220, 42] on h3 "Spending" at bounding box center [227, 41] width 53 height 15
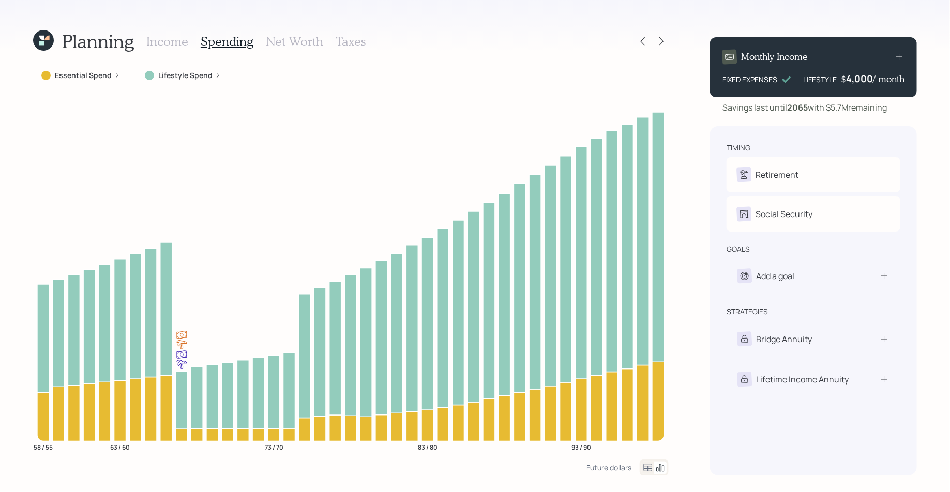
click at [162, 42] on h3 "Income" at bounding box center [167, 41] width 42 height 15
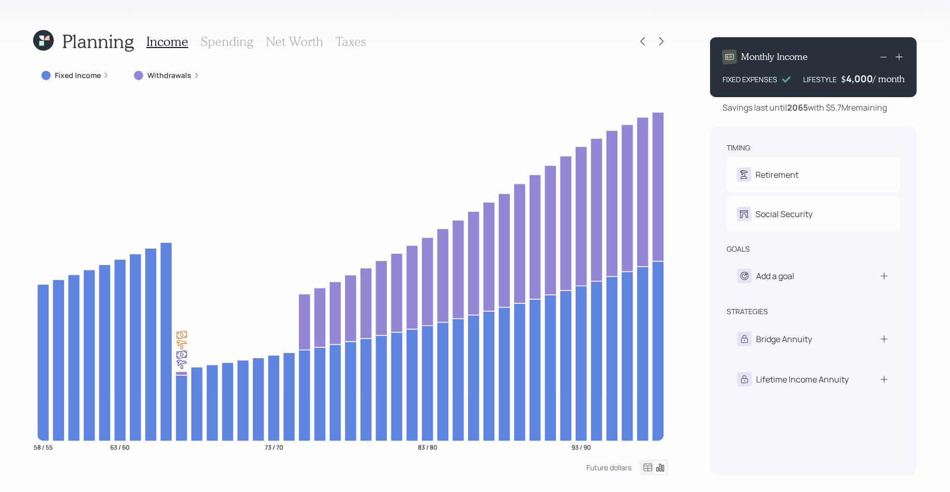
click at [42, 39] on icon at bounding box center [41, 38] width 5 height 5
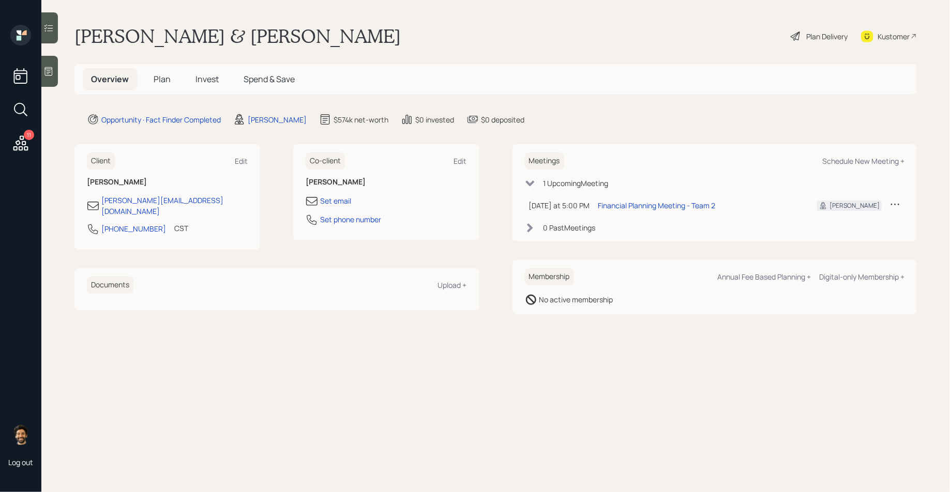
click at [161, 76] on span "Plan" at bounding box center [162, 78] width 17 height 11
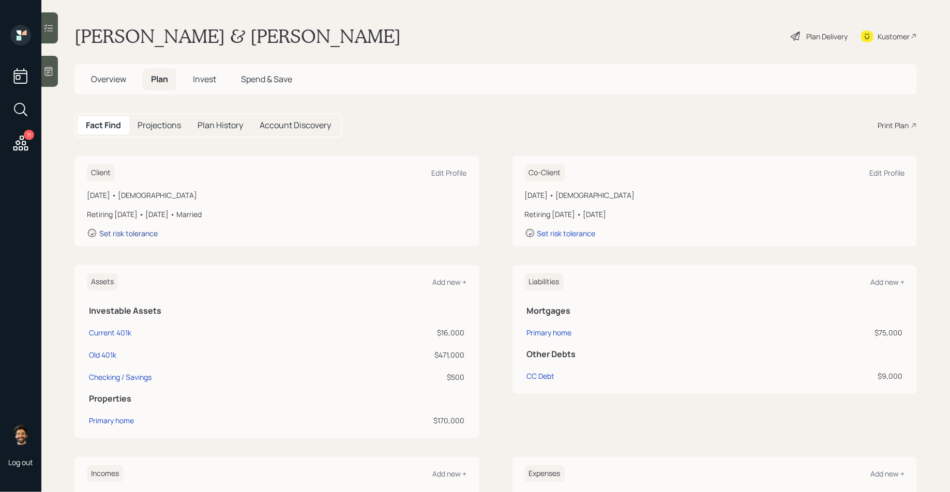
click at [133, 235] on div "Set risk tolerance" at bounding box center [128, 234] width 58 height 10
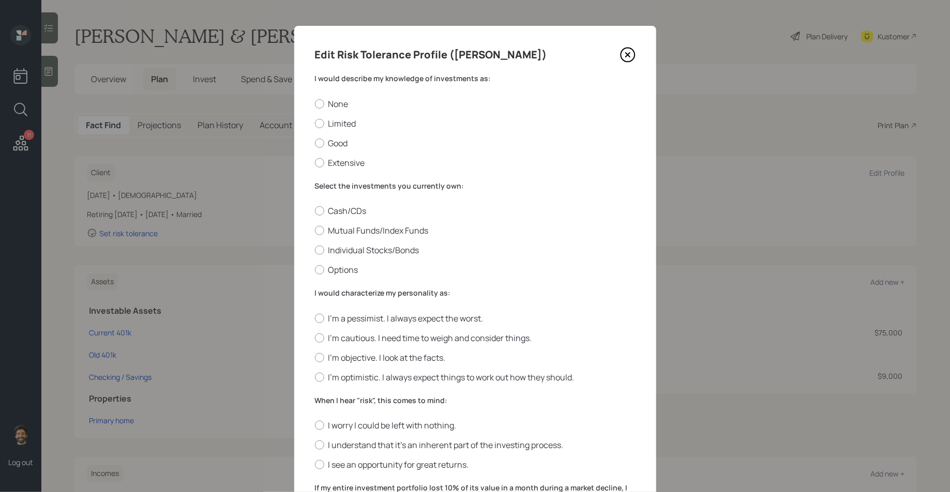
click at [350, 74] on label "I would describe my knowledge of investments as:" at bounding box center [475, 78] width 321 height 10
click at [322, 225] on label "Mutual Funds/Index Funds" at bounding box center [475, 230] width 321 height 11
click at [315, 231] on input "Mutual Funds/Index Funds" at bounding box center [314, 231] width 1 height 1
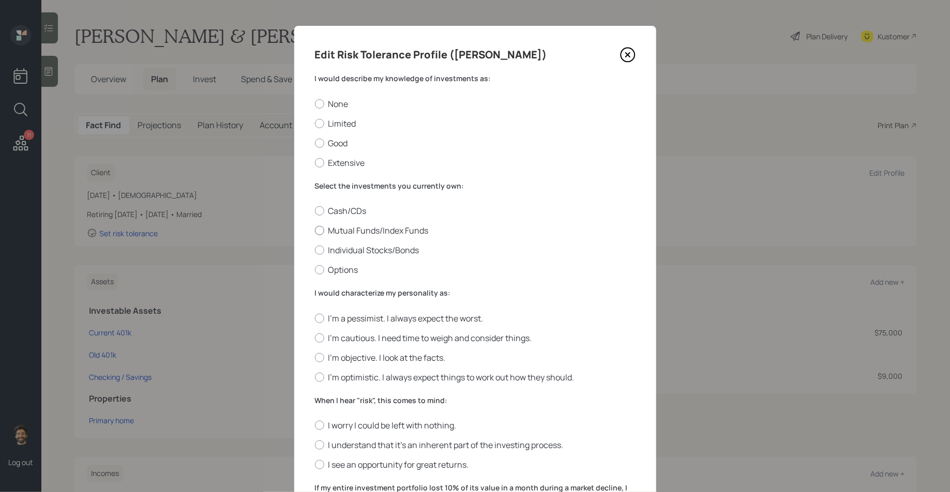
radio input "true"
click at [321, 128] on label "Limited" at bounding box center [475, 123] width 321 height 11
click at [315, 124] on input "Limited" at bounding box center [314, 123] width 1 height 1
radio input "true"
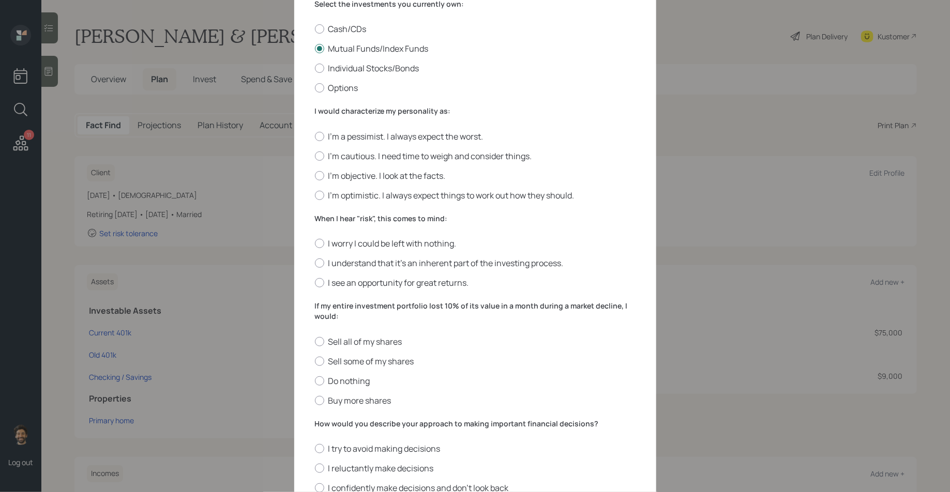
scroll to position [185, 0]
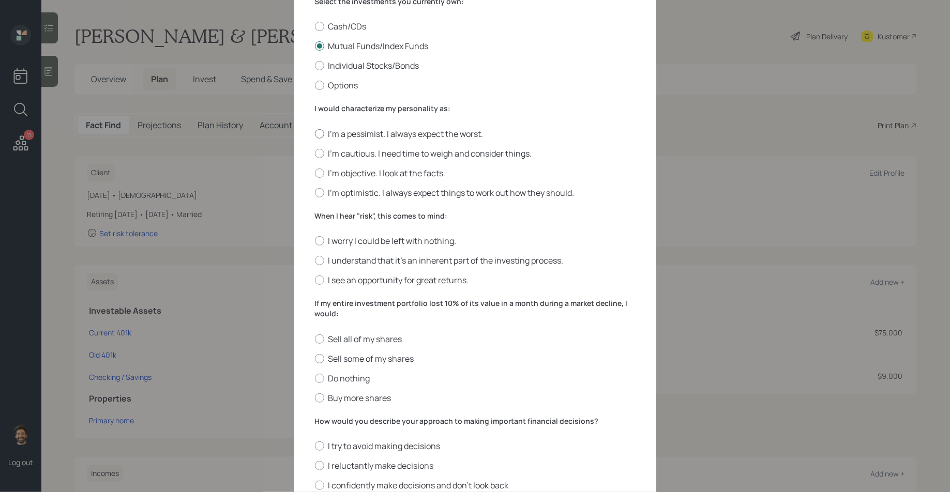
click at [324, 132] on label "I'm a pessimist. I always expect the worst." at bounding box center [475, 133] width 321 height 11
click at [315, 133] on input "I'm a pessimist. I always expect the worst." at bounding box center [314, 133] width 1 height 1
radio input "true"
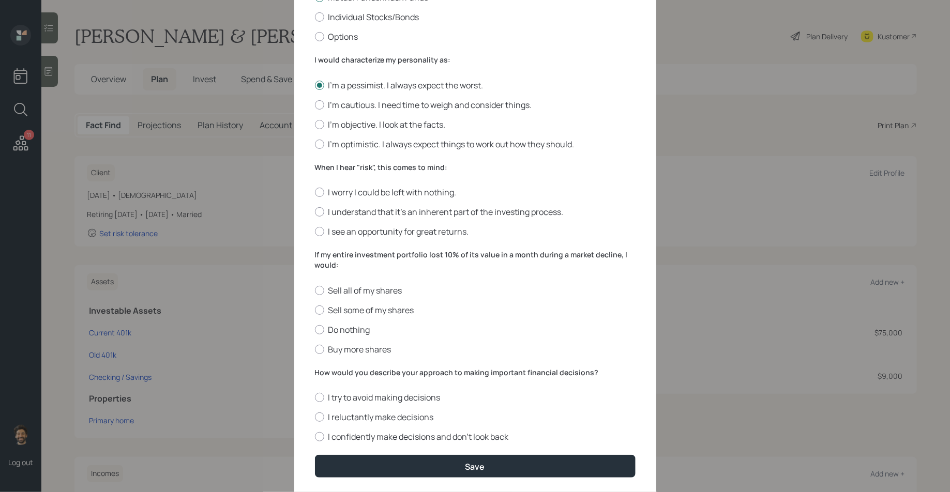
scroll to position [264, 0]
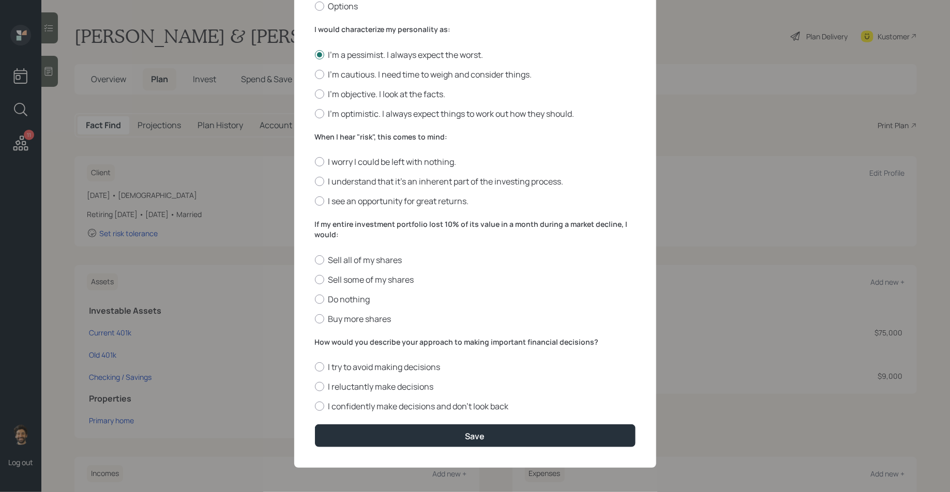
click at [313, 173] on div "Edit Risk Tolerance Profile (Ken) I would describe my knowledge of investments …" at bounding box center [475, 115] width 362 height 706
click at [318, 178] on div at bounding box center [319, 181] width 9 height 9
click at [315, 182] on input "I understand that it’s an inherent part of the investing process." at bounding box center [314, 182] width 1 height 1
radio input "true"
click at [324, 299] on label "Do nothing" at bounding box center [475, 299] width 321 height 11
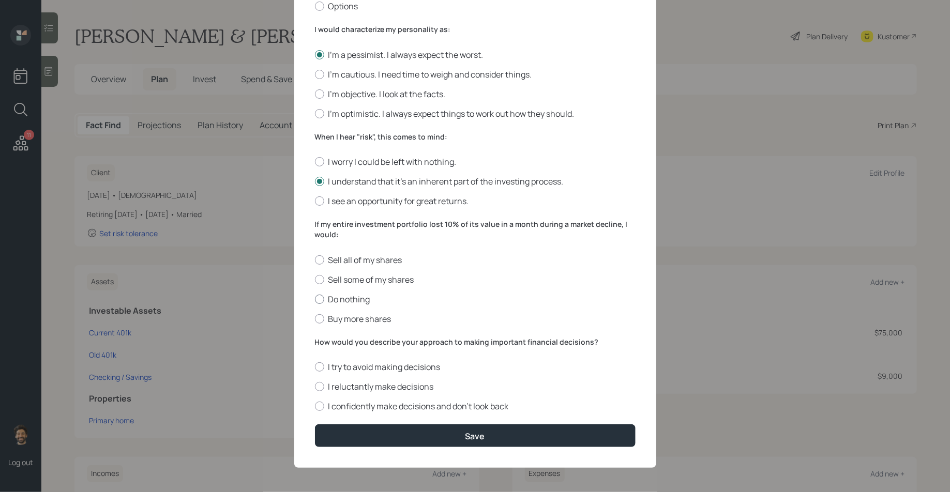
click at [315, 299] on input "Do nothing" at bounding box center [314, 299] width 1 height 1
radio input "true"
click at [341, 363] on label "I try to avoid making decisions" at bounding box center [475, 366] width 321 height 11
click at [315, 367] on input "I try to avoid making decisions" at bounding box center [314, 367] width 1 height 1
radio input "true"
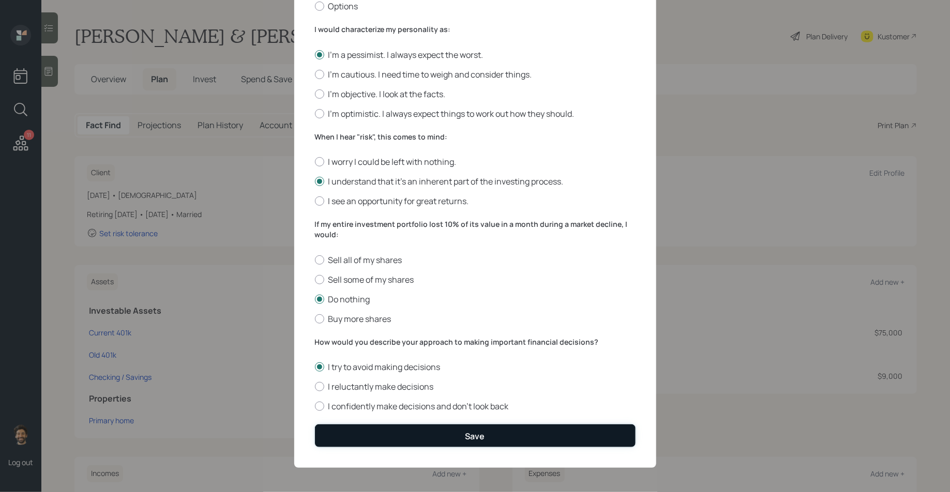
click at [361, 431] on button "Save" at bounding box center [475, 436] width 321 height 22
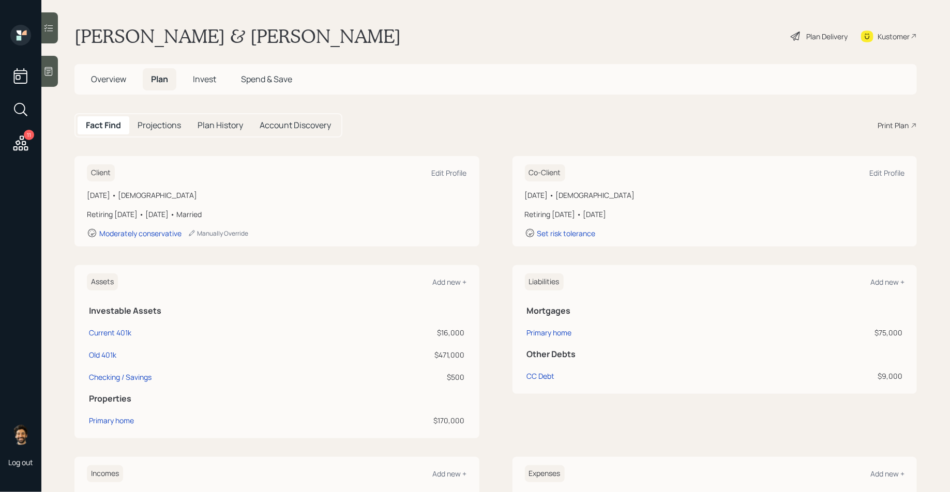
click at [208, 79] on span "Invest" at bounding box center [204, 78] width 23 height 11
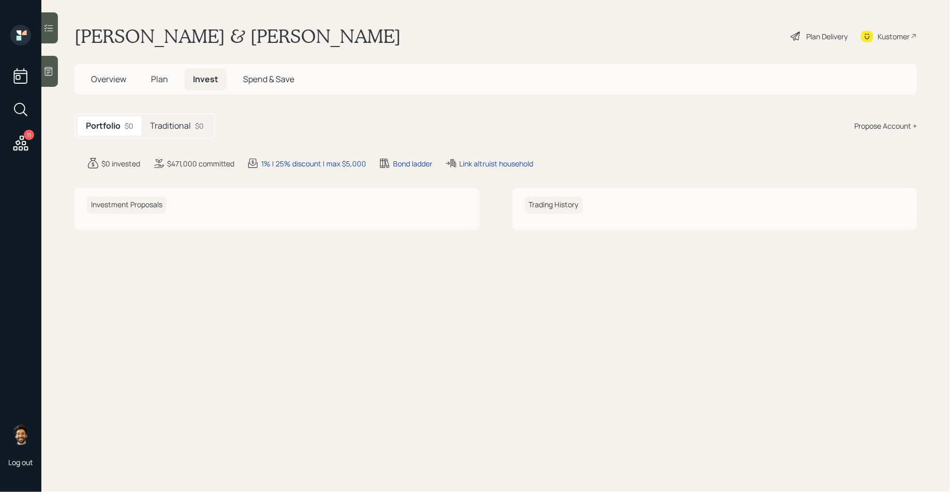
click at [190, 125] on h5 "Traditional" at bounding box center [170, 126] width 41 height 10
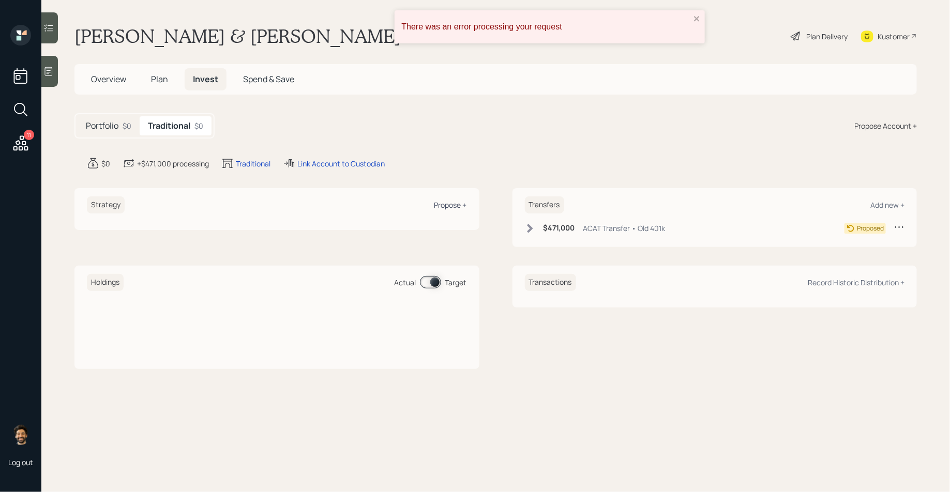
click at [449, 205] on div "Propose +" at bounding box center [450, 205] width 33 height 10
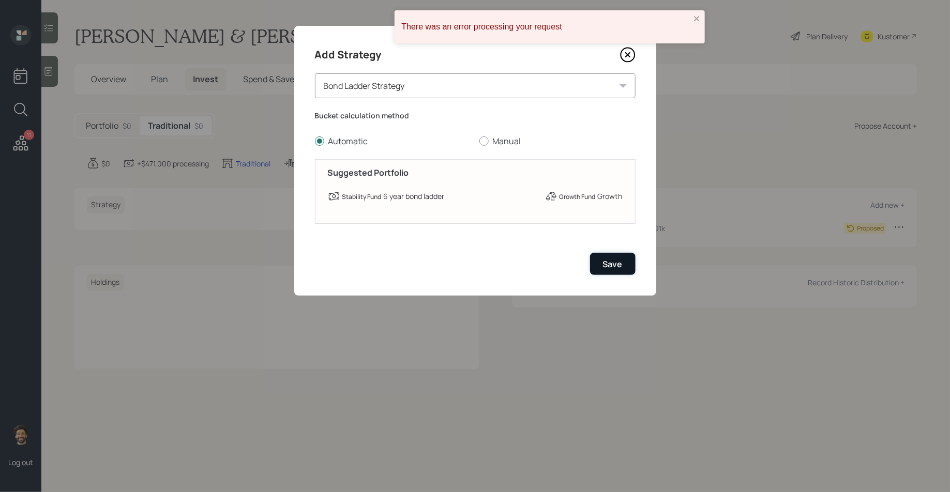
click at [609, 269] on div "Save" at bounding box center [613, 264] width 20 height 11
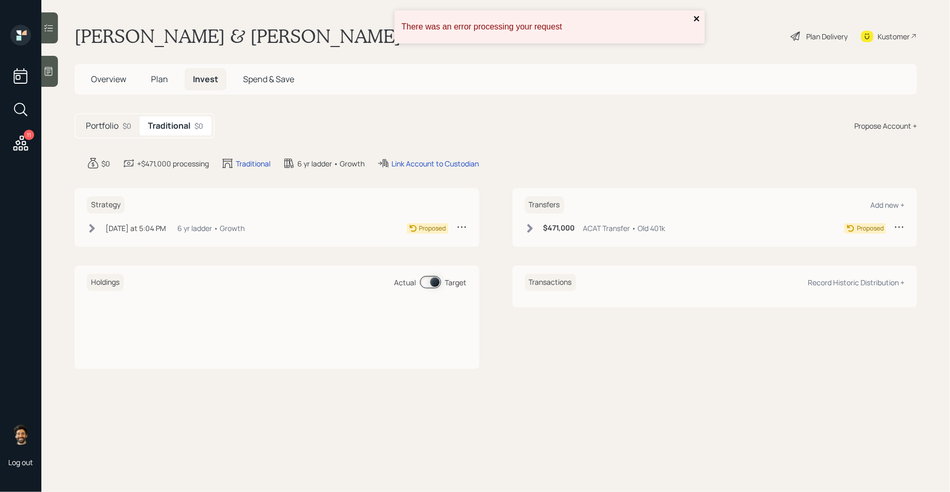
click at [700, 21] on icon "close" at bounding box center [696, 18] width 7 height 8
click at [159, 83] on span "Plan" at bounding box center [159, 78] width 17 height 11
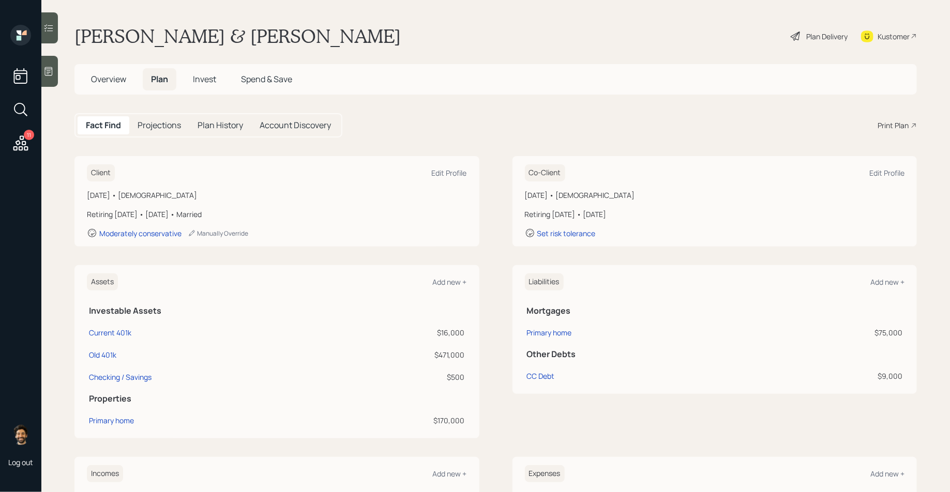
click at [213, 80] on span "Invest" at bounding box center [204, 78] width 23 height 11
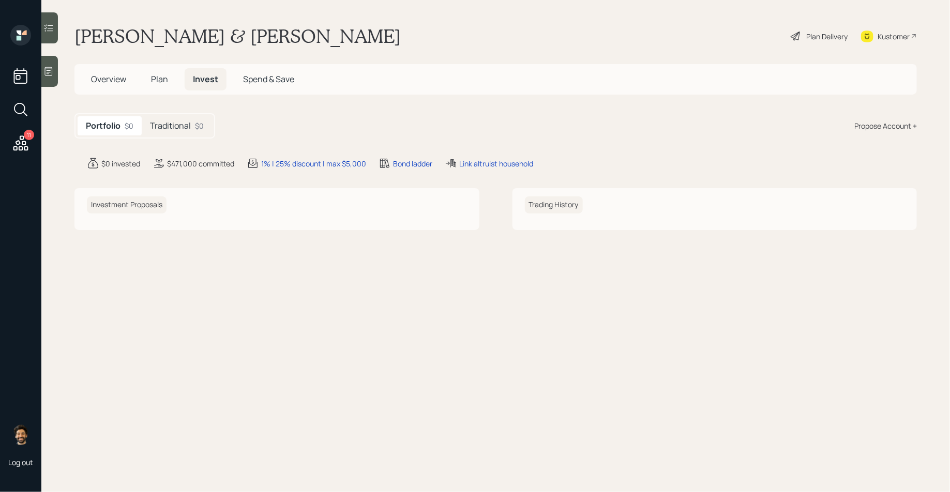
click at [178, 128] on h5 "Traditional" at bounding box center [170, 126] width 41 height 10
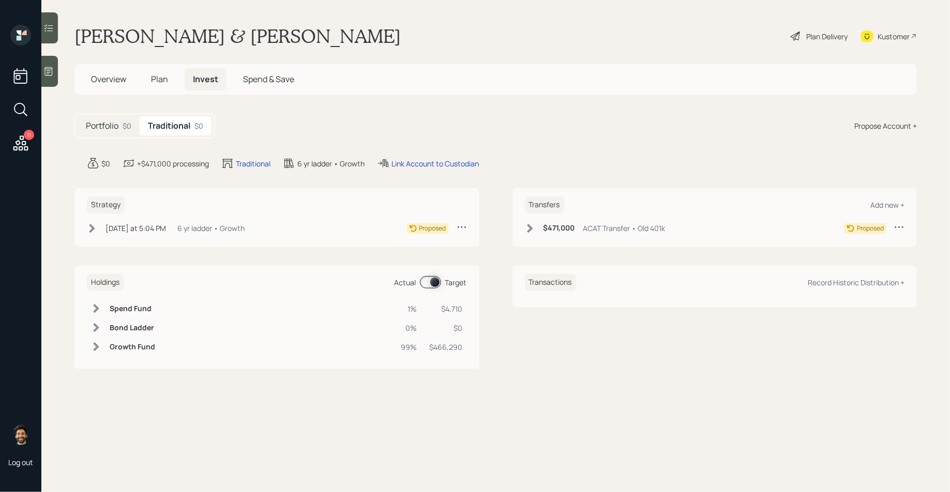
click at [162, 80] on span "Plan" at bounding box center [159, 78] width 17 height 11
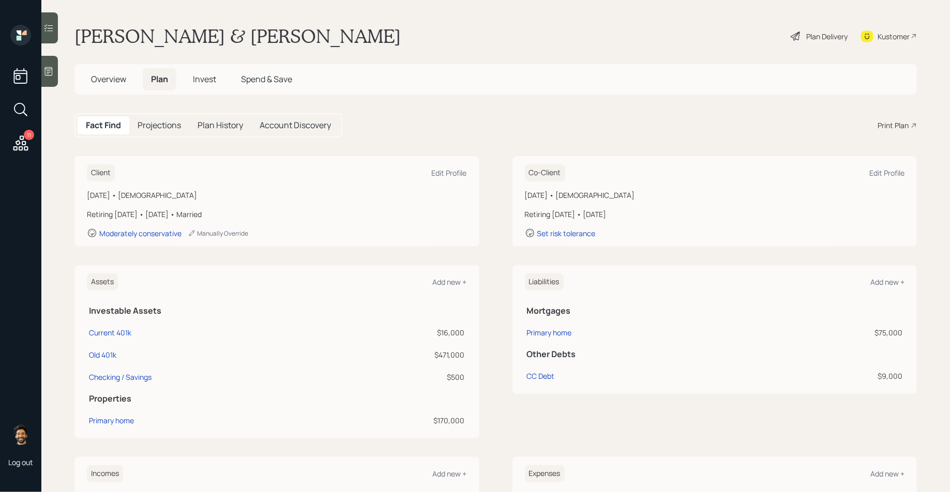
click at [208, 80] on span "Invest" at bounding box center [204, 78] width 23 height 11
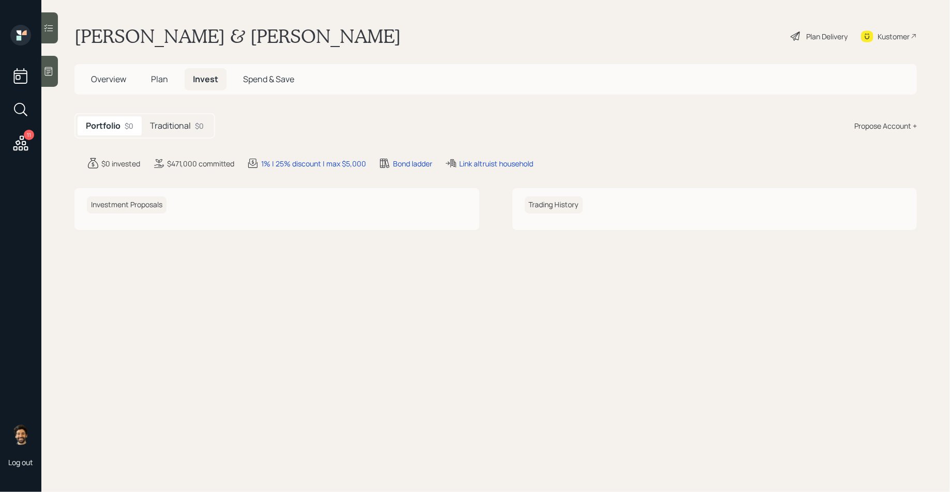
click at [186, 133] on div "Traditional $0" at bounding box center [177, 125] width 70 height 19
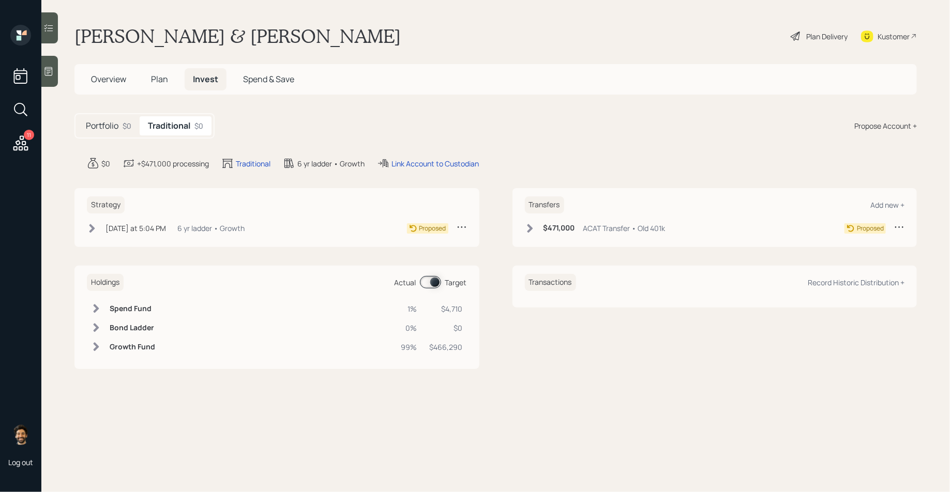
click at [803, 43] on div "Plan Delivery" at bounding box center [819, 36] width 59 height 23
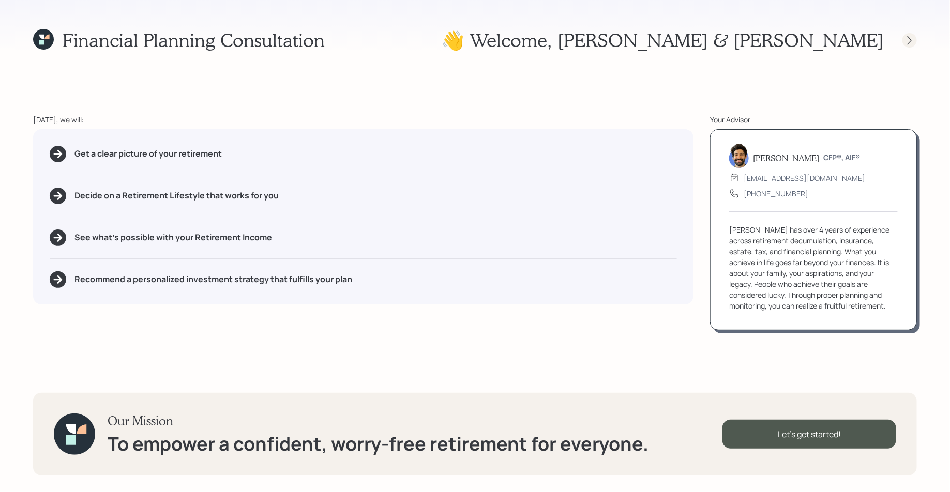
click at [912, 38] on icon at bounding box center [909, 40] width 10 height 10
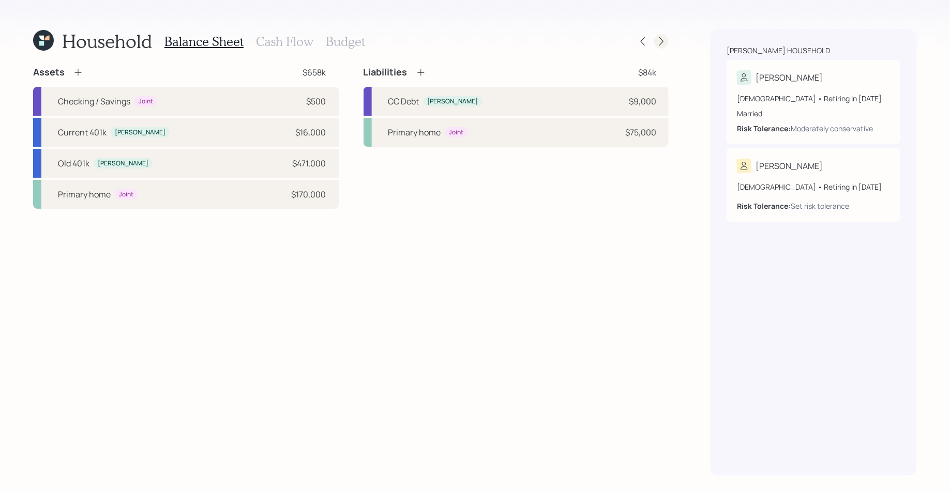
click at [664, 42] on icon at bounding box center [661, 41] width 10 height 10
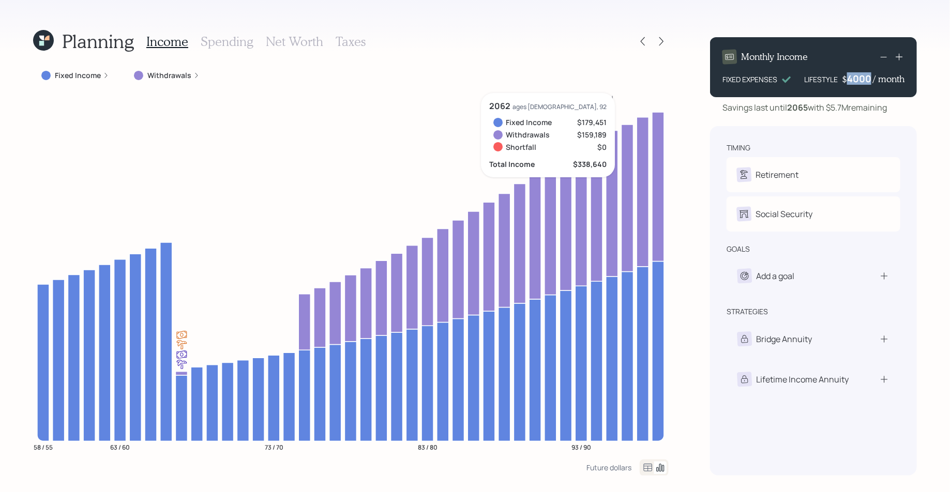
drag, startPoint x: 847, startPoint y: 82, endPoint x: 873, endPoint y: 85, distance: 26.1
click at [873, 85] on div "Monthly Income FIXED EXPENSES LIFESTYLE $ 4000 / month" at bounding box center [813, 67] width 207 height 60
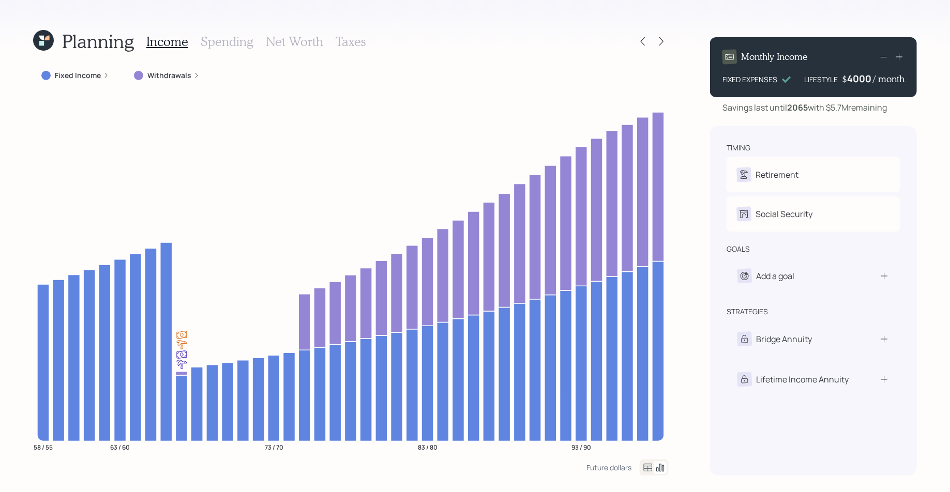
click at [303, 41] on h3 "Net Worth" at bounding box center [294, 41] width 57 height 15
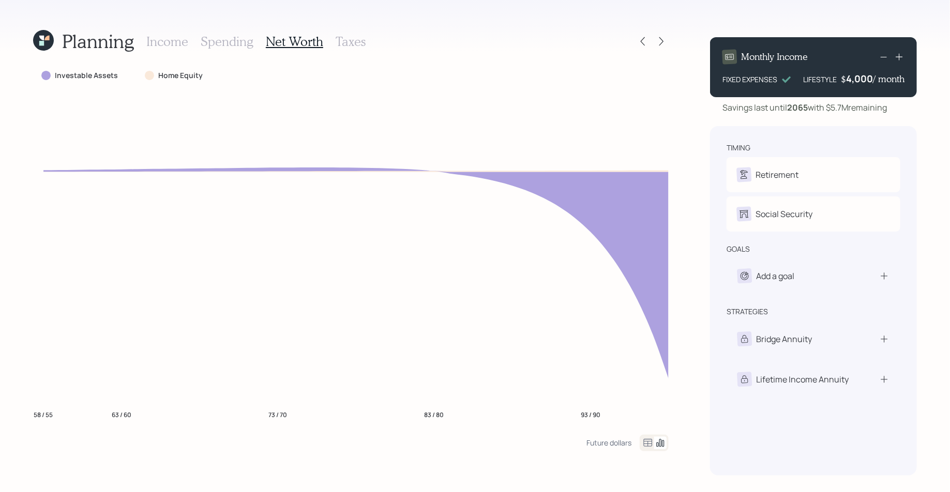
click at [236, 43] on h3 "Spending" at bounding box center [227, 41] width 53 height 15
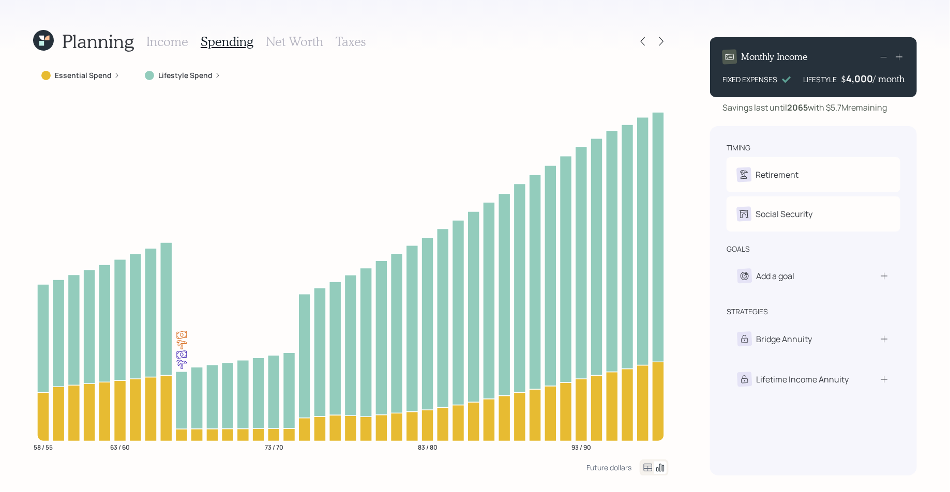
click at [162, 40] on h3 "Income" at bounding box center [167, 41] width 42 height 15
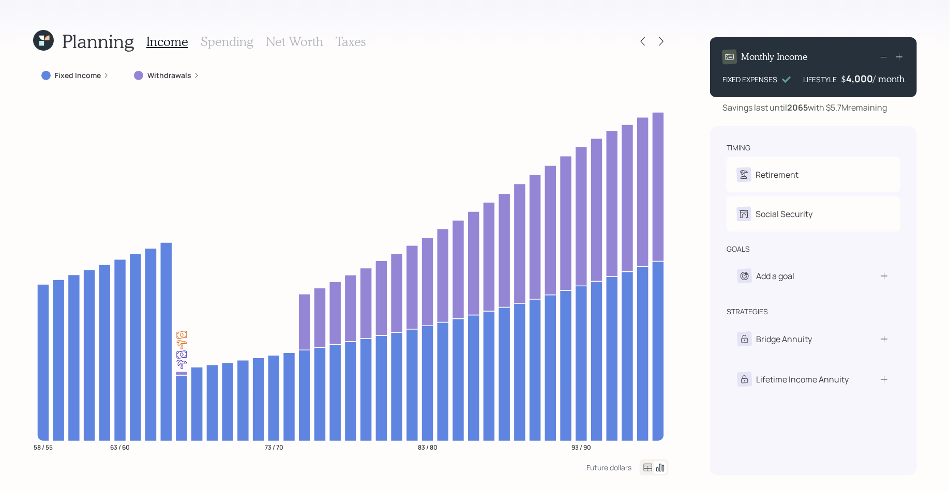
click at [289, 47] on h3 "Net Worth" at bounding box center [294, 41] width 57 height 15
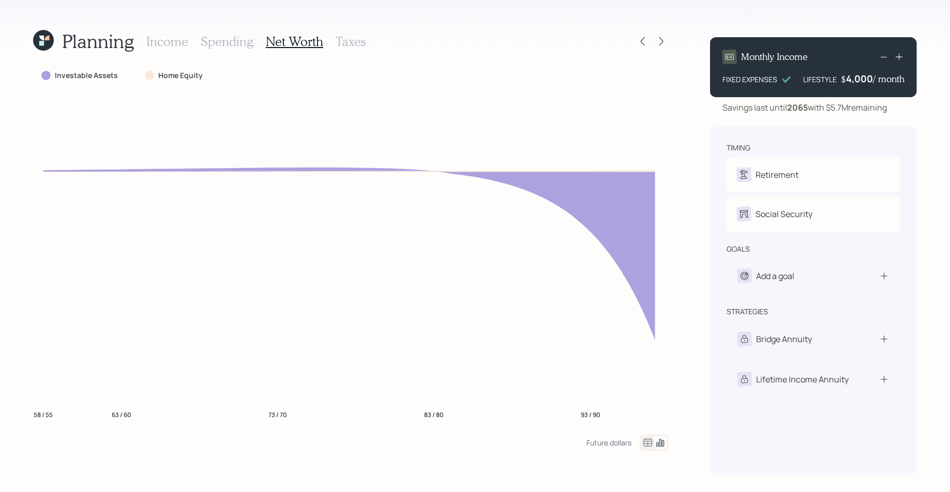
click at [643, 440] on icon at bounding box center [648, 443] width 12 height 12
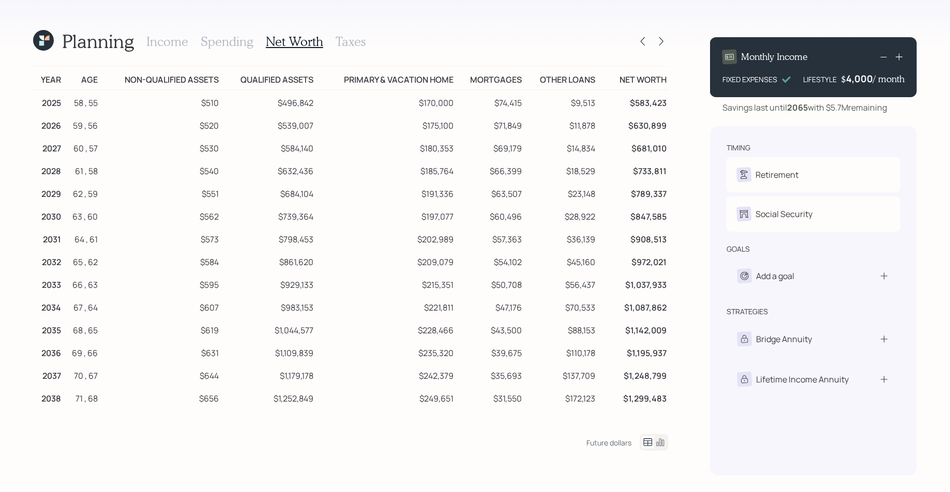
click at [43, 38] on icon at bounding box center [41, 38] width 5 height 5
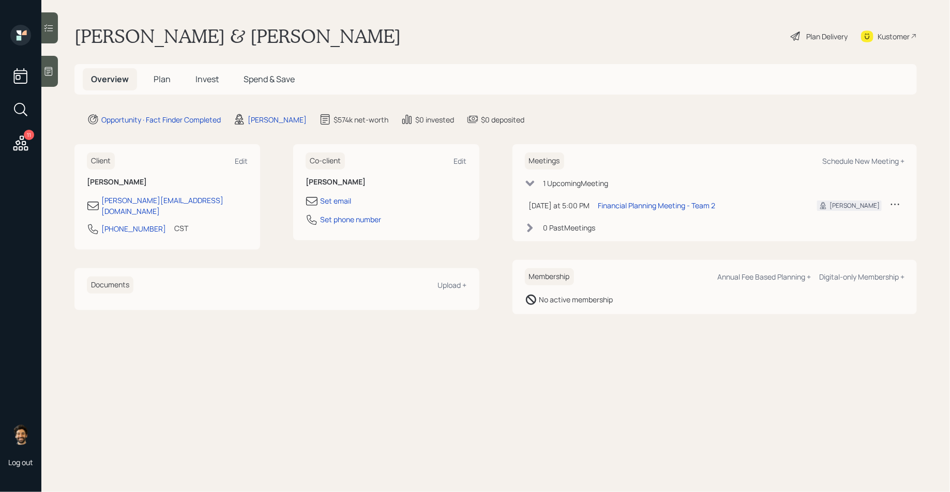
click at [150, 75] on h5 "Plan" at bounding box center [162, 79] width 34 height 22
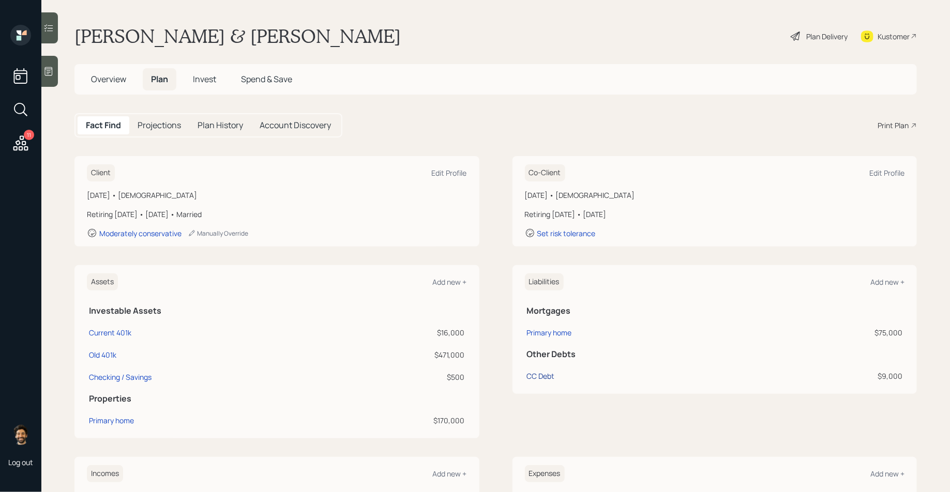
click at [543, 371] on div "CC Debt" at bounding box center [541, 376] width 28 height 11
select select "credit_card"
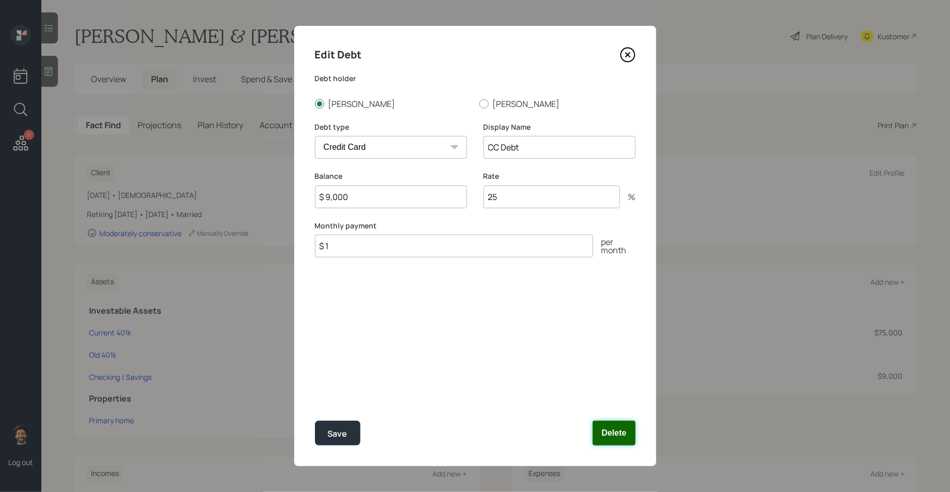
click at [625, 436] on button "Delete" at bounding box center [614, 433] width 42 height 25
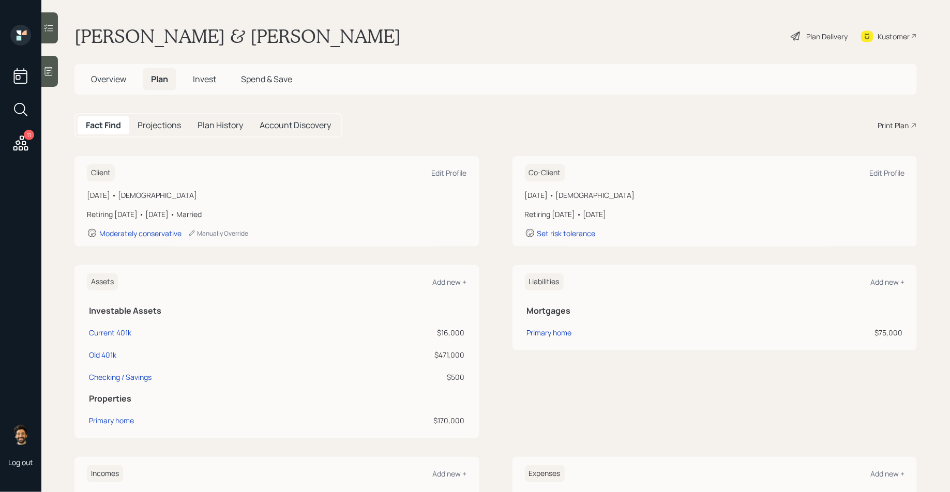
click at [807, 35] on div "Plan Delivery" at bounding box center [826, 36] width 41 height 11
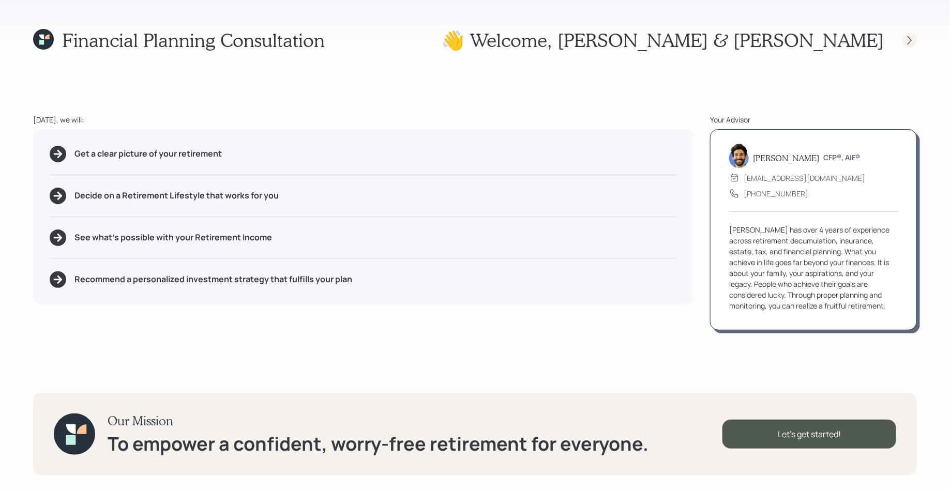
click at [907, 40] on icon at bounding box center [909, 40] width 10 height 10
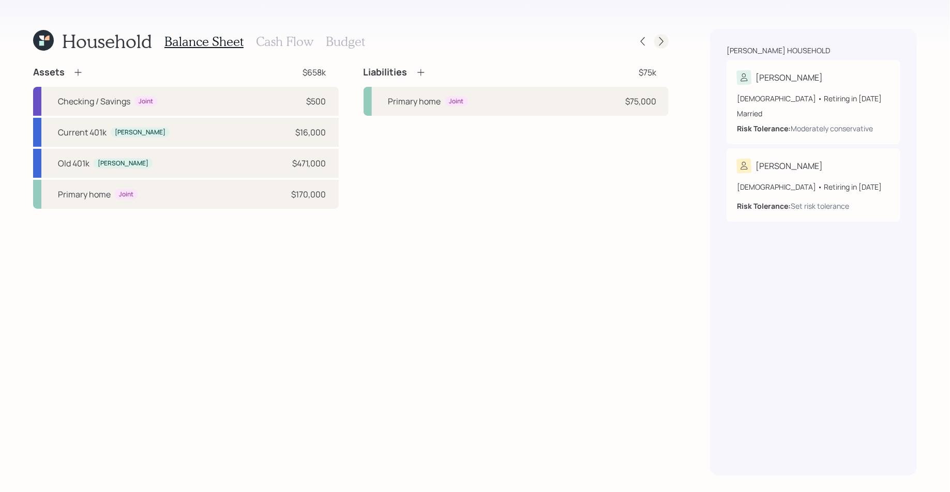
click at [664, 41] on icon at bounding box center [661, 41] width 10 height 10
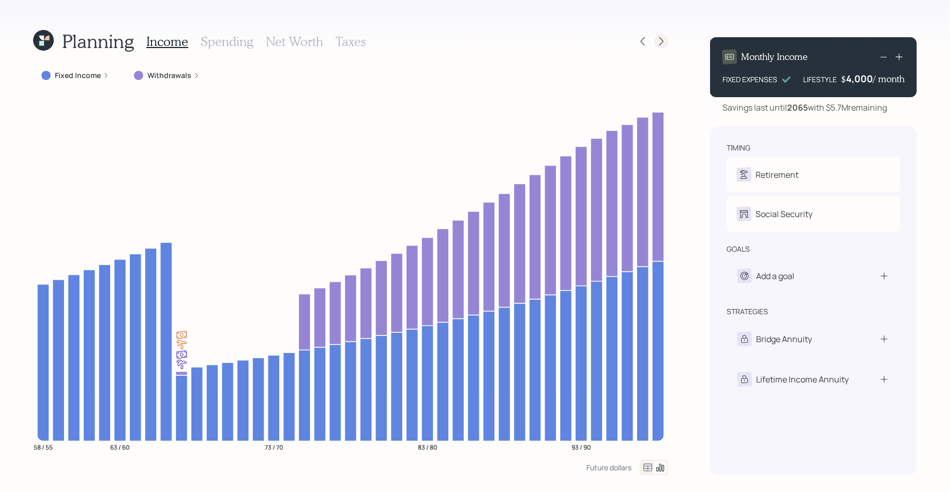
click at [664, 43] on icon at bounding box center [661, 41] width 10 height 10
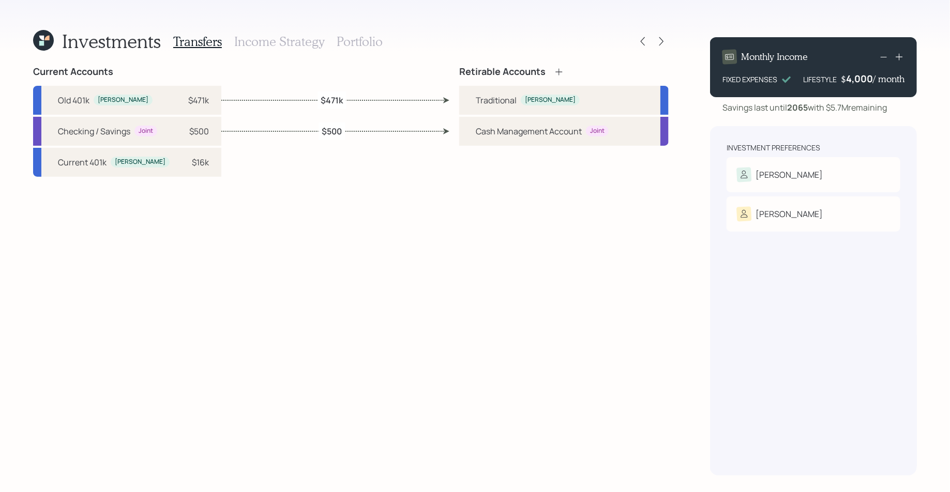
click at [664, 43] on icon at bounding box center [661, 41] width 10 height 10
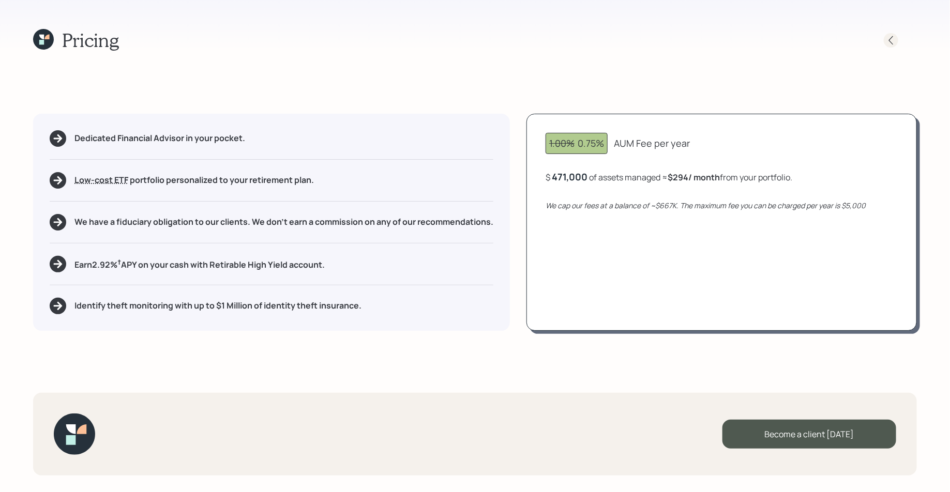
click at [887, 39] on icon at bounding box center [891, 40] width 10 height 10
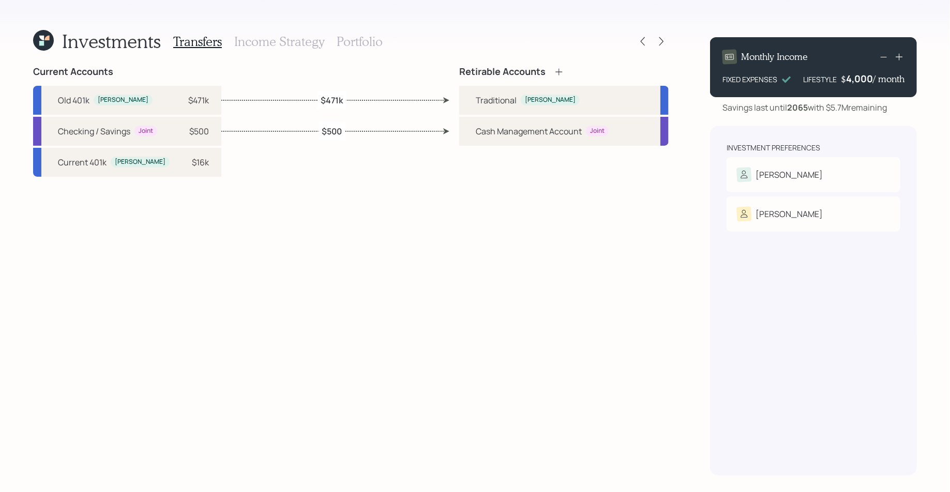
click at [284, 40] on h3 "Income Strategy" at bounding box center [279, 41] width 90 height 15
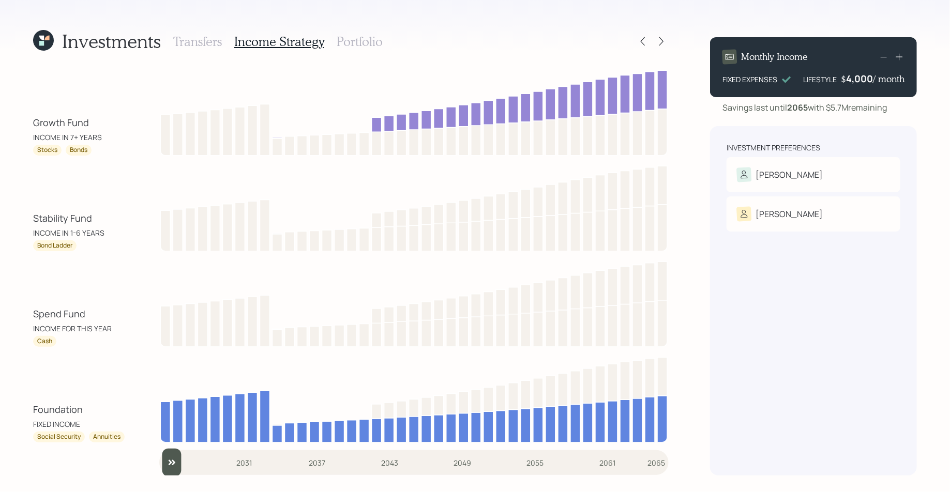
click at [388, 42] on div "Investments Transfers Income Strategy Portfolio" at bounding box center [351, 41] width 636 height 25
click at [350, 39] on h3 "Portfolio" at bounding box center [360, 41] width 46 height 15
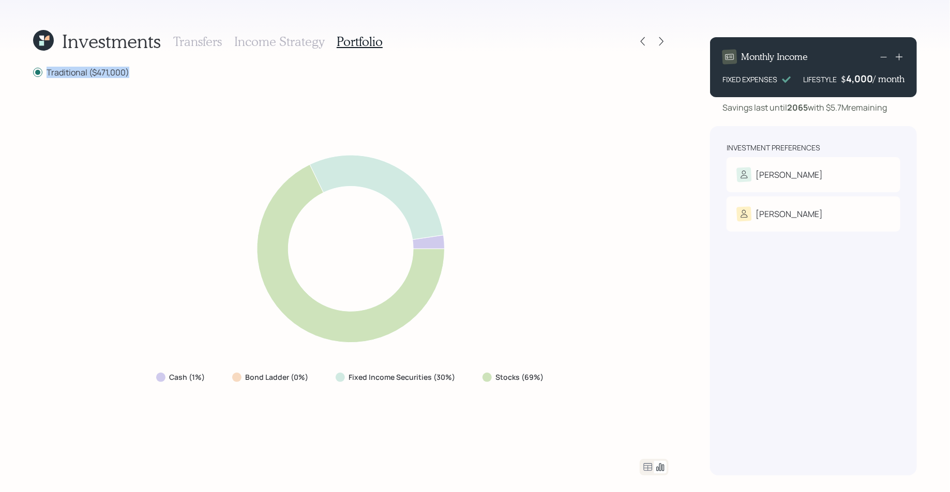
drag, startPoint x: 129, startPoint y: 75, endPoint x: 18, endPoint y: 70, distance: 111.8
click at [18, 70] on div "Investments Transfers Income Strategy Portfolio Traditional ($471,000) Cash (1%…" at bounding box center [475, 246] width 950 height 492
drag, startPoint x: 541, startPoint y: 377, endPoint x: 460, endPoint y: 382, distance: 81.8
click at [460, 382] on div "Cash (1%) Bond Ladder (0%) Fixed Income Securities (30%) Stocks (69%)" at bounding box center [351, 377] width 406 height 19
drag, startPoint x: 452, startPoint y: 382, endPoint x: 342, endPoint y: 381, distance: 110.2
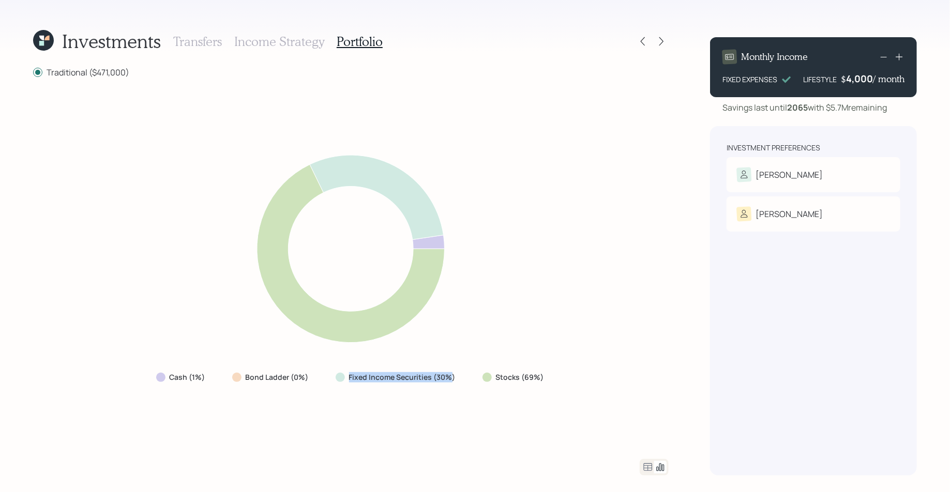
click at [342, 381] on div "Fixed Income Securities (30%)" at bounding box center [397, 377] width 122 height 10
drag, startPoint x: 205, startPoint y: 376, endPoint x: 141, endPoint y: 379, distance: 63.7
click at [142, 379] on div "Cash (1%) Bond Ladder (0%) Fixed Income Securities (30%) Stocks (69%)" at bounding box center [351, 268] width 636 height 356
click at [649, 467] on icon at bounding box center [648, 467] width 12 height 12
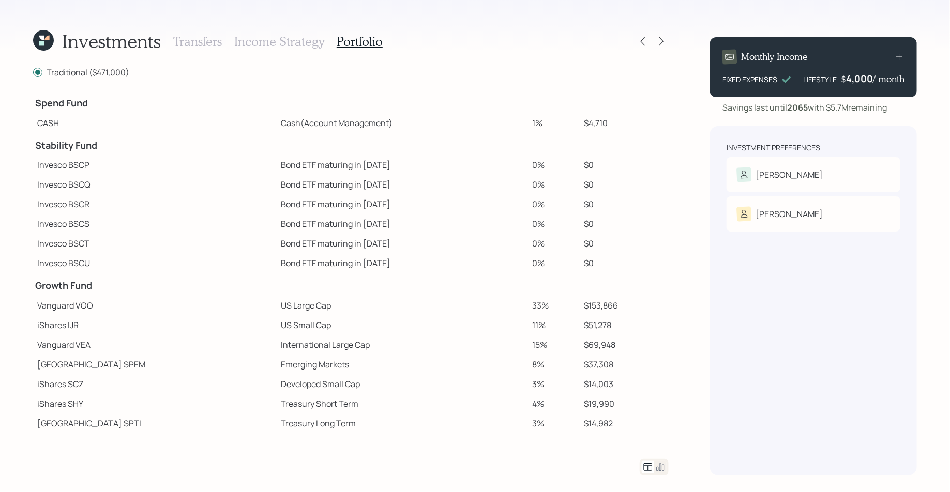
scroll to position [119, 0]
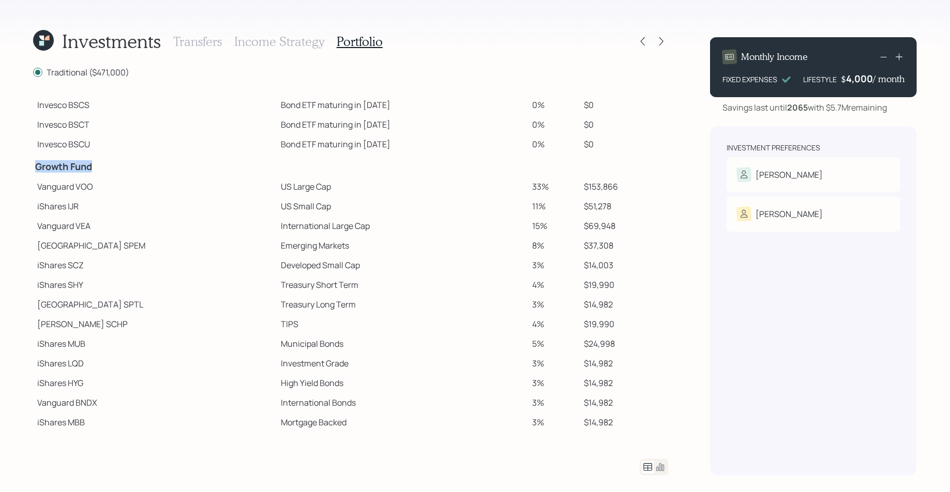
drag, startPoint x: 35, startPoint y: 167, endPoint x: 126, endPoint y: 171, distance: 90.6
click at [126, 171] on h4 "Growth Fund" at bounding box center [154, 166] width 239 height 11
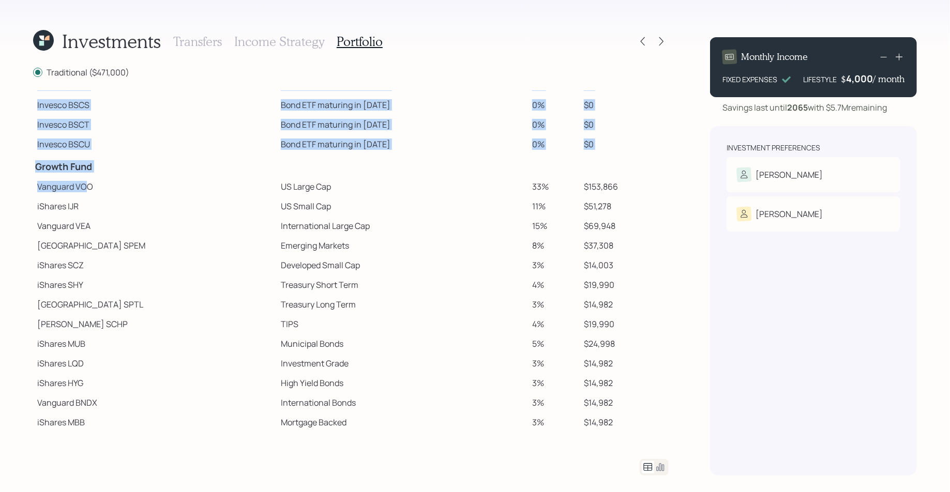
drag, startPoint x: 29, startPoint y: 183, endPoint x: 88, endPoint y: 186, distance: 58.5
click at [88, 186] on div "Investments Transfers Income Strategy Portfolio Traditional ($471,000) Spend Fu…" at bounding box center [475, 246] width 950 height 492
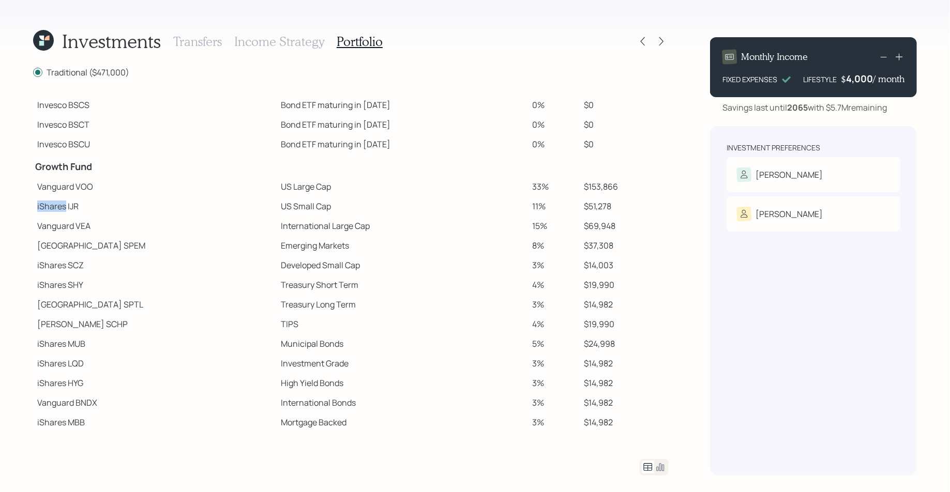
drag, startPoint x: 37, startPoint y: 210, endPoint x: 65, endPoint y: 210, distance: 27.9
click at [65, 210] on td "iShares IJR" at bounding box center [155, 207] width 244 height 20
drag, startPoint x: 38, startPoint y: 248, endPoint x: 80, endPoint y: 252, distance: 42.1
click at [80, 252] on td "State Street SPEM" at bounding box center [155, 246] width 244 height 20
drag, startPoint x: 40, startPoint y: 317, endPoint x: 73, endPoint y: 317, distance: 33.1
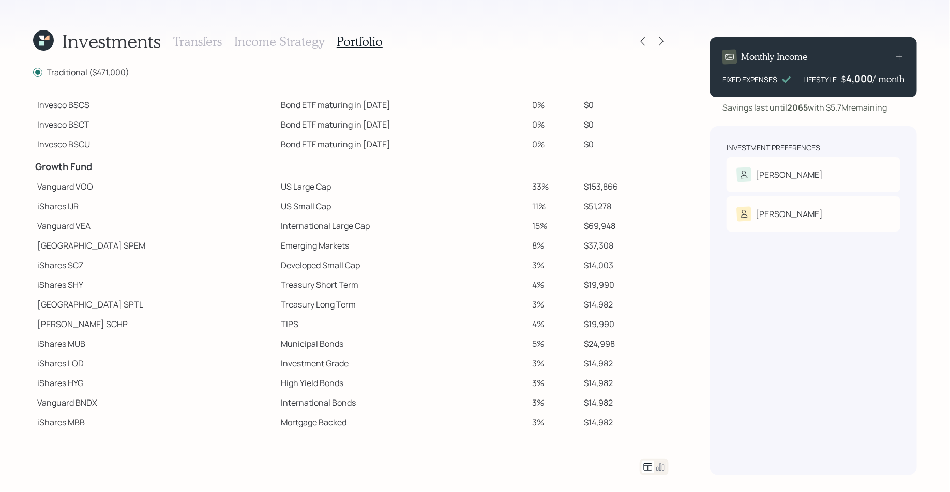
click at [73, 317] on td "Schwab SCHP" at bounding box center [155, 324] width 244 height 20
drag, startPoint x: 38, startPoint y: 187, endPoint x: 116, endPoint y: 188, distance: 78.1
click at [116, 188] on td "Vanguard VOO" at bounding box center [155, 187] width 244 height 20
click at [212, 216] on td "Vanguard VEA" at bounding box center [155, 226] width 244 height 20
drag, startPoint x: 223, startPoint y: 187, endPoint x: 277, endPoint y: 188, distance: 53.8
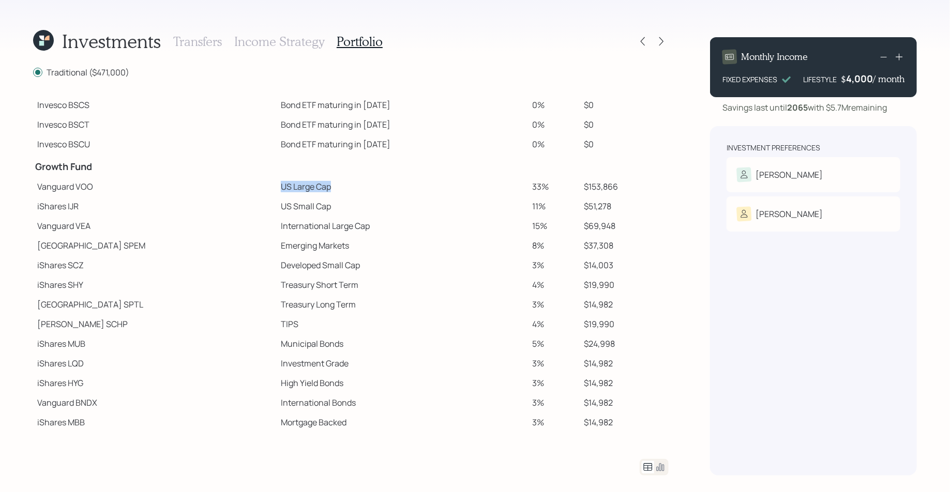
click at [277, 188] on td "US Large Cap" at bounding box center [402, 187] width 251 height 20
drag, startPoint x: 223, startPoint y: 189, endPoint x: 279, endPoint y: 189, distance: 55.9
click at [279, 189] on td "US Large Cap" at bounding box center [402, 187] width 251 height 20
drag, startPoint x: 223, startPoint y: 210, endPoint x: 300, endPoint y: 212, distance: 76.5
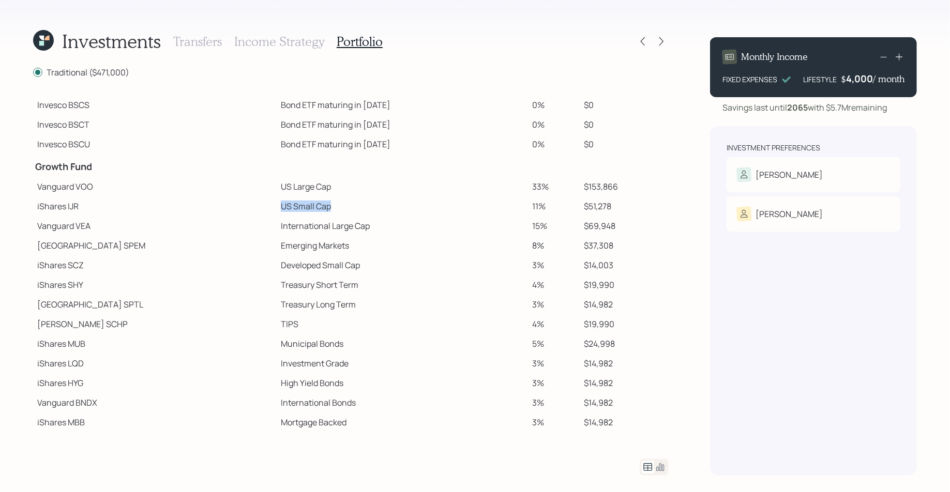
click at [300, 212] on td "US Small Cap" at bounding box center [402, 207] width 251 height 20
drag, startPoint x: 224, startPoint y: 224, endPoint x: 302, endPoint y: 225, distance: 78.1
click at [302, 225] on td "International Large Cap" at bounding box center [402, 226] width 251 height 20
drag, startPoint x: 221, startPoint y: 245, endPoint x: 301, endPoint y: 252, distance: 80.4
click at [301, 252] on td "Emerging Markets" at bounding box center [402, 246] width 251 height 20
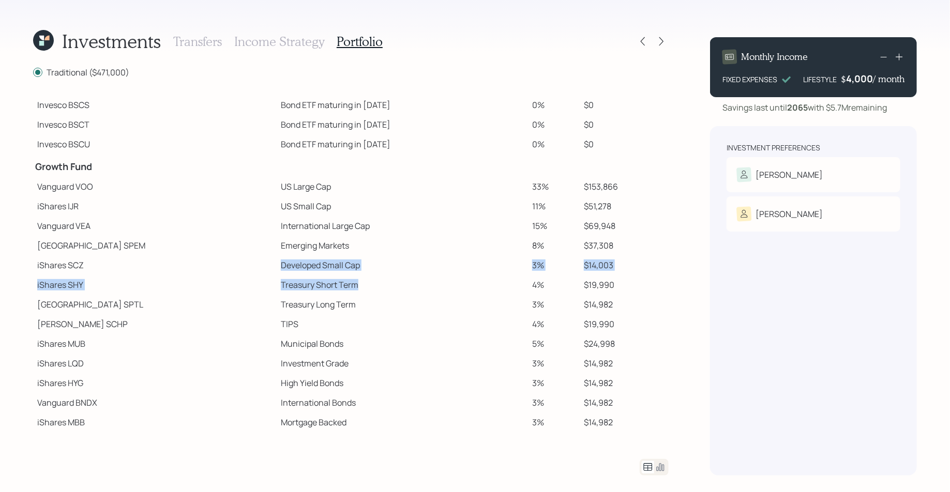
drag, startPoint x: 225, startPoint y: 265, endPoint x: 332, endPoint y: 280, distance: 108.1
click at [332, 280] on tbody "Spend Fund CASH Cash (Account Management) 1% $4,710 Stability Fund Invesco BSCP…" at bounding box center [351, 202] width 636 height 461
click at [277, 301] on td "Treasury Long Term" at bounding box center [402, 305] width 251 height 20
drag, startPoint x: 221, startPoint y: 301, endPoint x: 310, endPoint y: 308, distance: 89.2
click at [310, 308] on td "Treasury Long Term" at bounding box center [402, 305] width 251 height 20
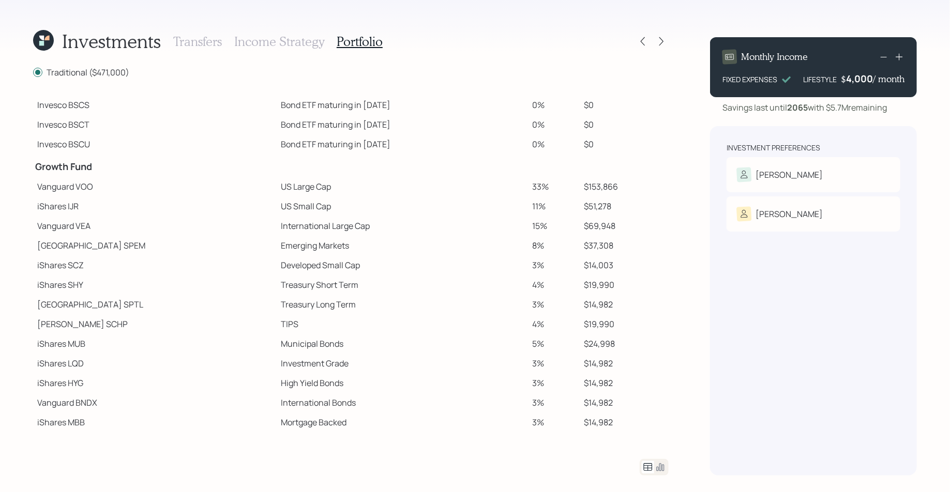
click at [322, 274] on td "Developed Small Cap" at bounding box center [402, 265] width 251 height 20
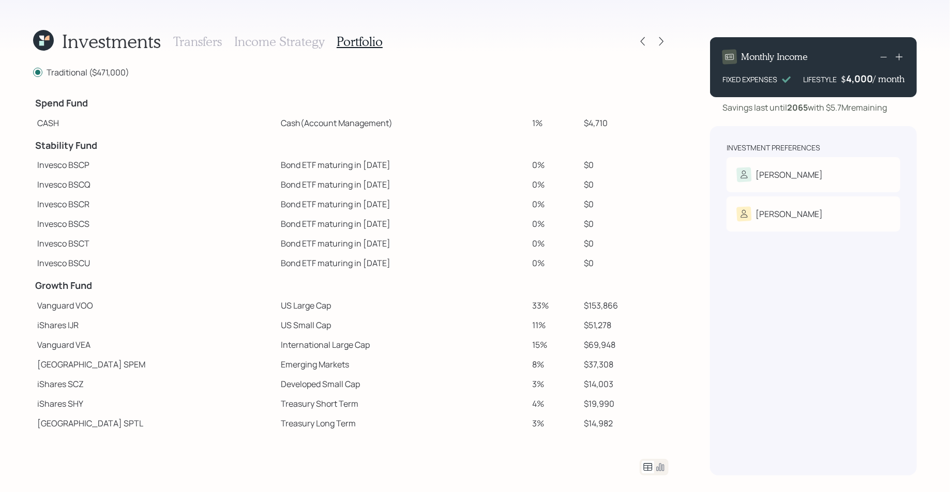
click at [44, 46] on icon at bounding box center [41, 43] width 5 height 5
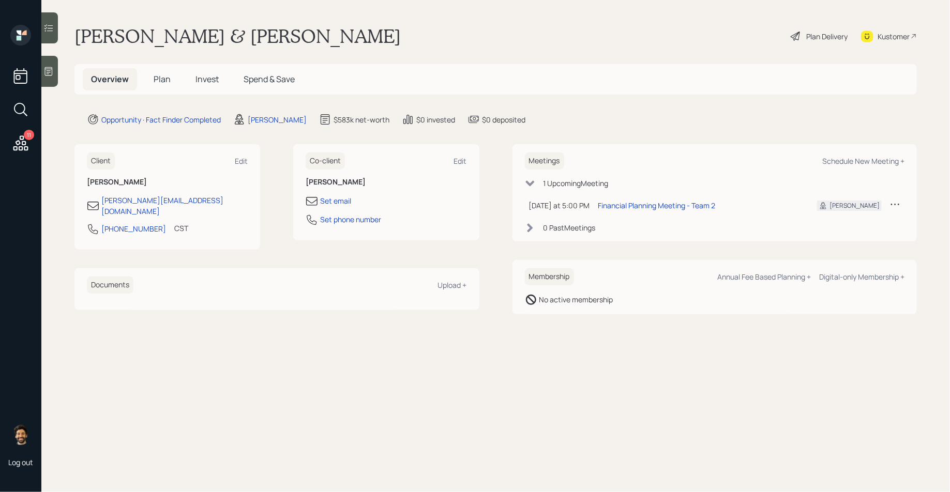
click at [156, 80] on span "Plan" at bounding box center [162, 78] width 17 height 11
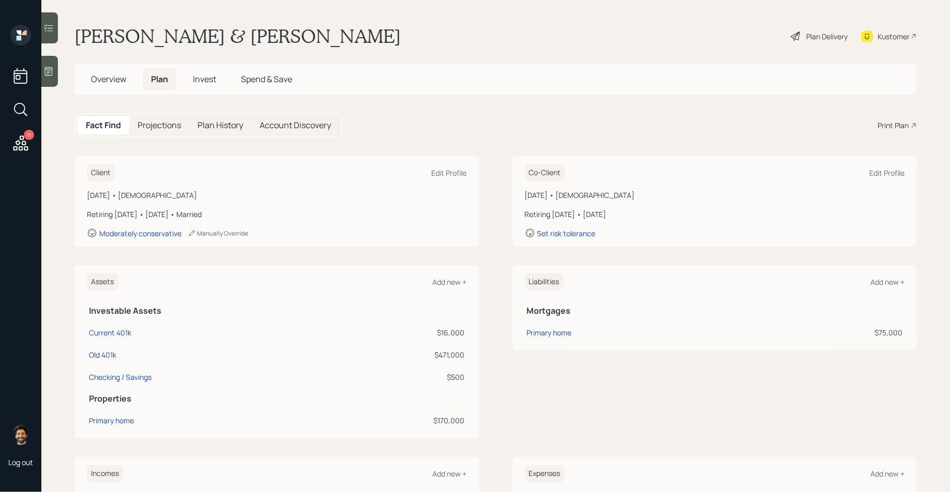
click at [806, 37] on div "Plan Delivery" at bounding box center [826, 36] width 41 height 11
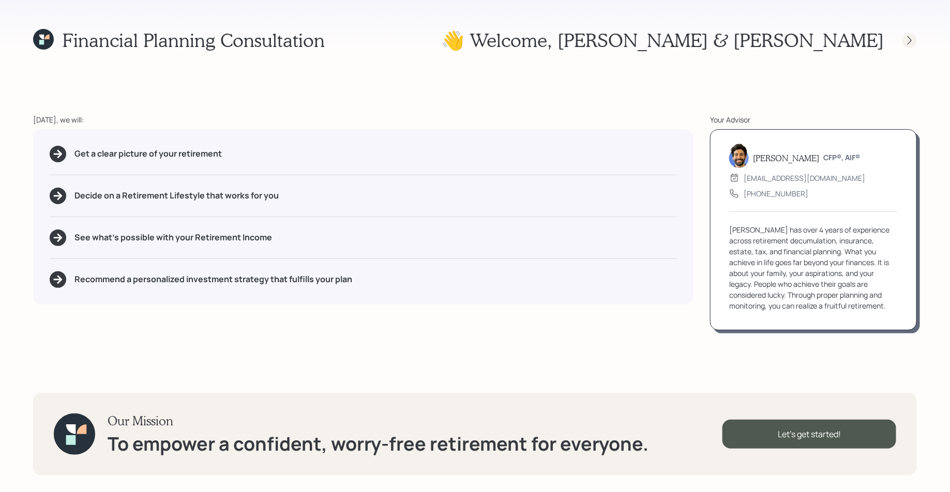
click at [914, 35] on icon at bounding box center [909, 40] width 10 height 10
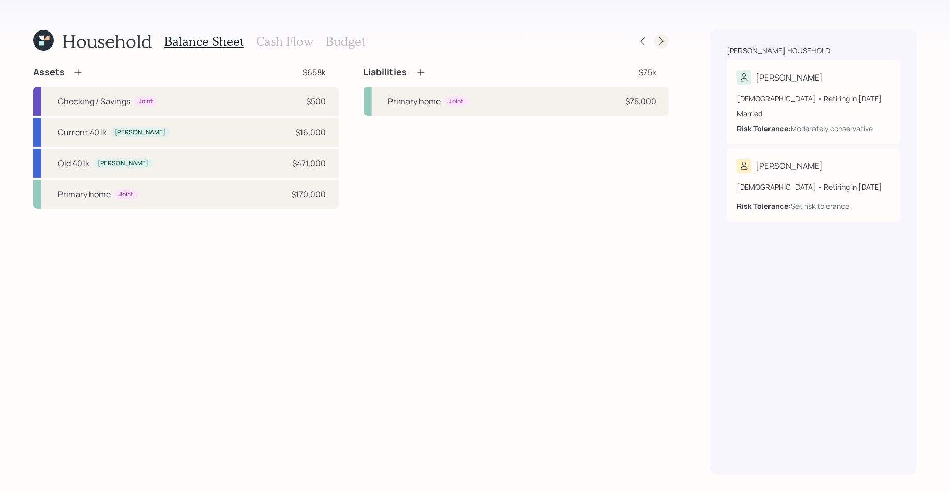
click at [664, 46] on icon at bounding box center [661, 41] width 10 height 10
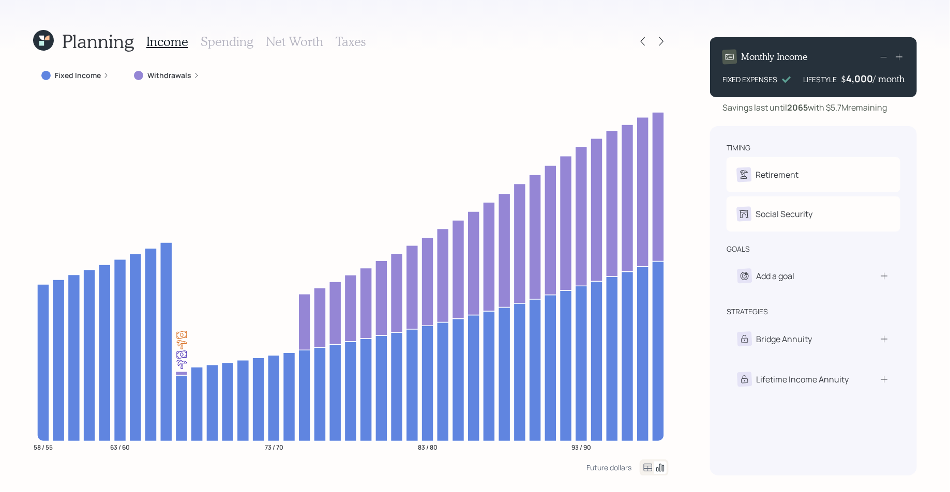
click at [664, 46] on icon at bounding box center [661, 41] width 10 height 10
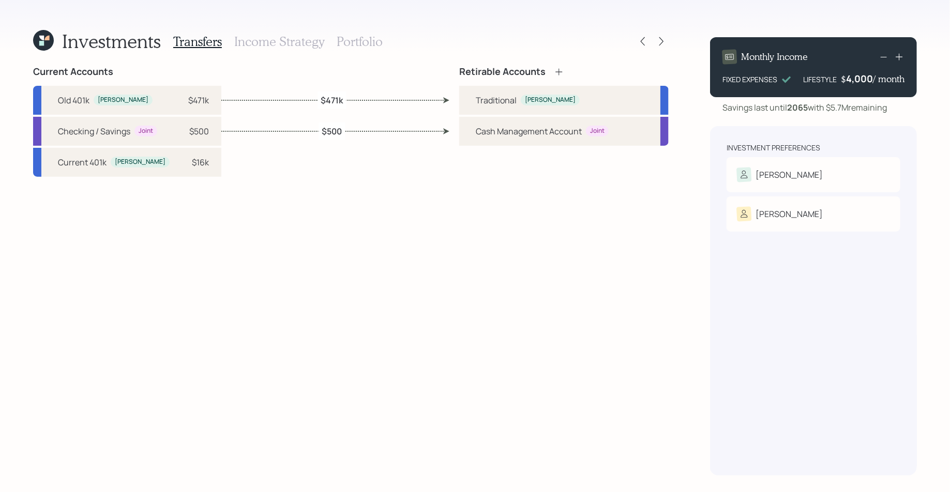
click at [301, 40] on h3 "Income Strategy" at bounding box center [279, 41] width 90 height 15
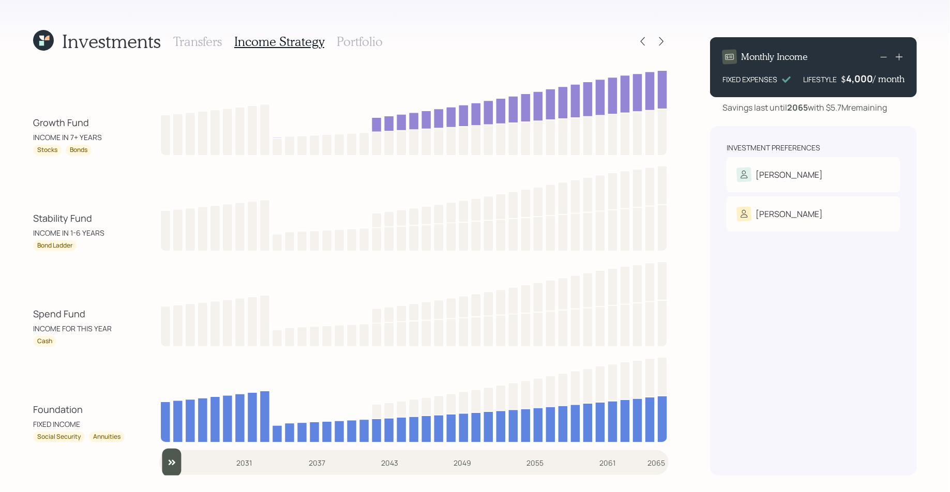
click at [367, 44] on h3 "Portfolio" at bounding box center [360, 41] width 46 height 15
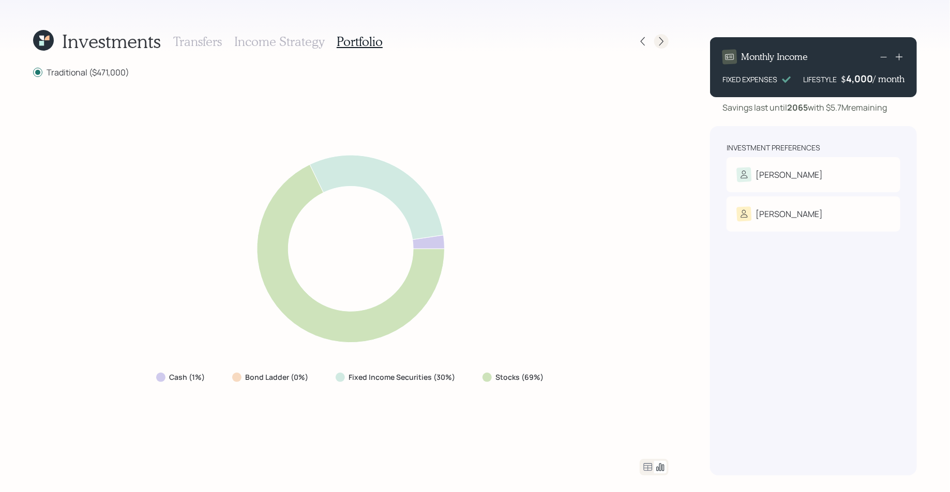
click at [663, 36] on div at bounding box center [661, 41] width 14 height 14
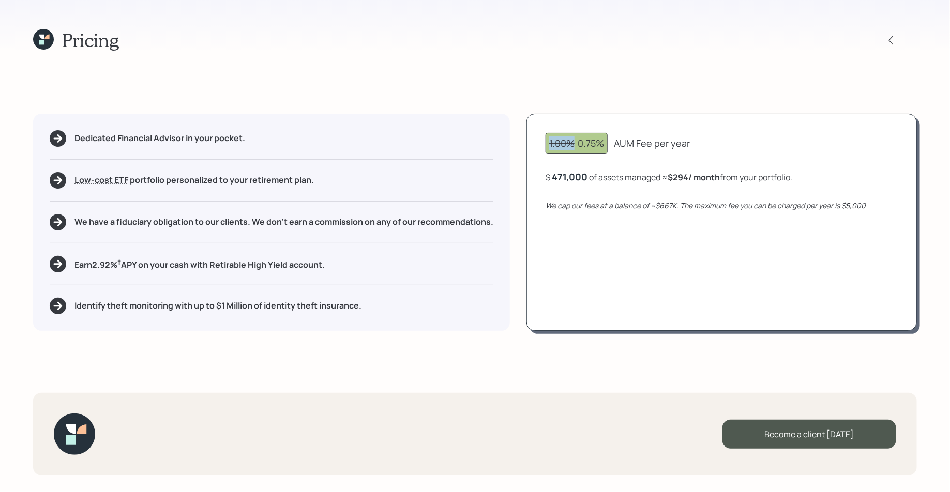
drag, startPoint x: 581, startPoint y: 146, endPoint x: 535, endPoint y: 142, distance: 46.2
click at [535, 142] on div "1.00% 0.75% AUM Fee per year $ 471,000 of assets managed ≈ $294 / month from yo…" at bounding box center [721, 222] width 390 height 217
click at [565, 144] on span "1.00%" at bounding box center [561, 143] width 25 height 12
drag, startPoint x: 577, startPoint y: 141, endPoint x: 692, endPoint y: 146, distance: 114.9
click at [692, 146] on div "1.00% 0.75% AUM Fee per year" at bounding box center [722, 143] width 352 height 21
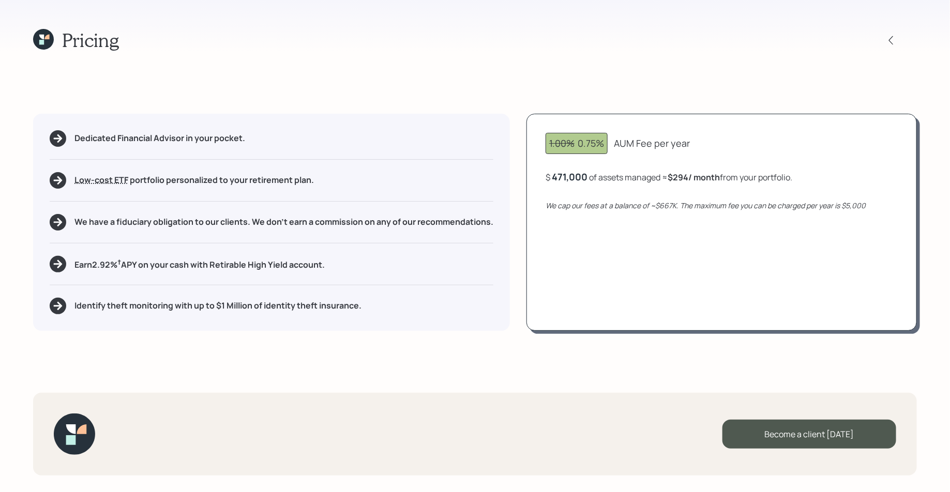
click at [47, 45] on icon at bounding box center [43, 39] width 21 height 21
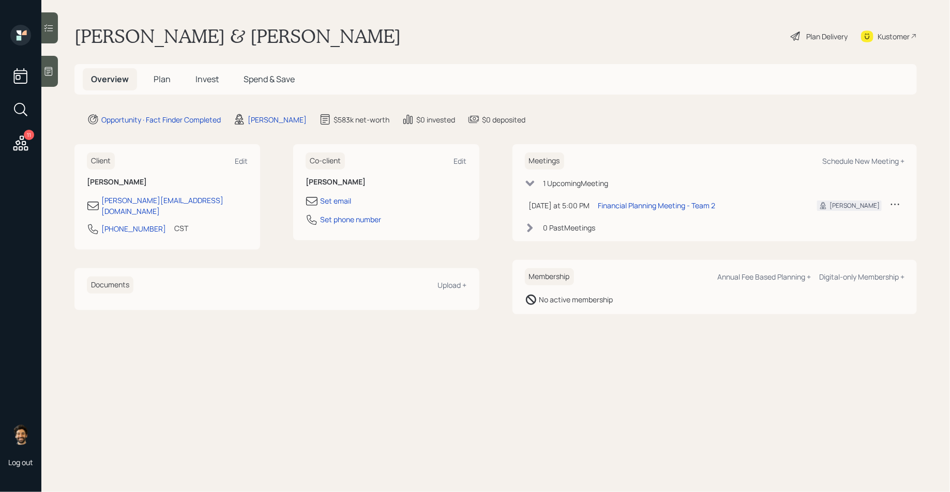
click at [170, 81] on span "Plan" at bounding box center [162, 78] width 17 height 11
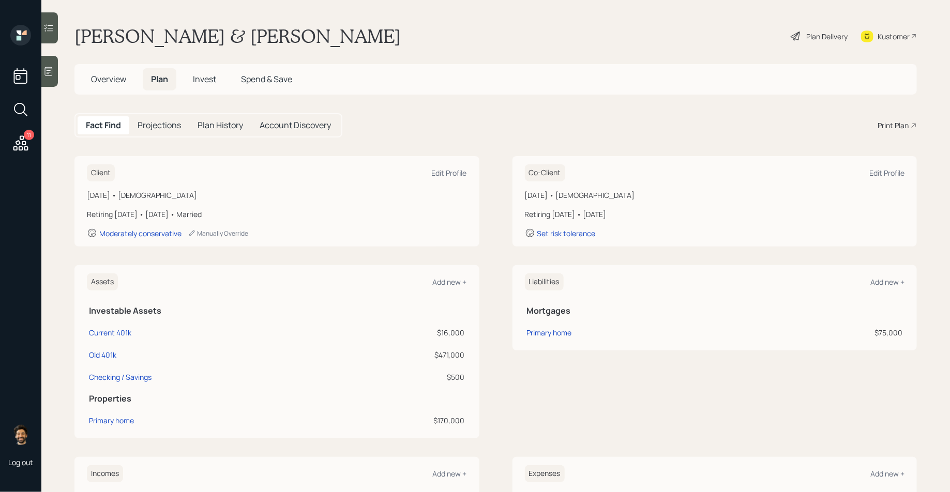
click at [894, 131] on div "Fact Find Projections Plan History Account Discovery Print Plan" at bounding box center [495, 125] width 842 height 24
click at [888, 120] on div "Print Plan" at bounding box center [893, 125] width 31 height 11
click at [116, 75] on span "Overview" at bounding box center [108, 78] width 35 height 11
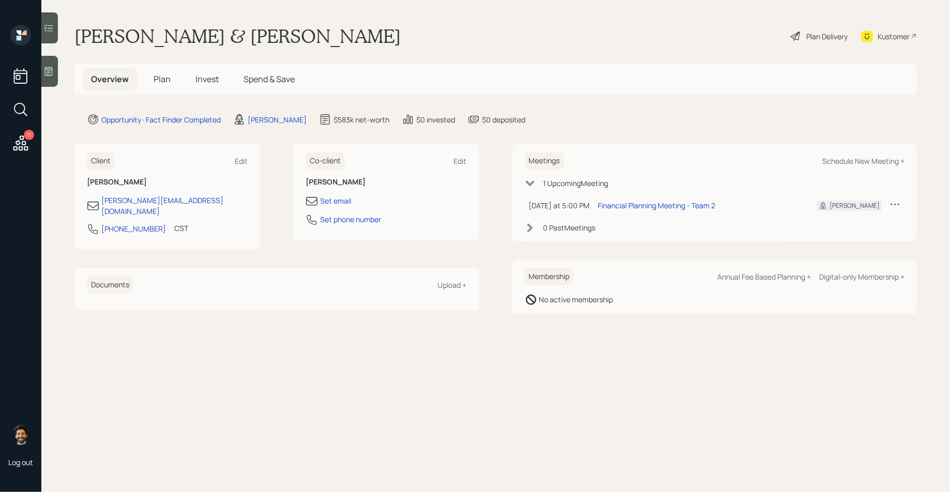
click at [829, 169] on div "Meetings Schedule New Meeting +" at bounding box center [715, 161] width 380 height 17
click at [846, 159] on div "Schedule New Meeting +" at bounding box center [863, 161] width 82 height 10
select select "f14b762f-c7c2-4b89-9227-8fa891345eea"
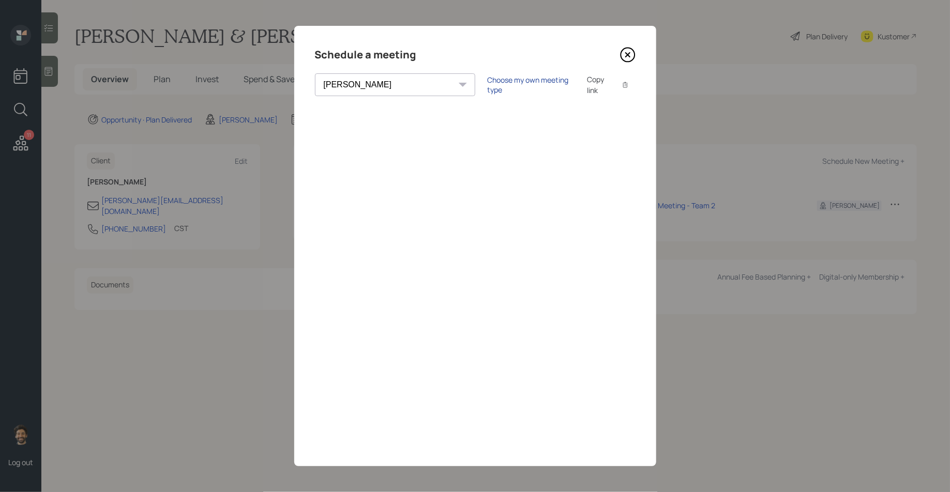
click at [488, 84] on div "Choose my own meeting type" at bounding box center [531, 85] width 87 height 20
click at [631, 48] on icon at bounding box center [628, 55] width 16 height 16
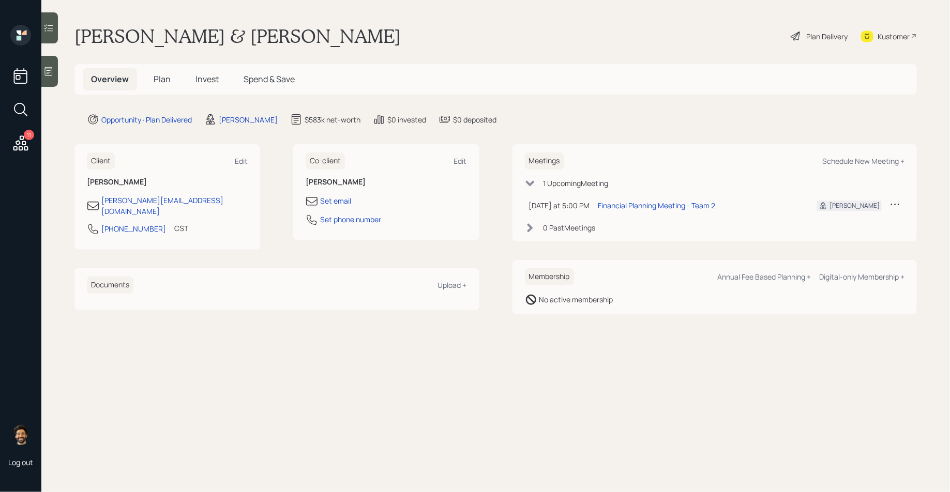
click at [838, 169] on div "Meetings Schedule New Meeting +" at bounding box center [715, 161] width 380 height 17
click at [835, 163] on div "Schedule New Meeting +" at bounding box center [863, 161] width 82 height 10
select select "f14b762f-c7c2-4b89-9227-8fa891345eea"
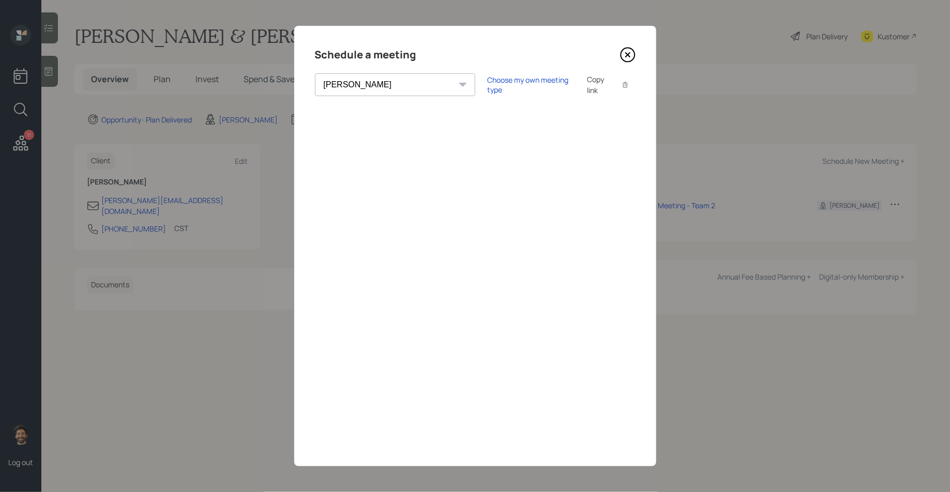
click at [629, 54] on icon at bounding box center [628, 55] width 16 height 16
